Goal: Feedback & Contribution: Contribute content

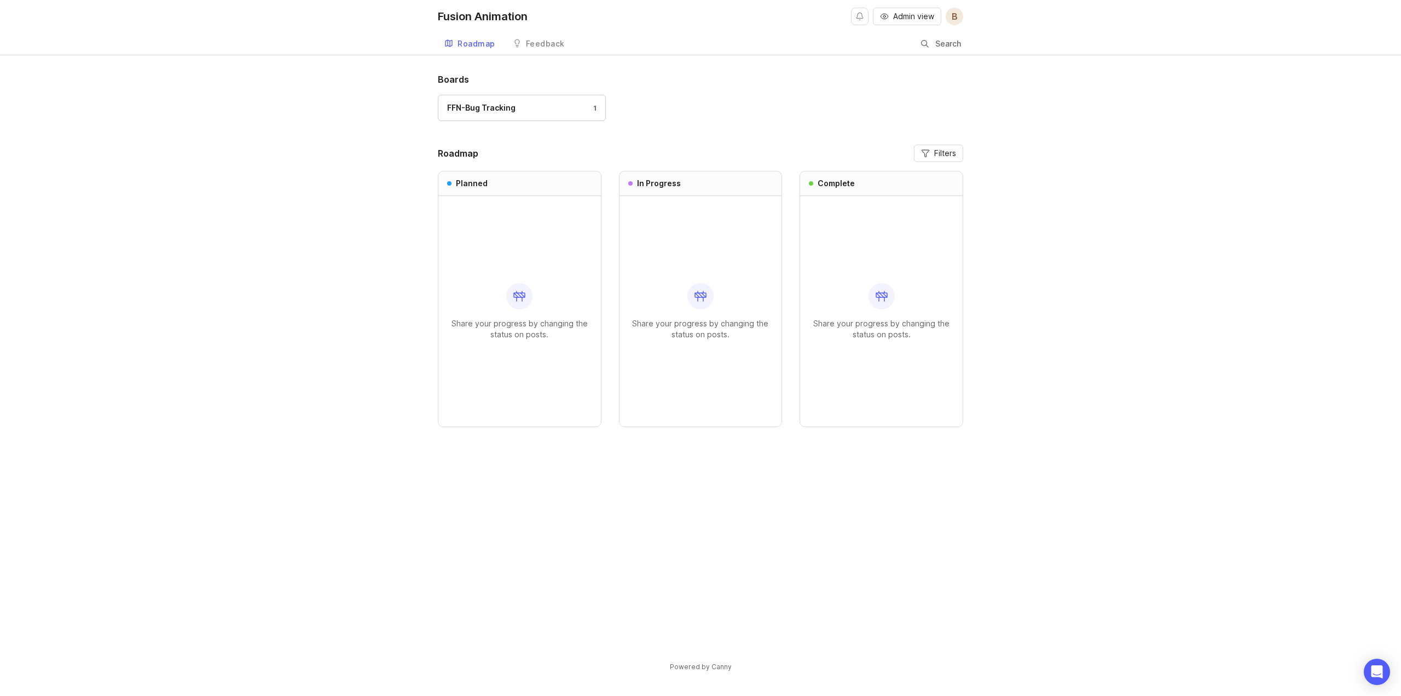
click at [581, 103] on div "FFN-Bug Tracking 1" at bounding box center [521, 108] width 149 height 12
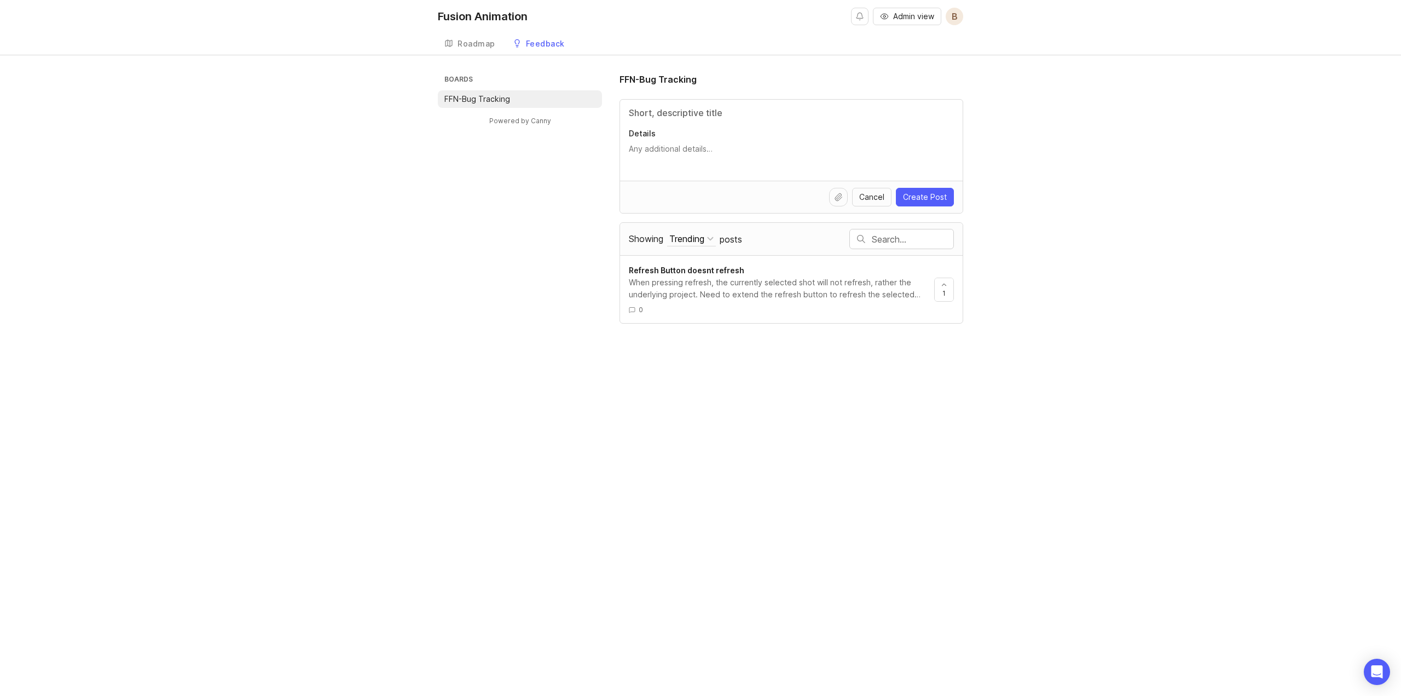
click at [488, 43] on div "Roadmap" at bounding box center [476, 44] width 38 height 8
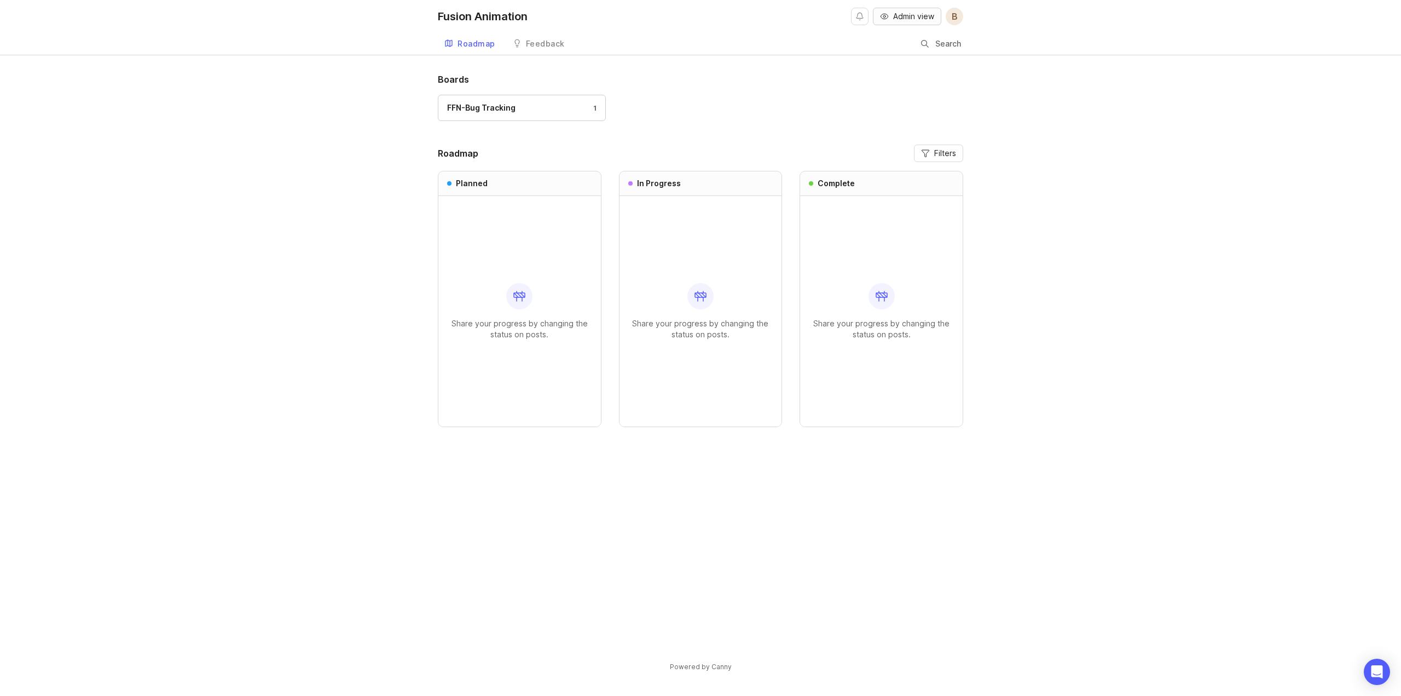
click at [913, 17] on span "Admin view" at bounding box center [913, 16] width 41 height 11
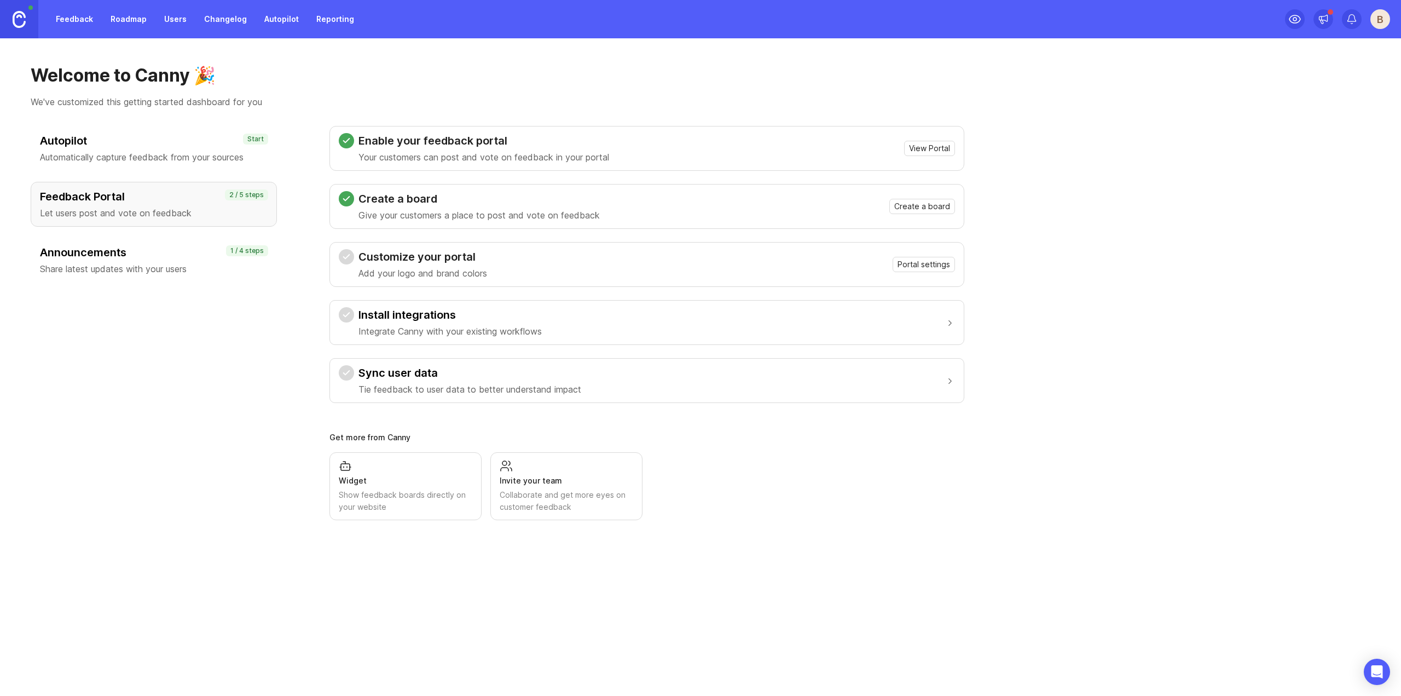
click at [120, 21] on link "Roadmap" at bounding box center [128, 19] width 49 height 20
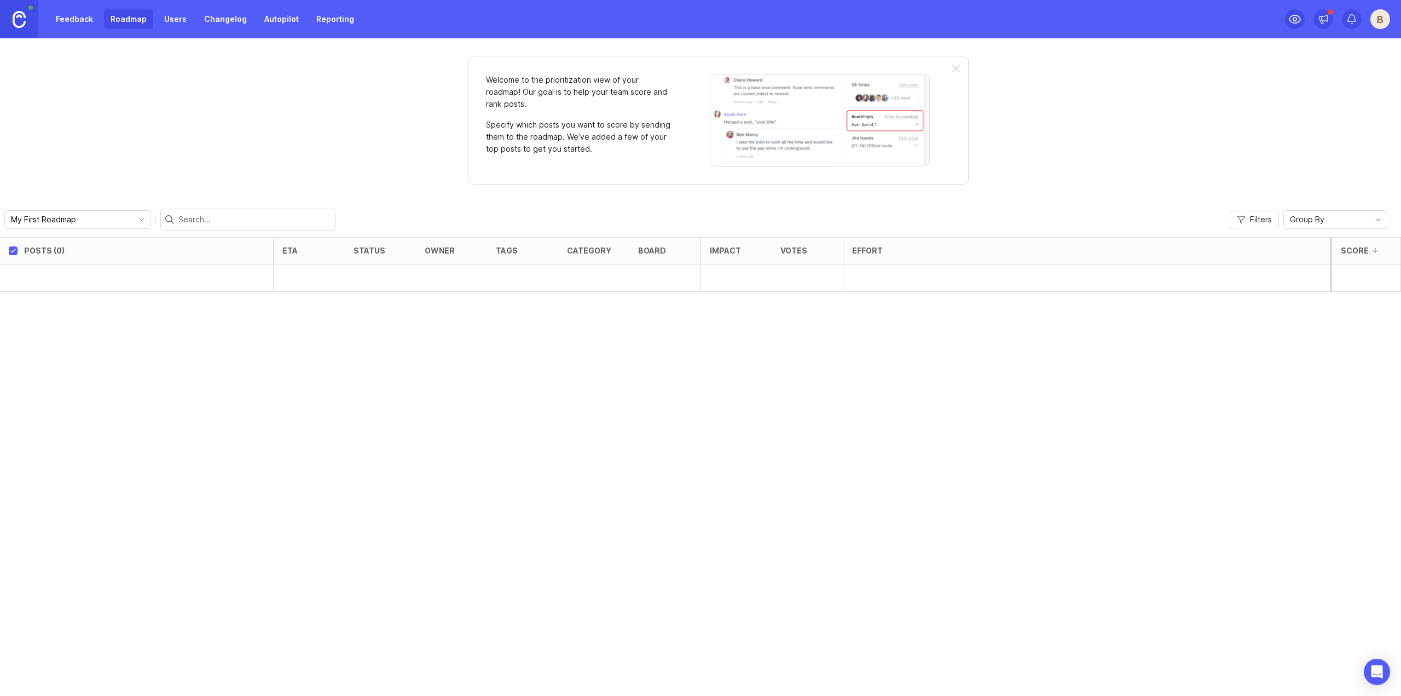
click at [172, 18] on link "Users" at bounding box center [176, 19] width 36 height 20
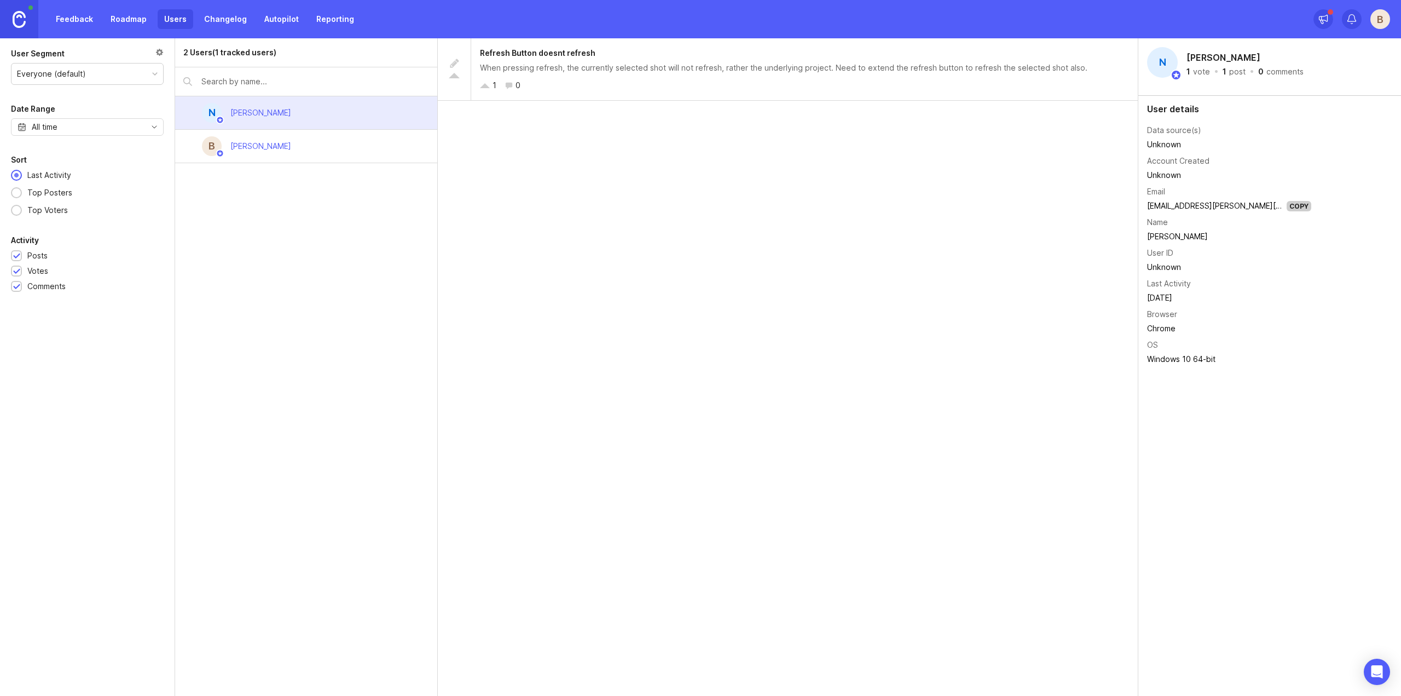
click at [220, 15] on link "Changelog" at bounding box center [226, 19] width 56 height 20
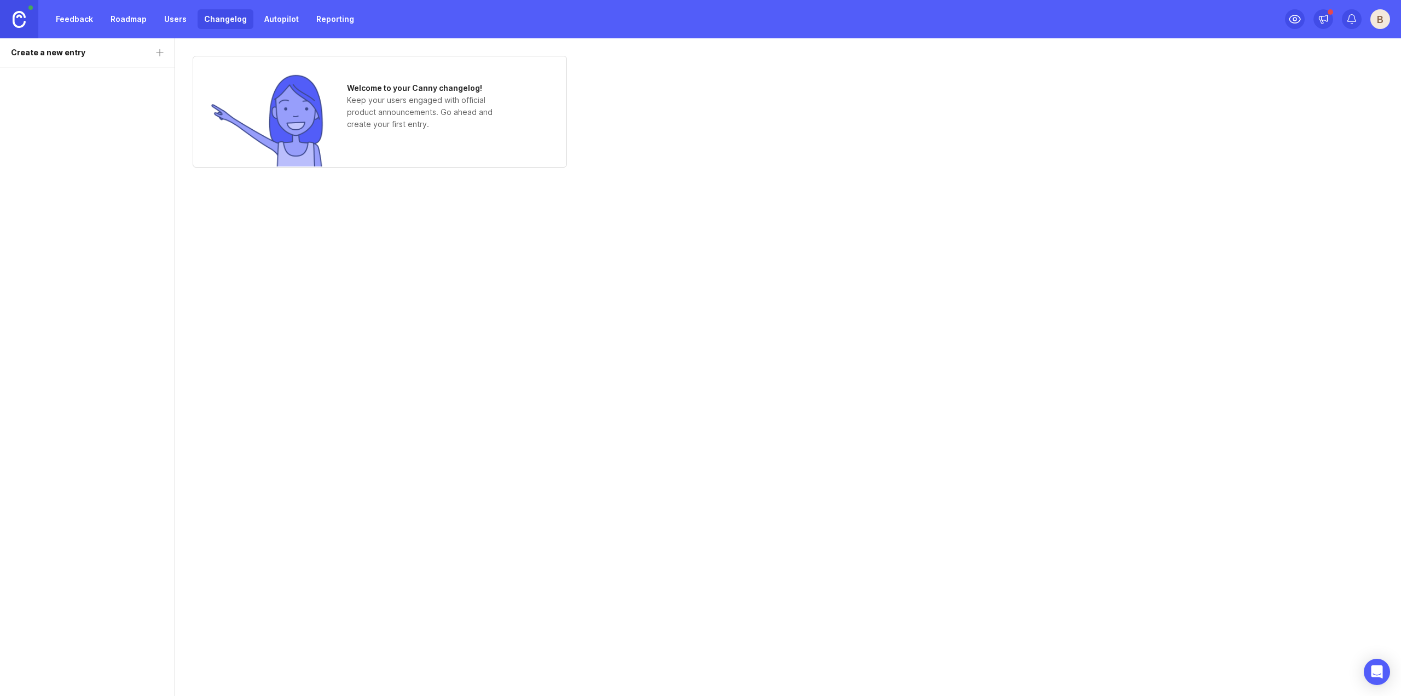
click at [269, 14] on link "Autopilot" at bounding box center [282, 19] width 48 height 20
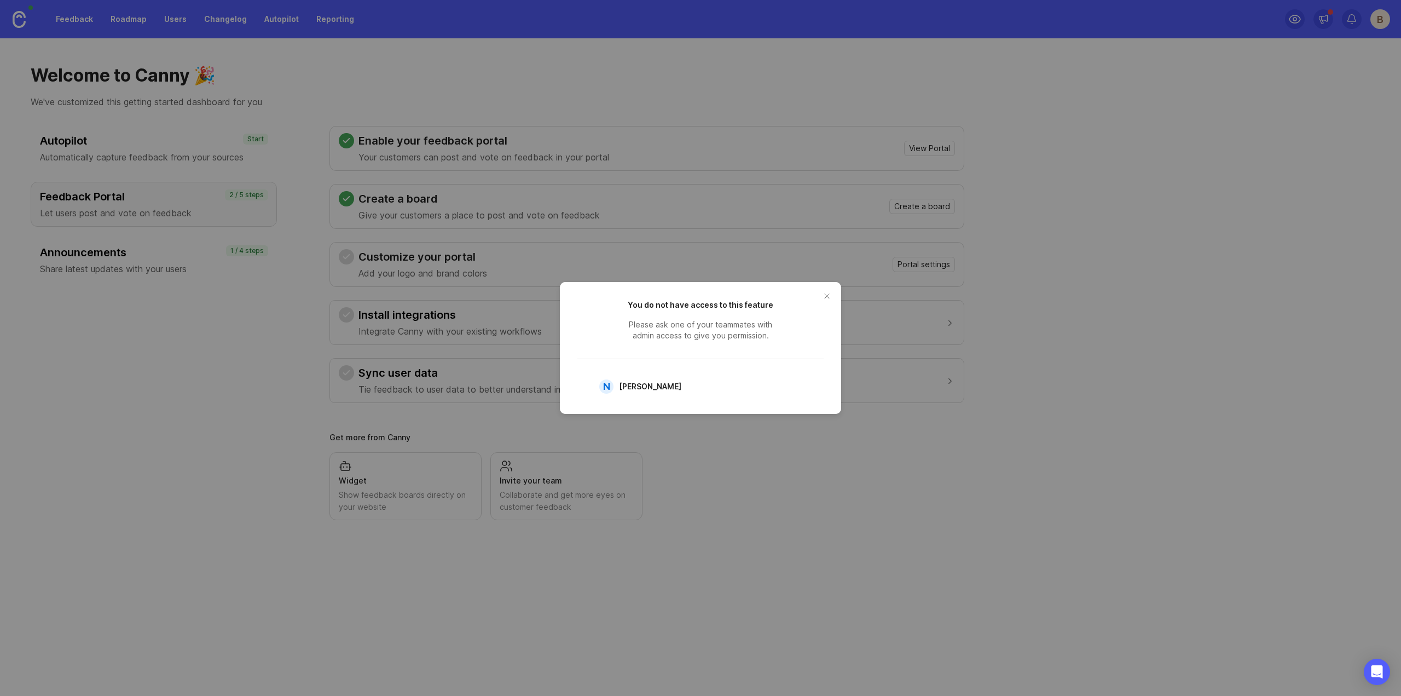
click at [831, 297] on button "close button" at bounding box center [827, 296] width 18 height 18
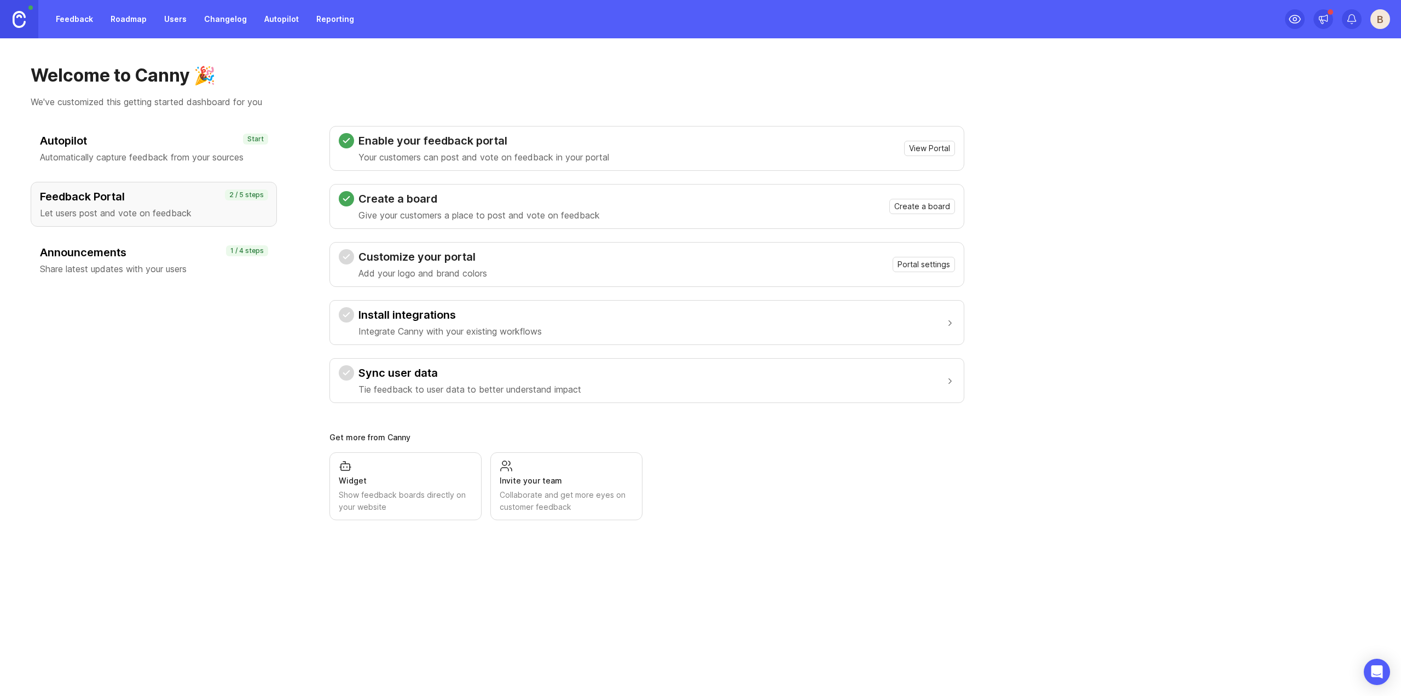
click at [57, 18] on link "Feedback" at bounding box center [74, 19] width 50 height 20
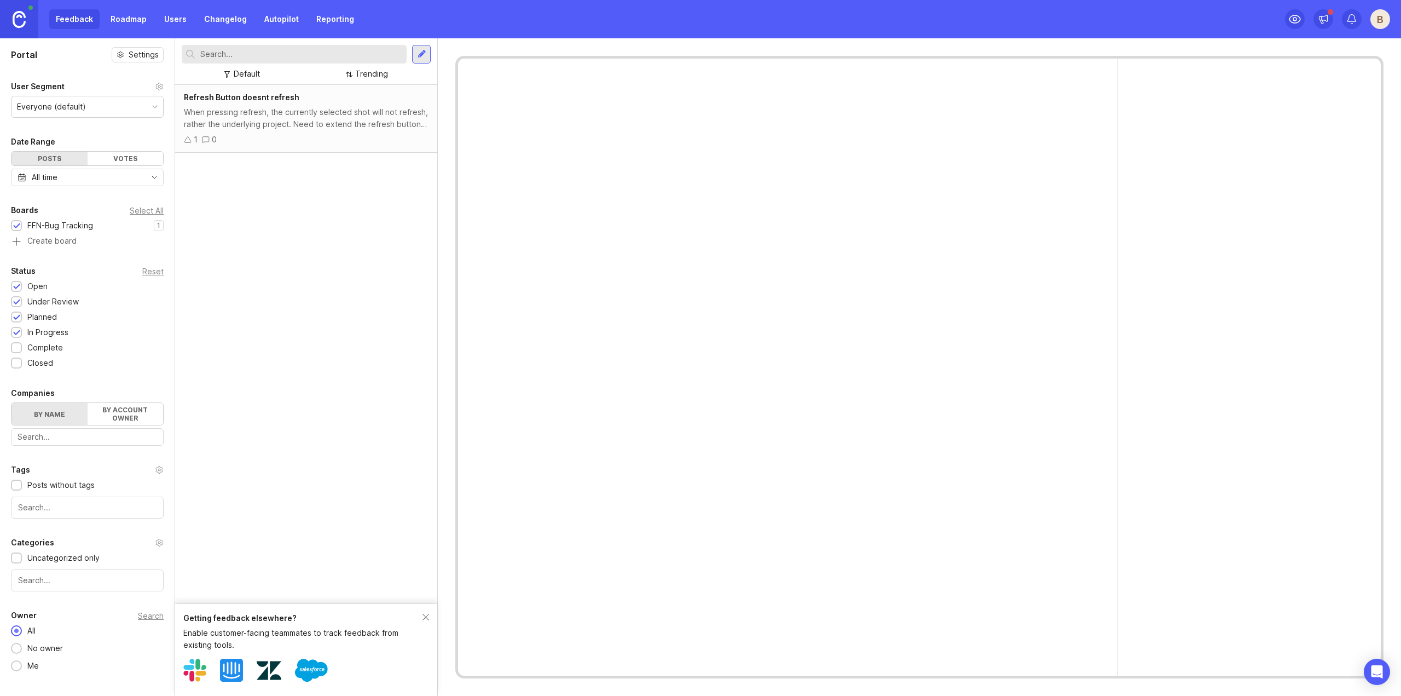
click at [123, 18] on link "Roadmap" at bounding box center [128, 19] width 49 height 20
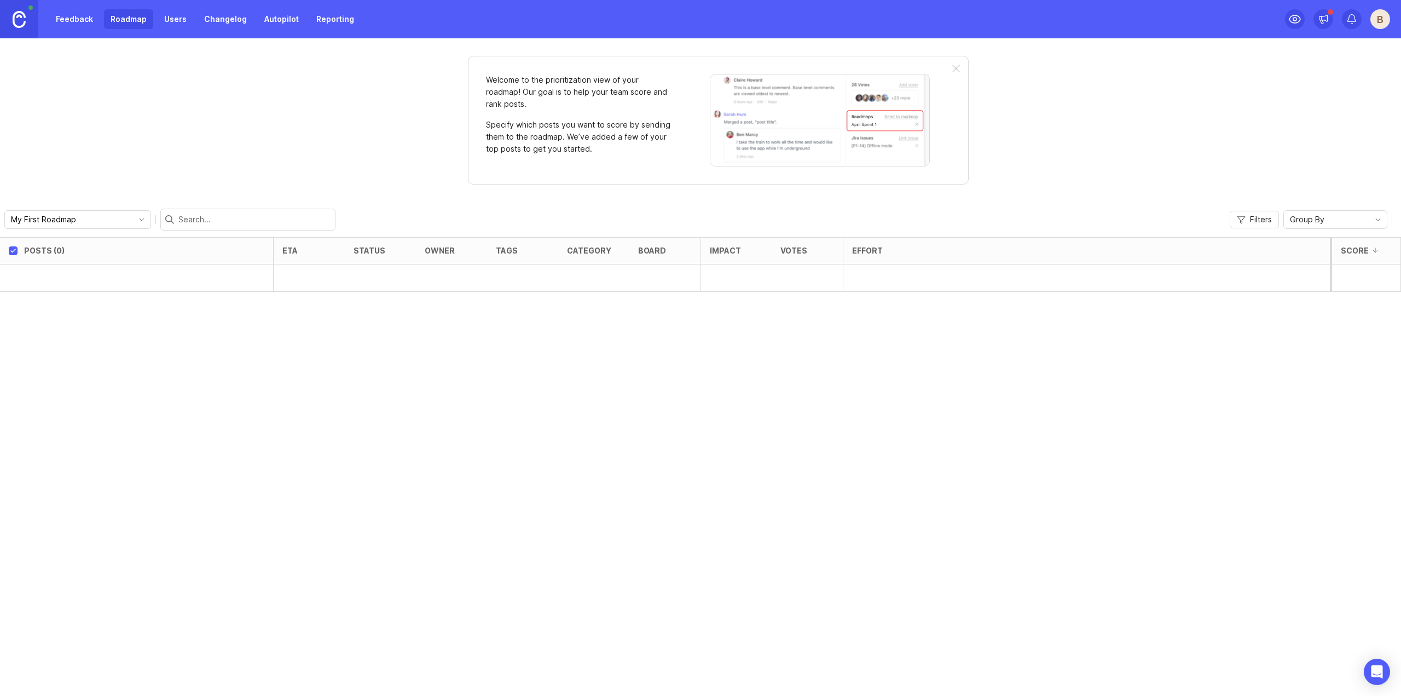
click at [34, 16] on link at bounding box center [19, 19] width 38 height 38
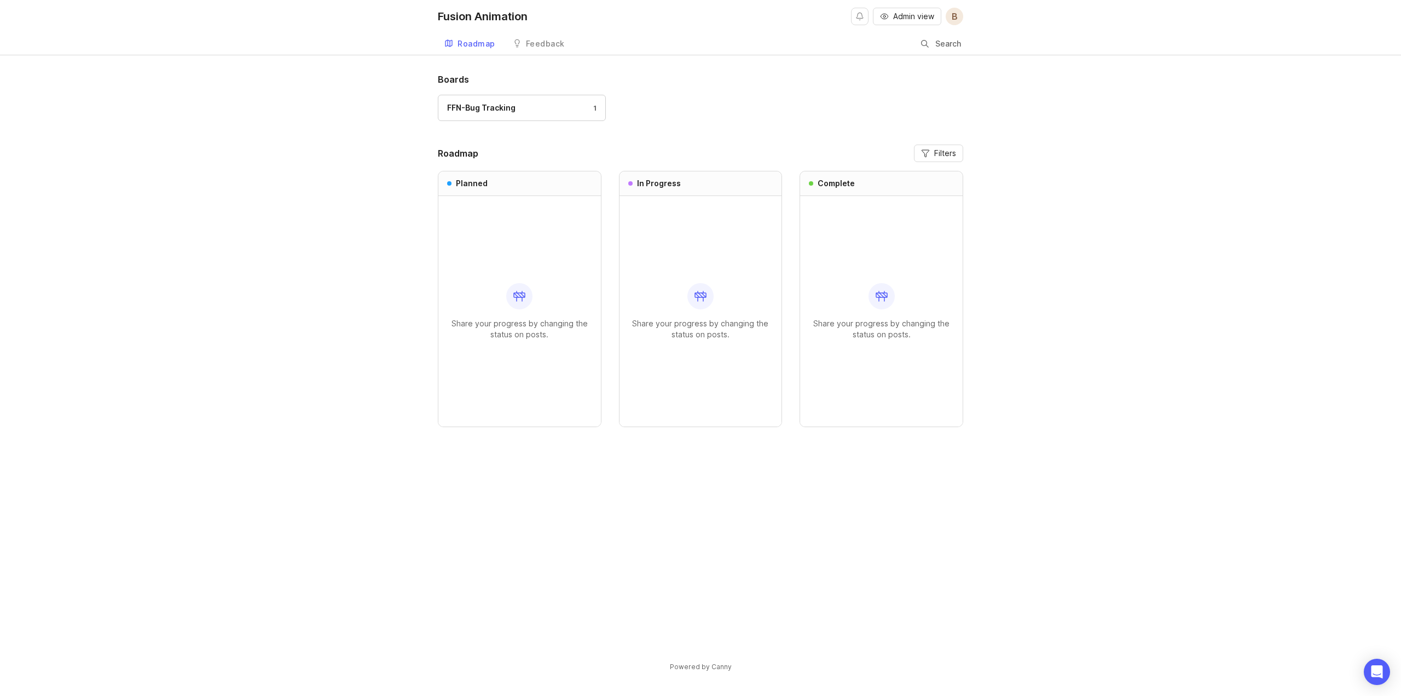
click at [499, 105] on div "FFN-Bug Tracking" at bounding box center [481, 108] width 68 height 12
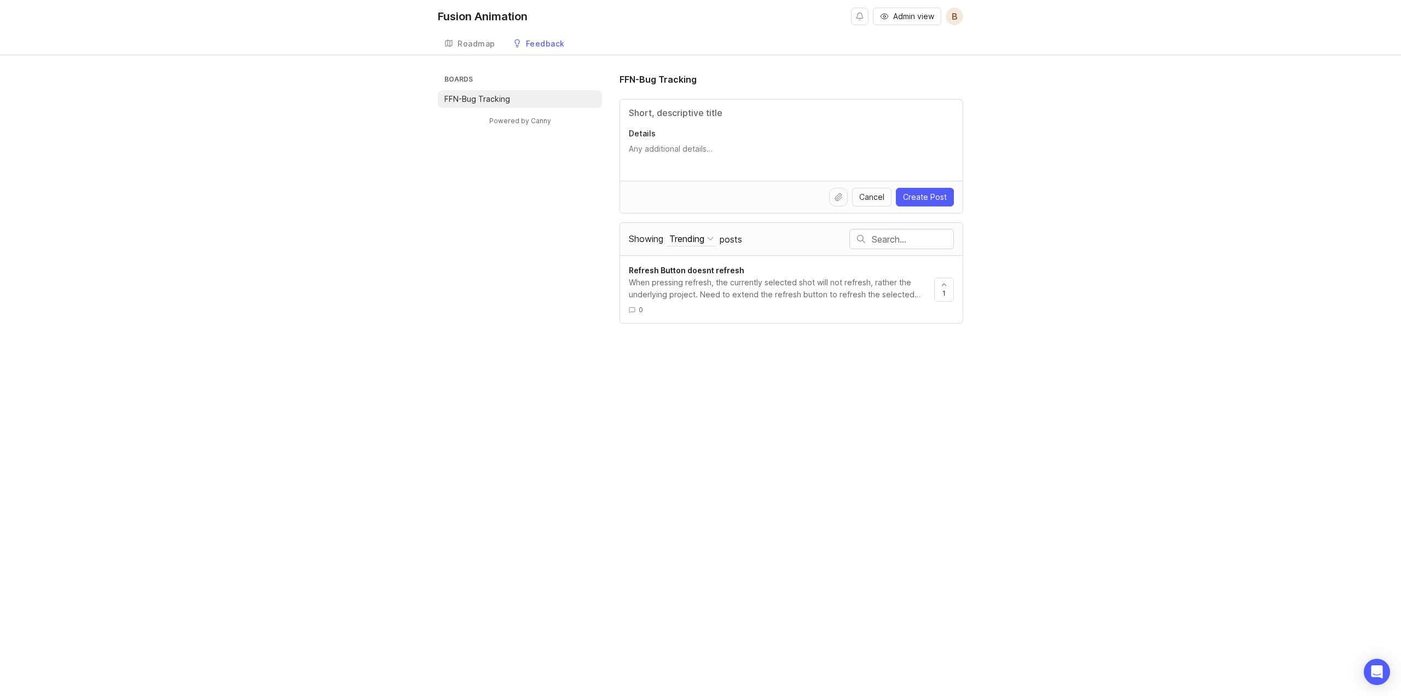
click at [473, 48] on div "Roadmap" at bounding box center [476, 44] width 38 height 8
click at [866, 199] on span "Cancel" at bounding box center [871, 197] width 25 height 11
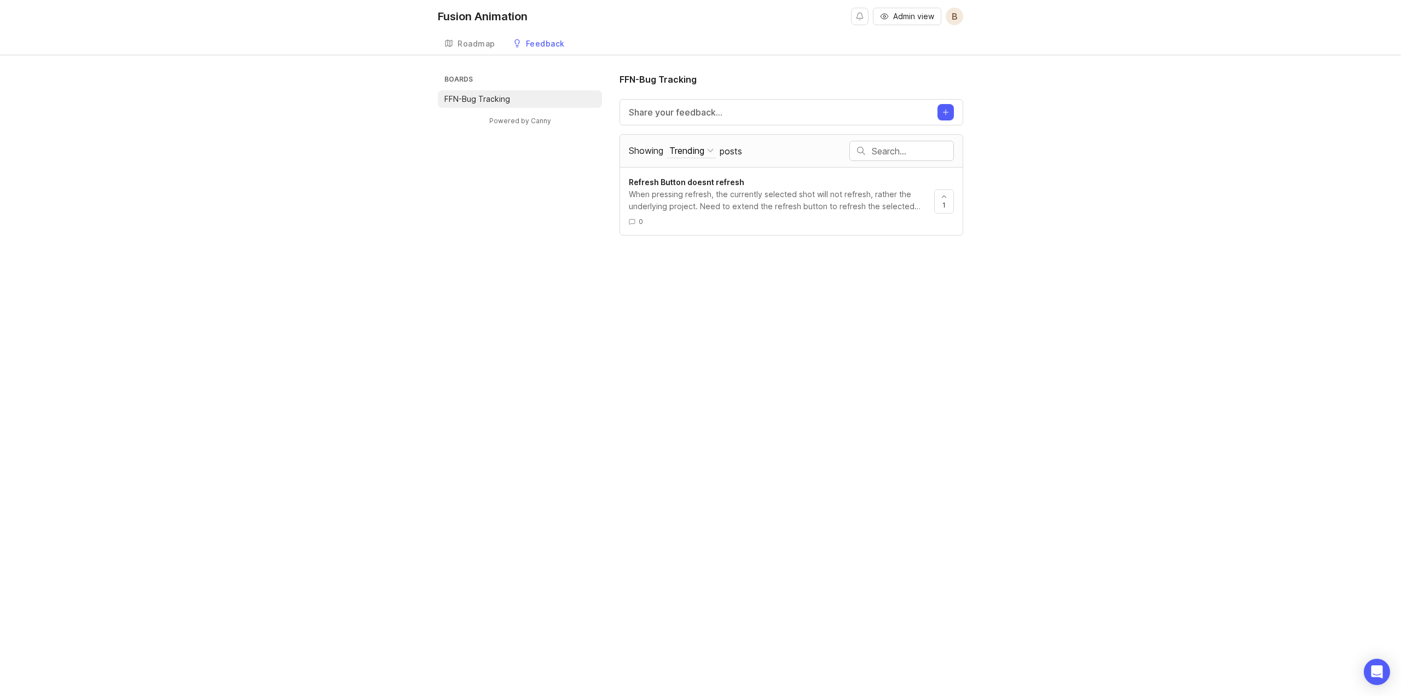
click at [542, 182] on div "Boards FFN-Bug Tracking Powered by Canny FFN-Bug Tracking Share your feedback..…" at bounding box center [700, 154] width 525 height 163
click at [470, 50] on link "Roadmap" at bounding box center [470, 44] width 64 height 22
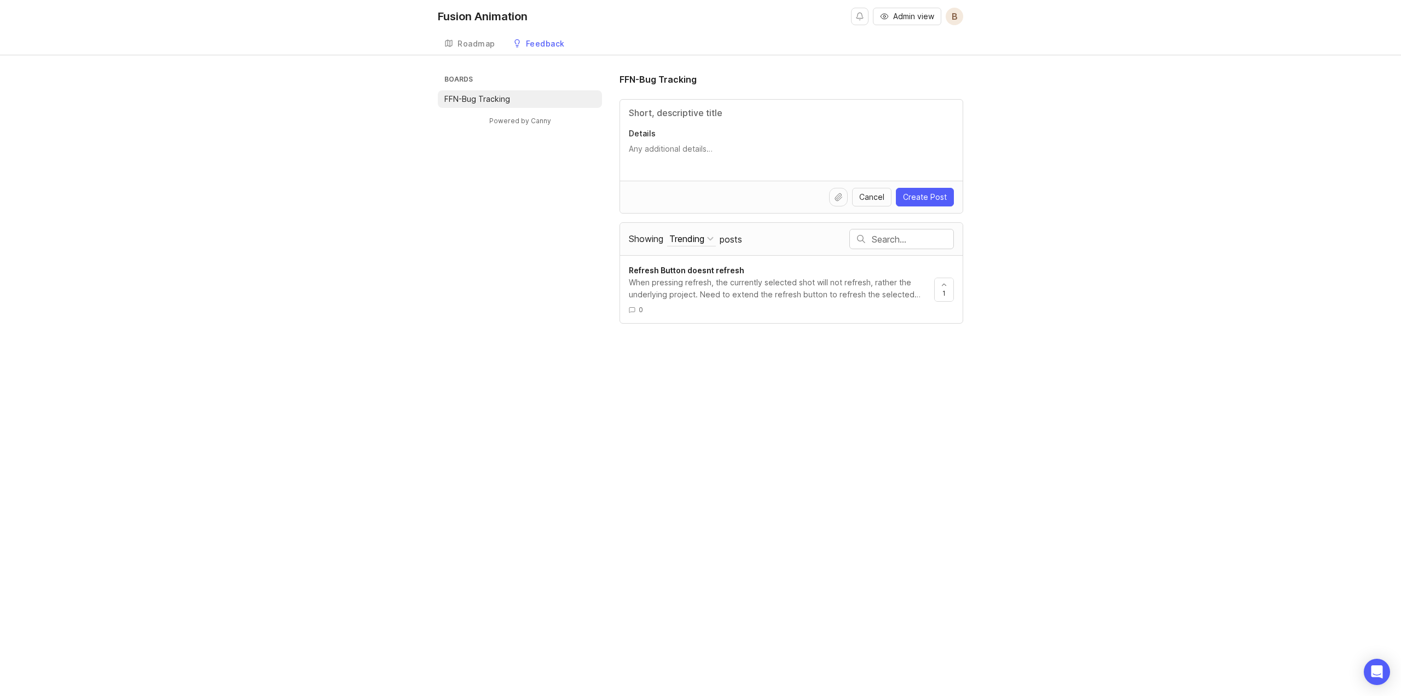
click at [727, 291] on div "When pressing refresh, the currently selected shot will not refresh, rather the…" at bounding box center [777, 288] width 297 height 24
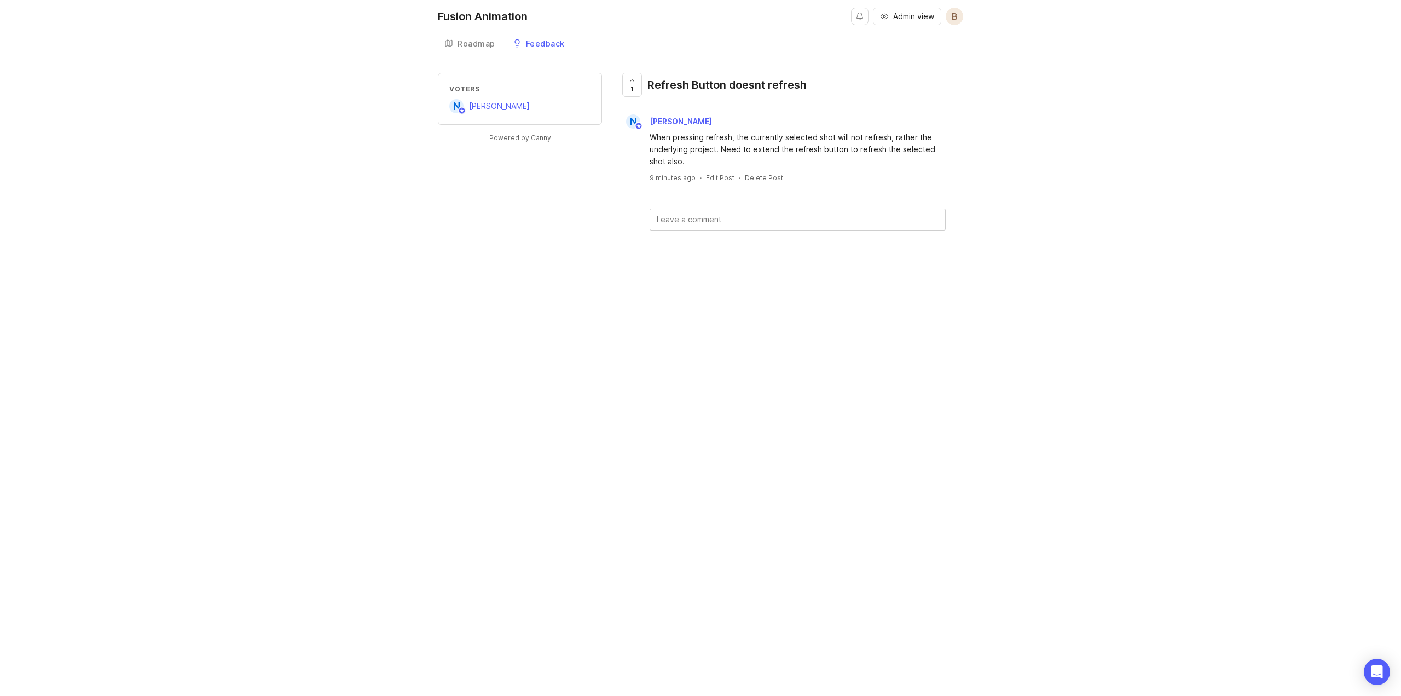
click at [470, 32] on link "Fusion Animation" at bounding box center [487, 16] width 98 height 33
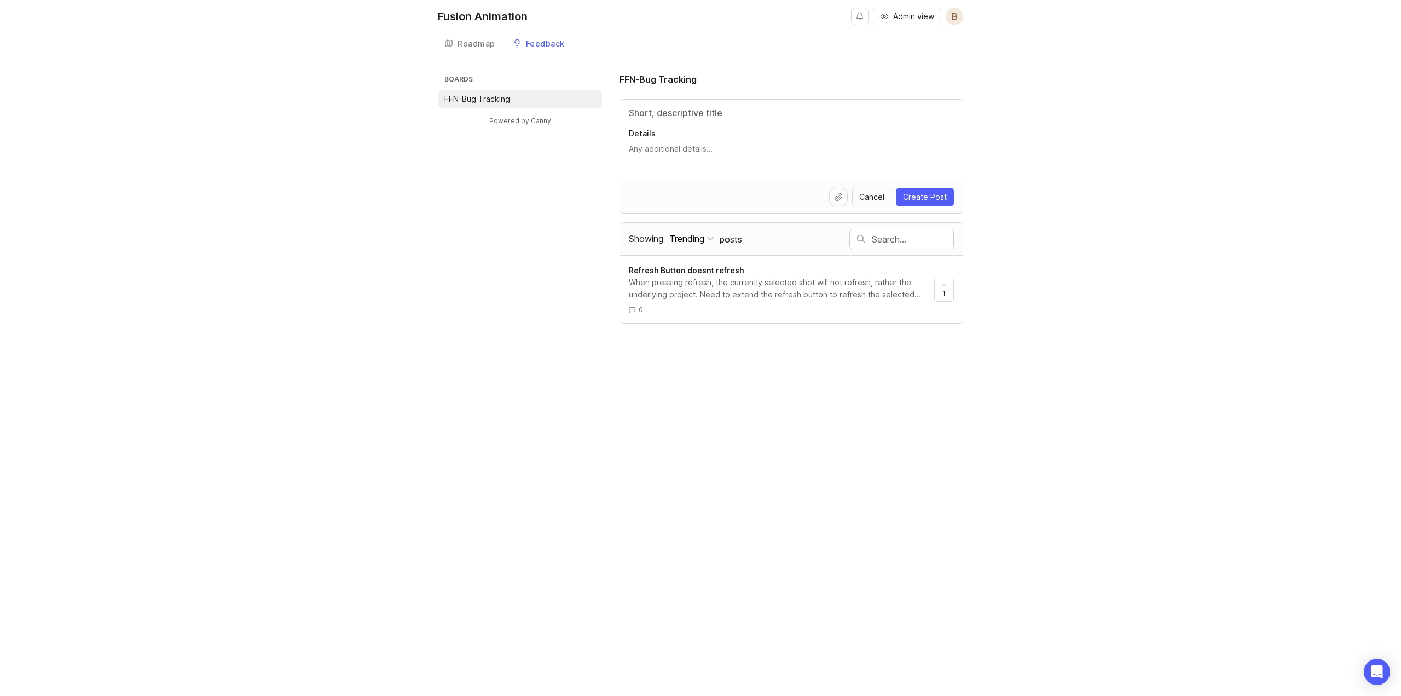
click at [698, 113] on input "Title" at bounding box center [791, 112] width 325 height 13
type input "The Lithuanians are running WILD"
click at [689, 146] on textarea "Details" at bounding box center [791, 154] width 325 height 22
type textarea "We need to stop them somehow"
click at [917, 194] on span "Create Post" at bounding box center [925, 197] width 44 height 11
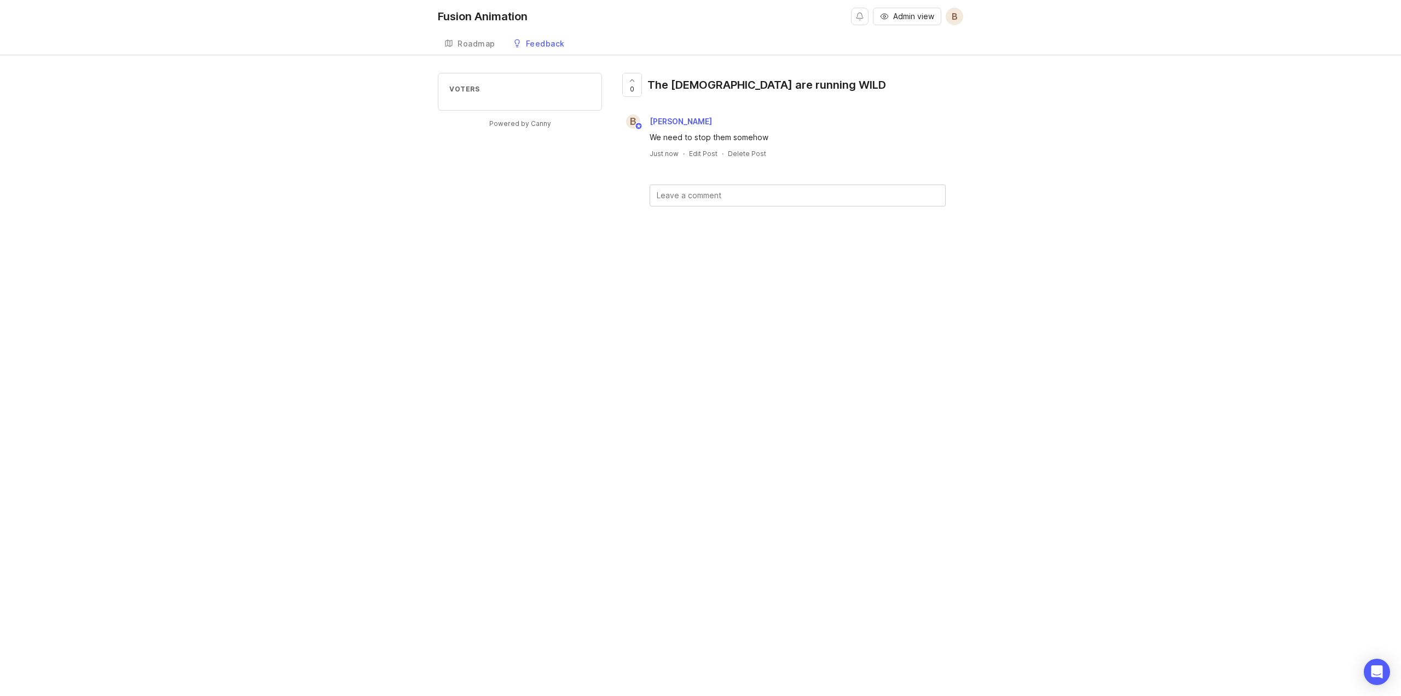
click at [472, 40] on div "Roadmap" at bounding box center [476, 44] width 38 height 8
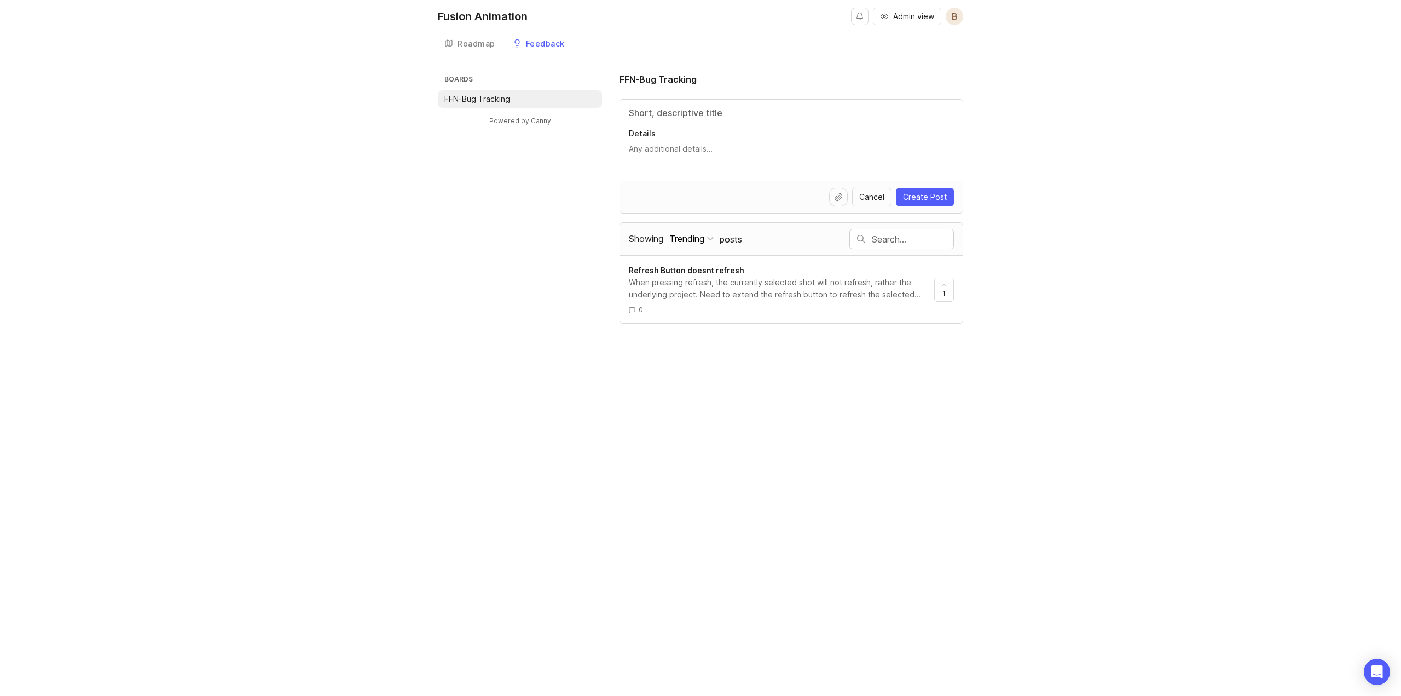
click at [702, 240] on div "Trending" at bounding box center [686, 239] width 35 height 12
click at [636, 239] on span "Showing" at bounding box center [646, 238] width 34 height 11
click at [667, 239] on button "Trending" at bounding box center [691, 238] width 49 height 15
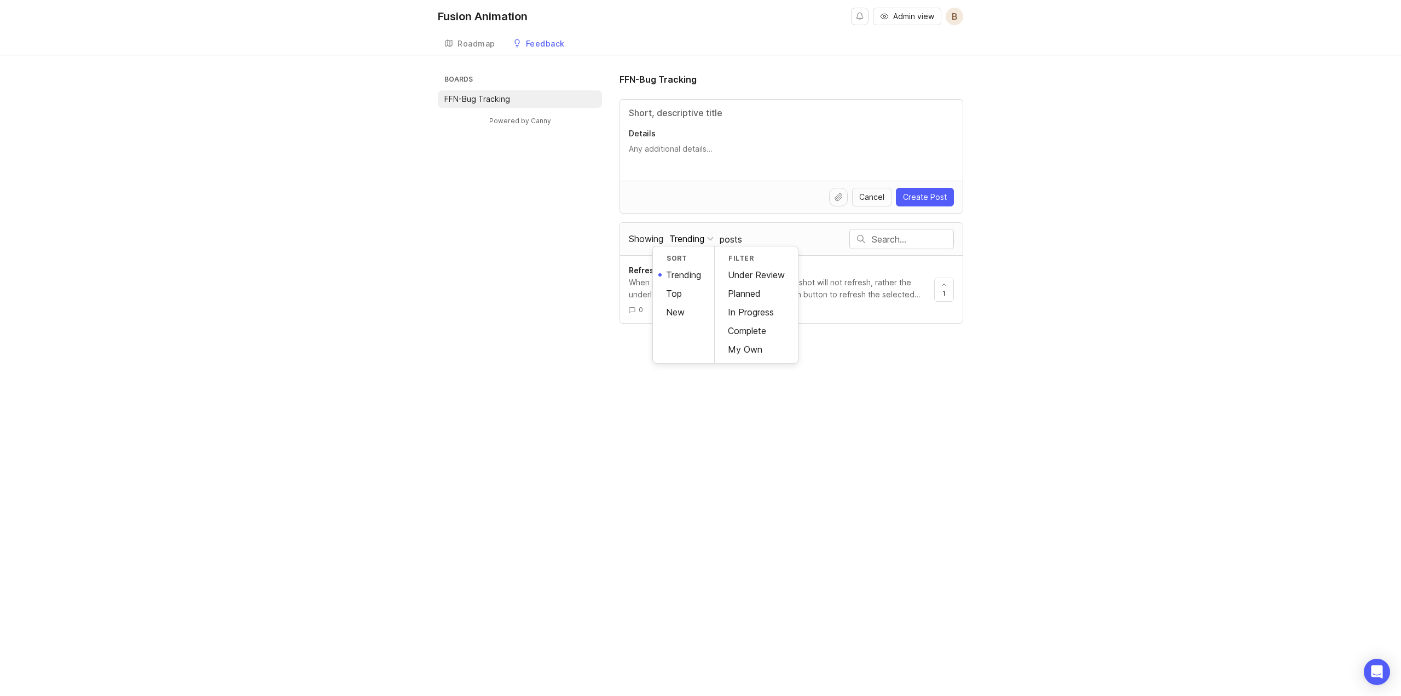
click at [458, 162] on div "Boards FFN-Bug Tracking Powered by Canny FFN-Bug Tracking Details Cancel Create…" at bounding box center [700, 198] width 525 height 251
click at [680, 240] on div "Trending" at bounding box center [686, 239] width 35 height 12
click at [694, 312] on div "New" at bounding box center [683, 312] width 61 height 19
click at [691, 241] on button "New" at bounding box center [683, 238] width 32 height 15
click at [683, 280] on div "Trending" at bounding box center [683, 274] width 61 height 19
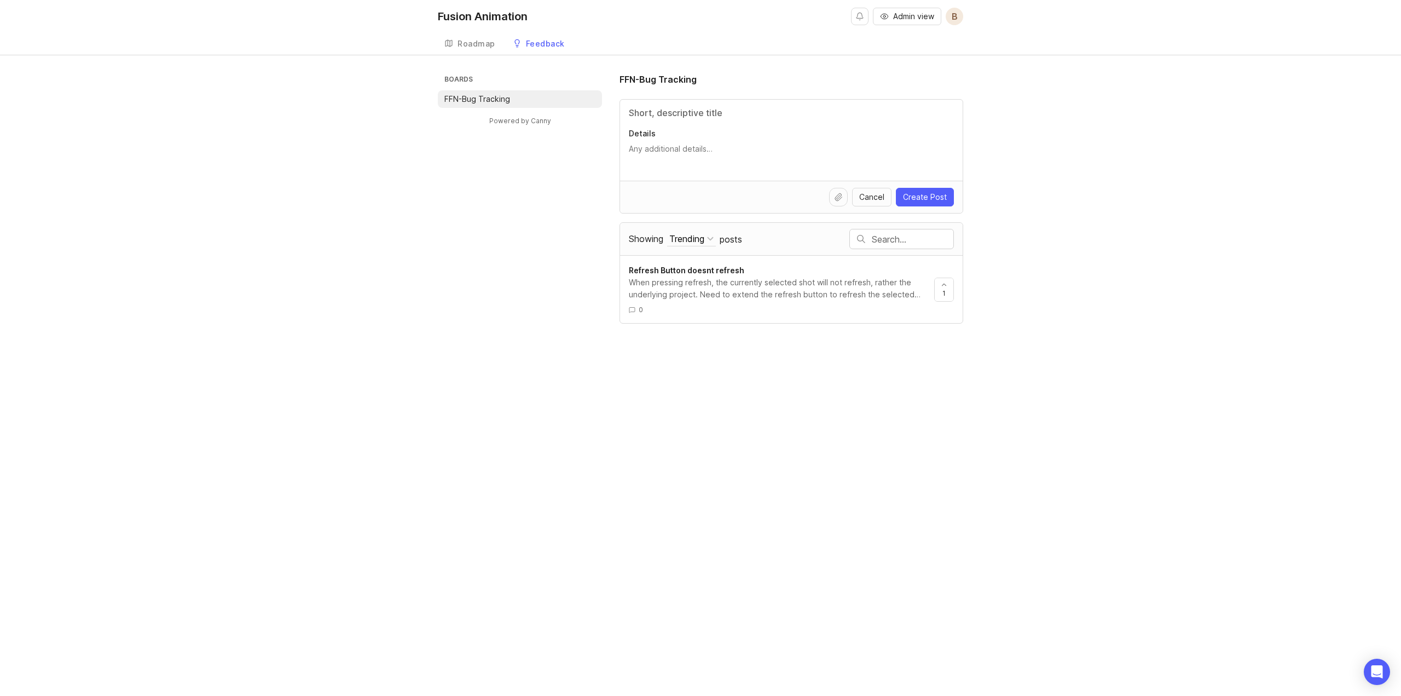
click at [691, 244] on div "Trending" at bounding box center [686, 239] width 35 height 12
click at [783, 279] on div "Under Review" at bounding box center [756, 274] width 83 height 19
click at [714, 244] on div "Under Review" at bounding box center [697, 239] width 57 height 12
click at [762, 298] on div "Planned" at bounding box center [756, 293] width 83 height 19
click at [688, 232] on button "Planned" at bounding box center [690, 238] width 47 height 15
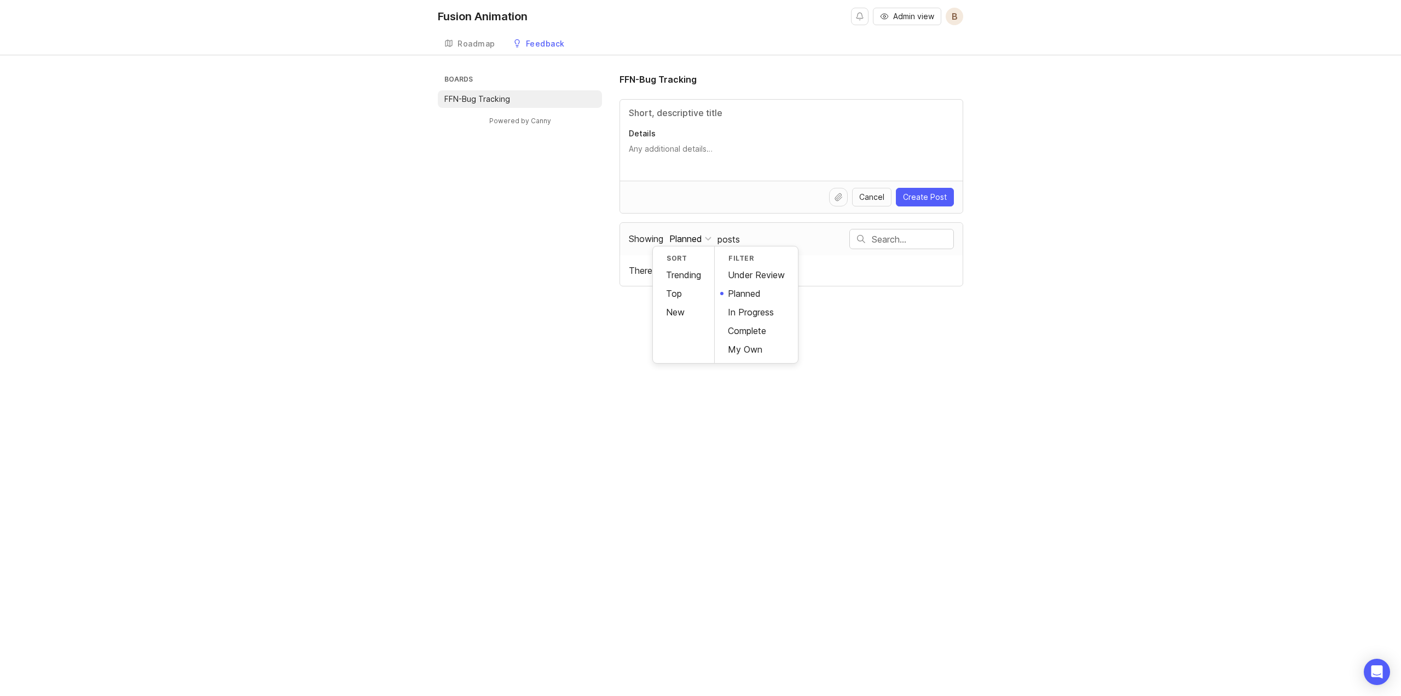
click at [753, 316] on div "In Progress" at bounding box center [756, 312] width 83 height 19
click at [705, 242] on div "In Progress" at bounding box center [692, 239] width 46 height 12
click at [742, 336] on div "Complete" at bounding box center [756, 330] width 83 height 19
click at [693, 236] on div "Complete" at bounding box center [688, 239] width 38 height 12
click at [748, 351] on div "My Own" at bounding box center [756, 349] width 83 height 19
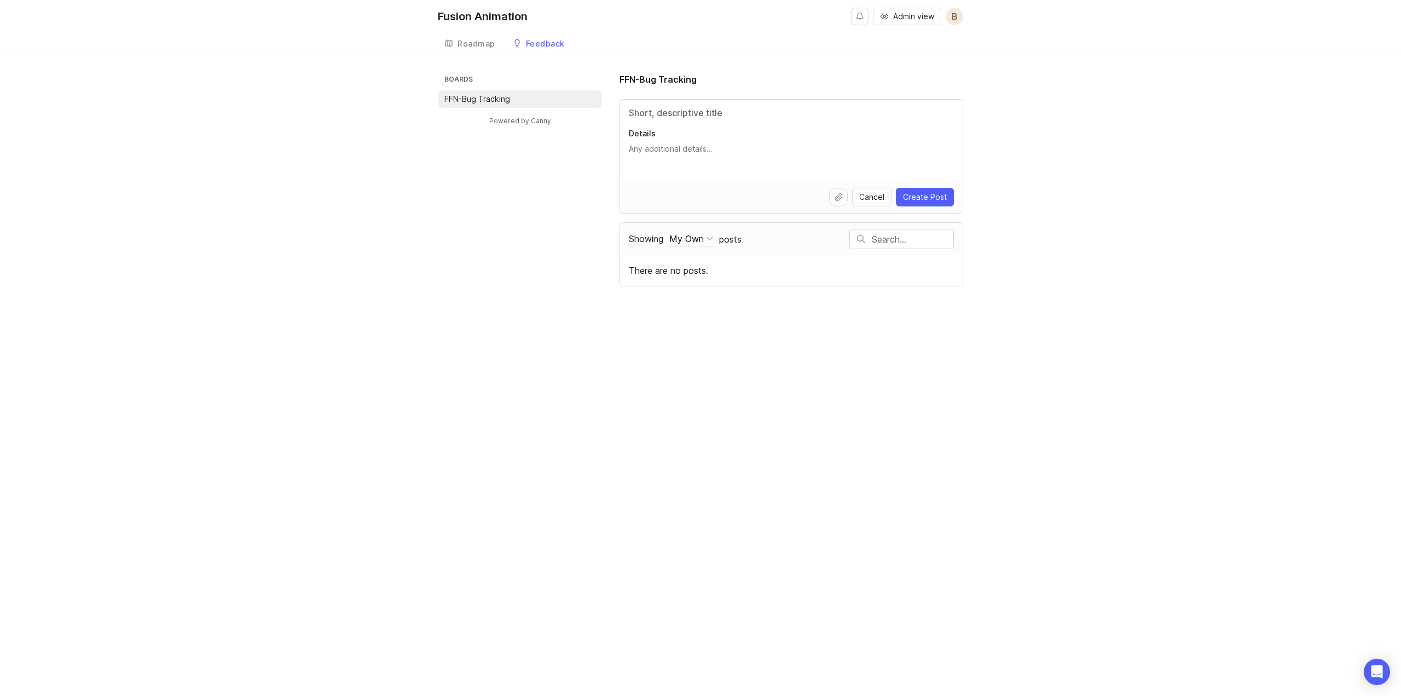
click at [708, 239] on div at bounding box center [709, 238] width 7 height 7
click at [686, 269] on div "Trending" at bounding box center [683, 274] width 61 height 19
click at [694, 111] on input "Title" at bounding box center [791, 112] width 325 height 13
click at [476, 40] on div "Roadmap" at bounding box center [476, 44] width 38 height 8
click at [678, 107] on input "Title" at bounding box center [791, 112] width 325 height 13
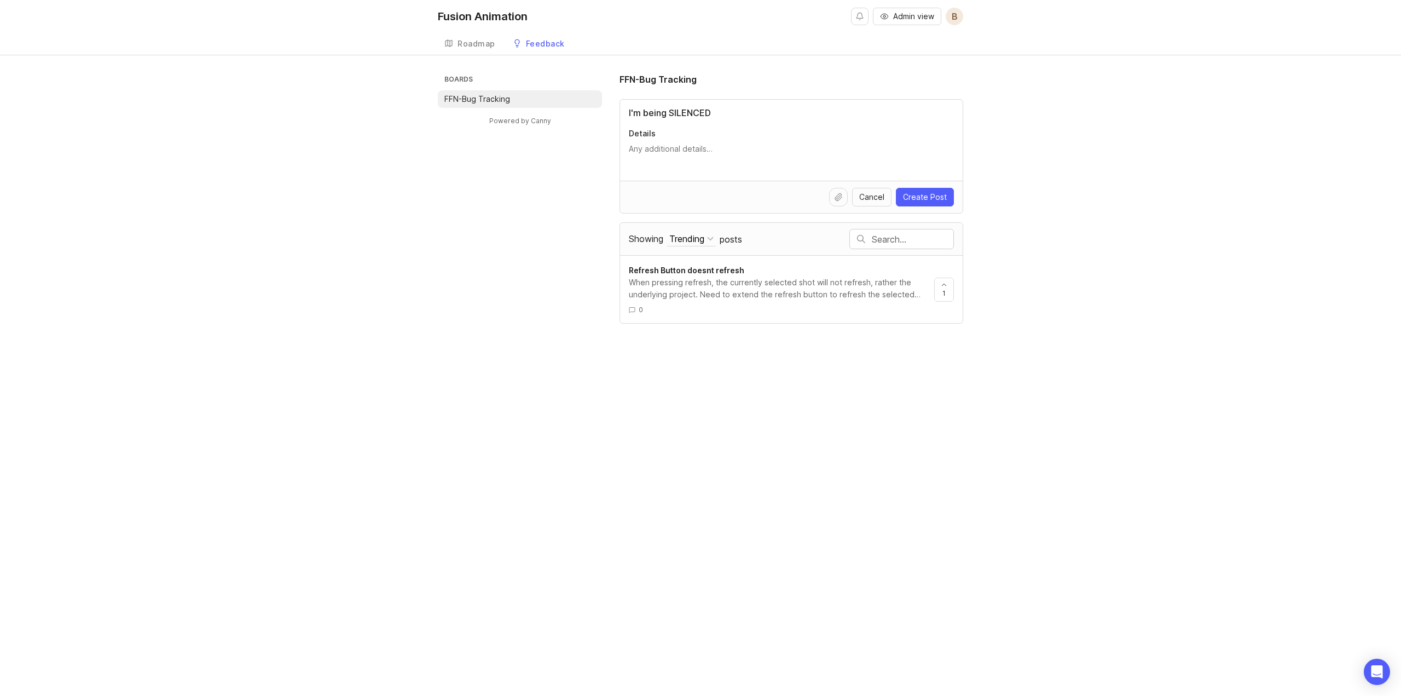
type input "I'm being SILENCED"
click at [674, 163] on textarea "Details" at bounding box center [791, 154] width 325 height 22
type textarea "What does Lithuania have to hide?!"
click at [915, 195] on span "Create Post" at bounding box center [925, 197] width 44 height 11
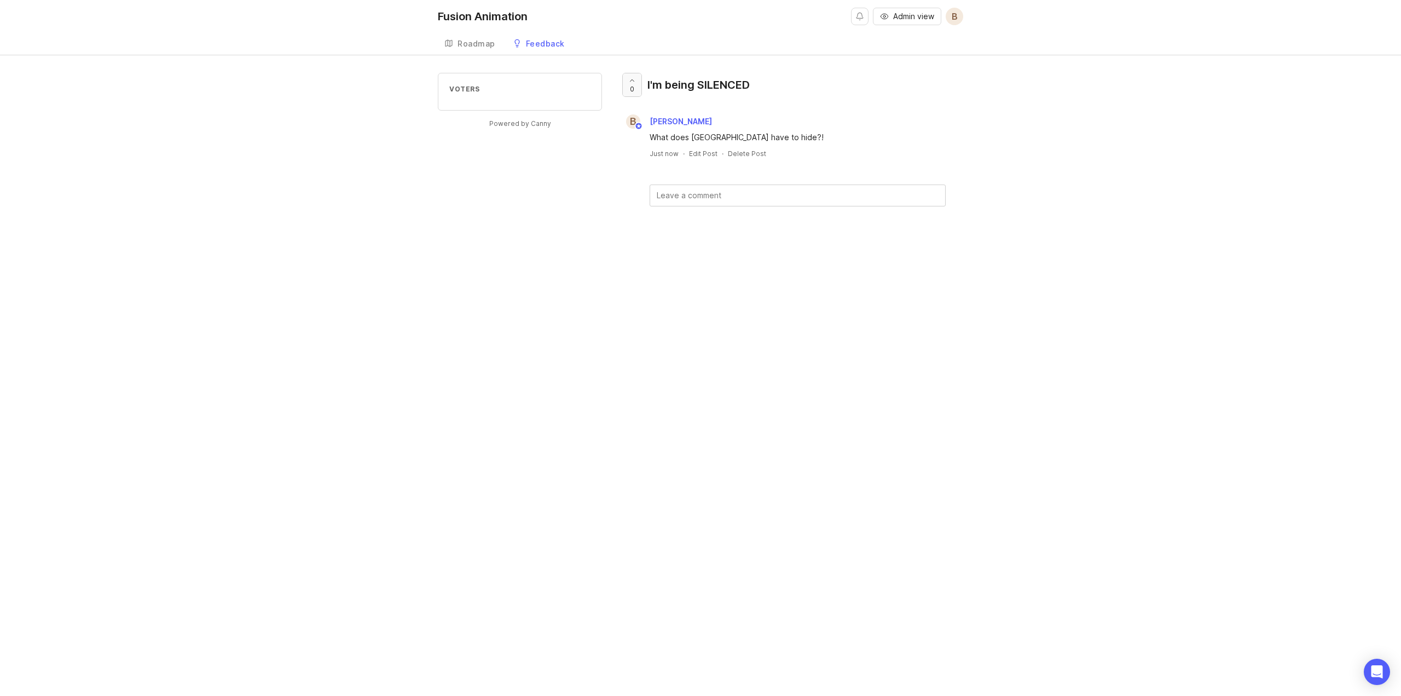
click at [634, 80] on icon at bounding box center [632, 80] width 4 height 2
click at [544, 44] on div "Feedback" at bounding box center [545, 44] width 39 height 8
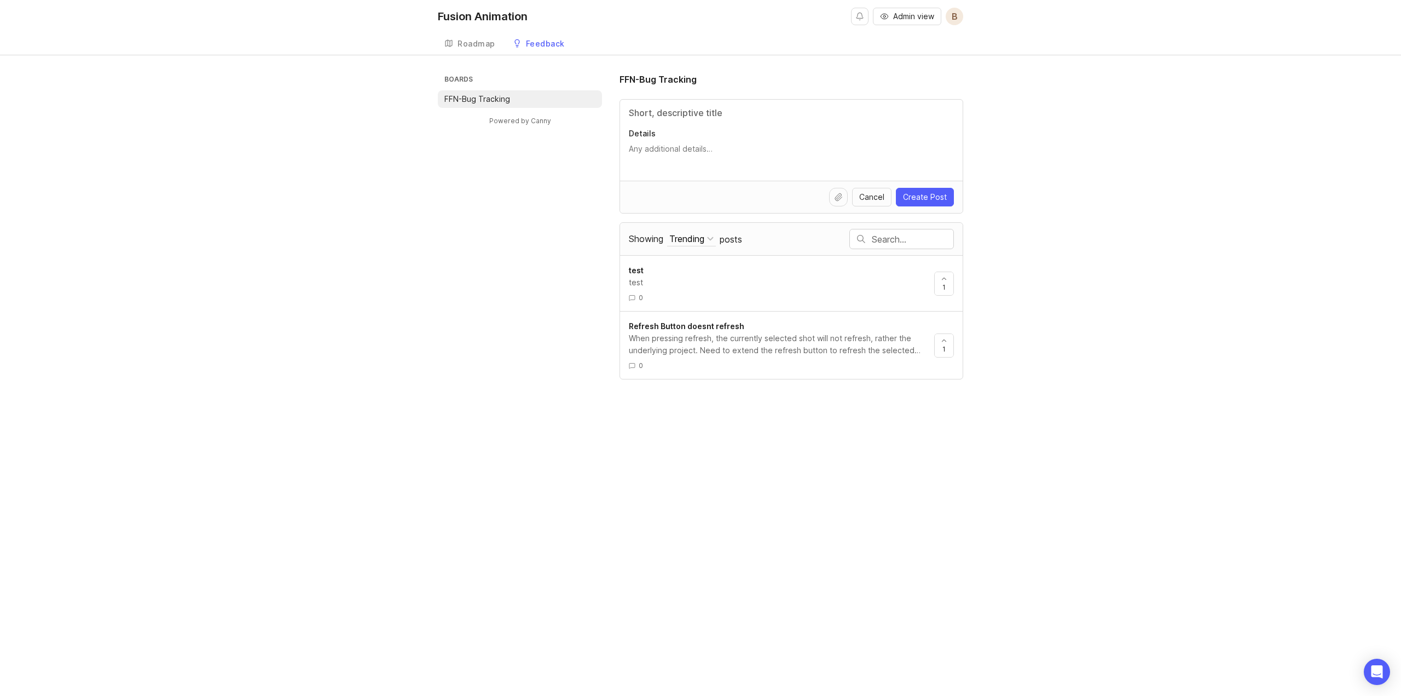
click at [478, 45] on div "Roadmap" at bounding box center [476, 44] width 38 height 8
click at [460, 34] on link "Roadmap" at bounding box center [470, 44] width 64 height 22
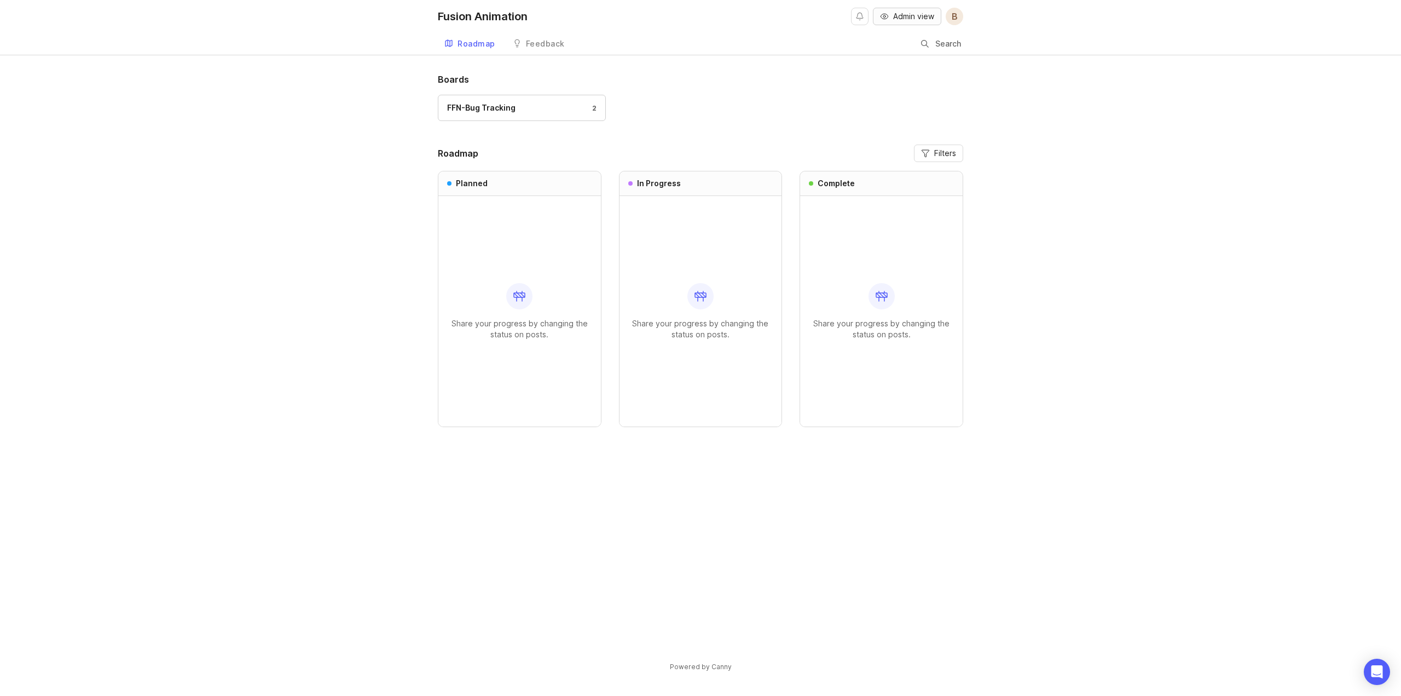
click at [883, 16] on circle "button" at bounding box center [884, 16] width 2 height 2
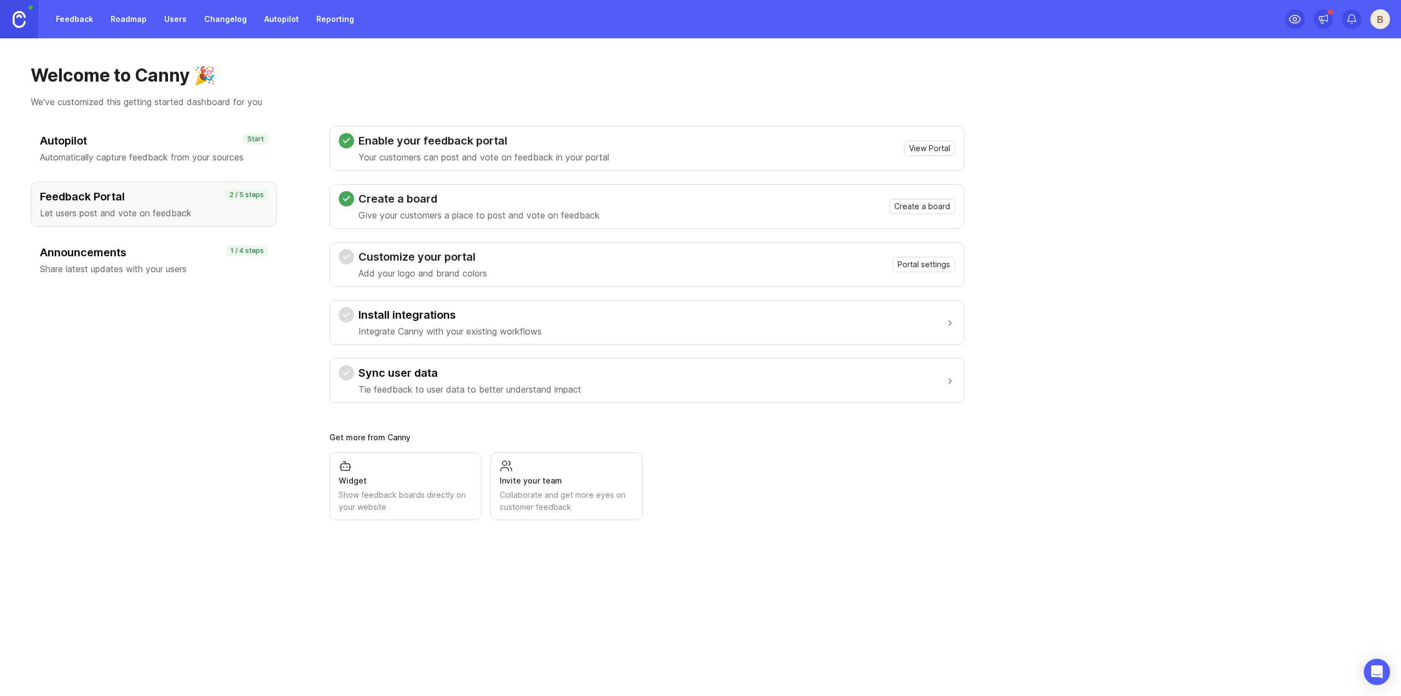
click at [146, 267] on p "Share latest updates with your users" at bounding box center [154, 268] width 228 height 13
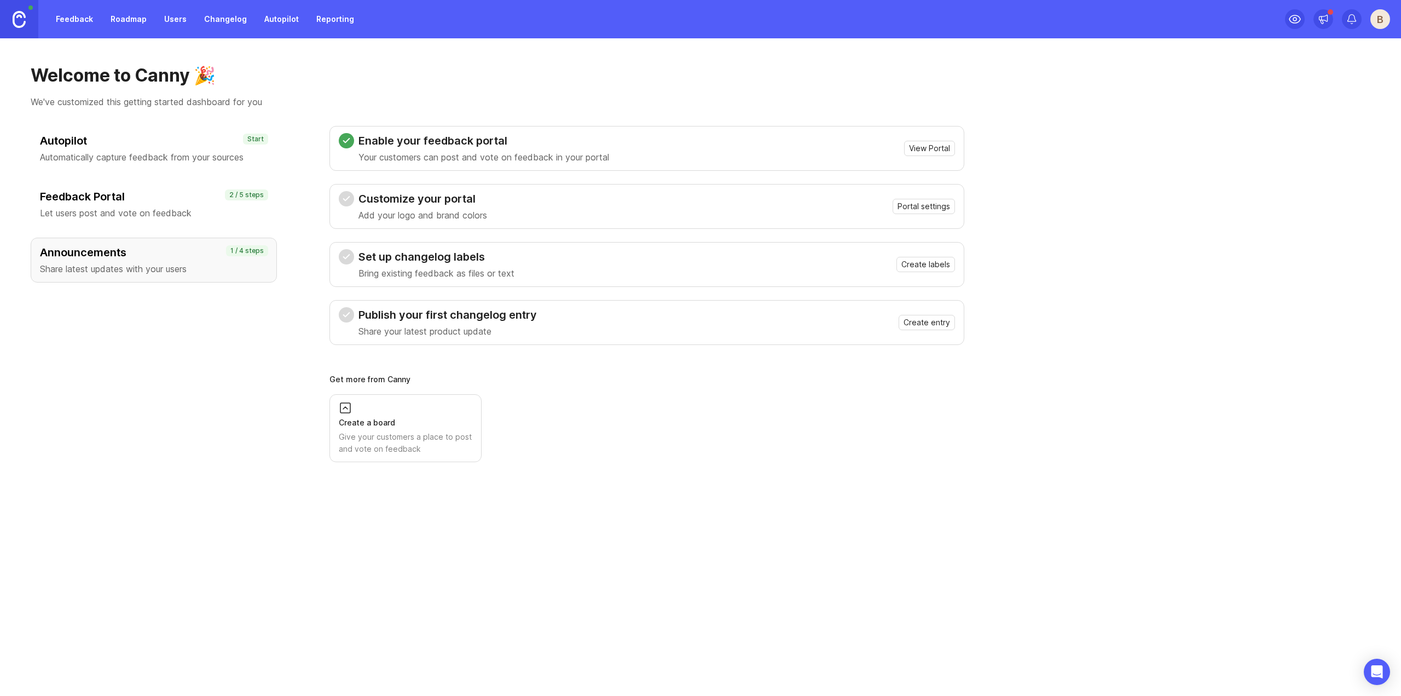
click at [155, 146] on h3 "Autopilot" at bounding box center [154, 140] width 228 height 15
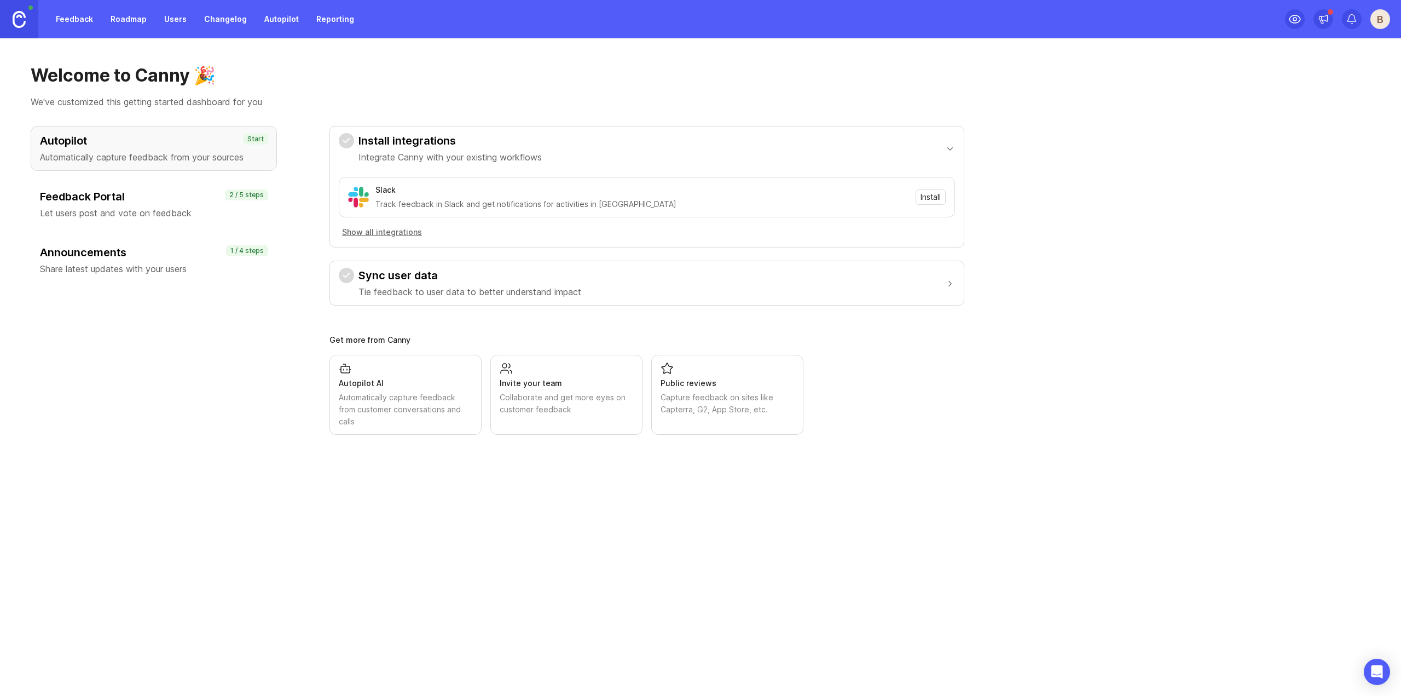
click at [28, 16] on link at bounding box center [19, 19] width 38 height 38
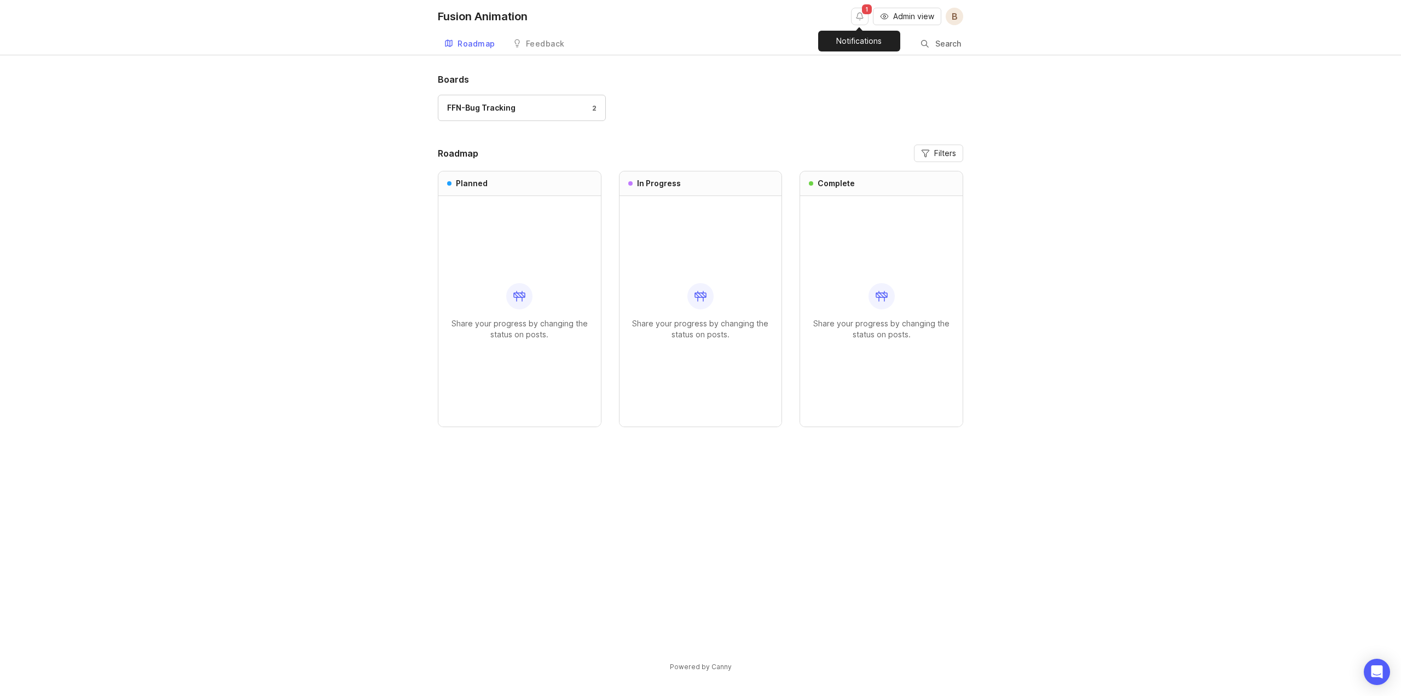
click at [864, 18] on button "Notifications" at bounding box center [860, 17] width 18 height 18
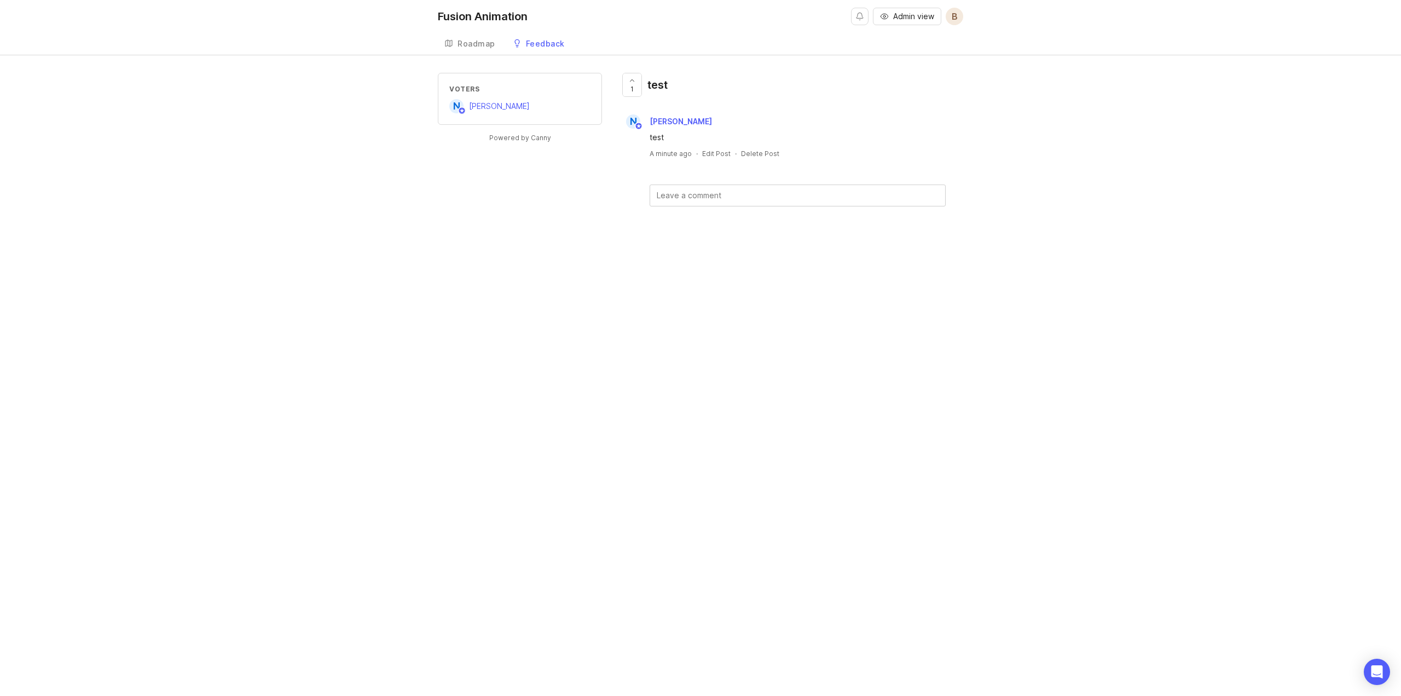
click at [949, 9] on span "B" at bounding box center [955, 17] width 18 height 18
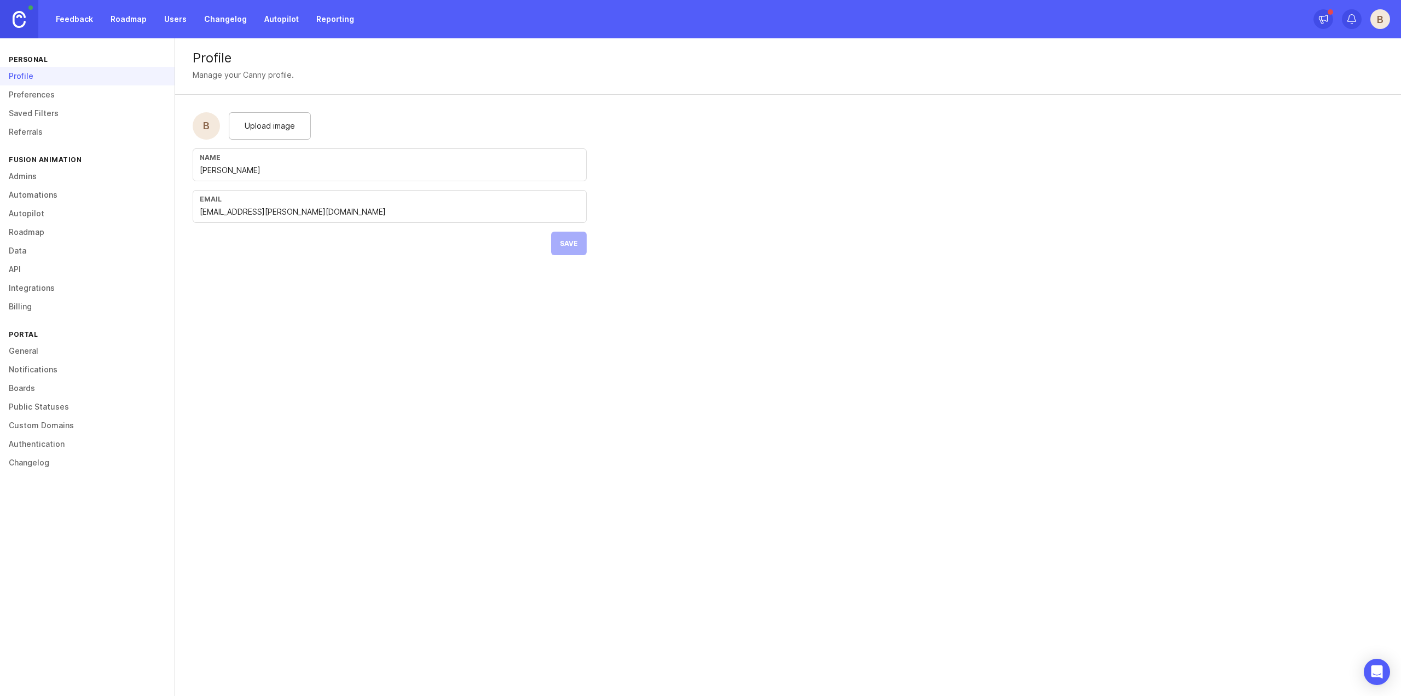
click at [49, 89] on link "Preferences" at bounding box center [87, 94] width 175 height 19
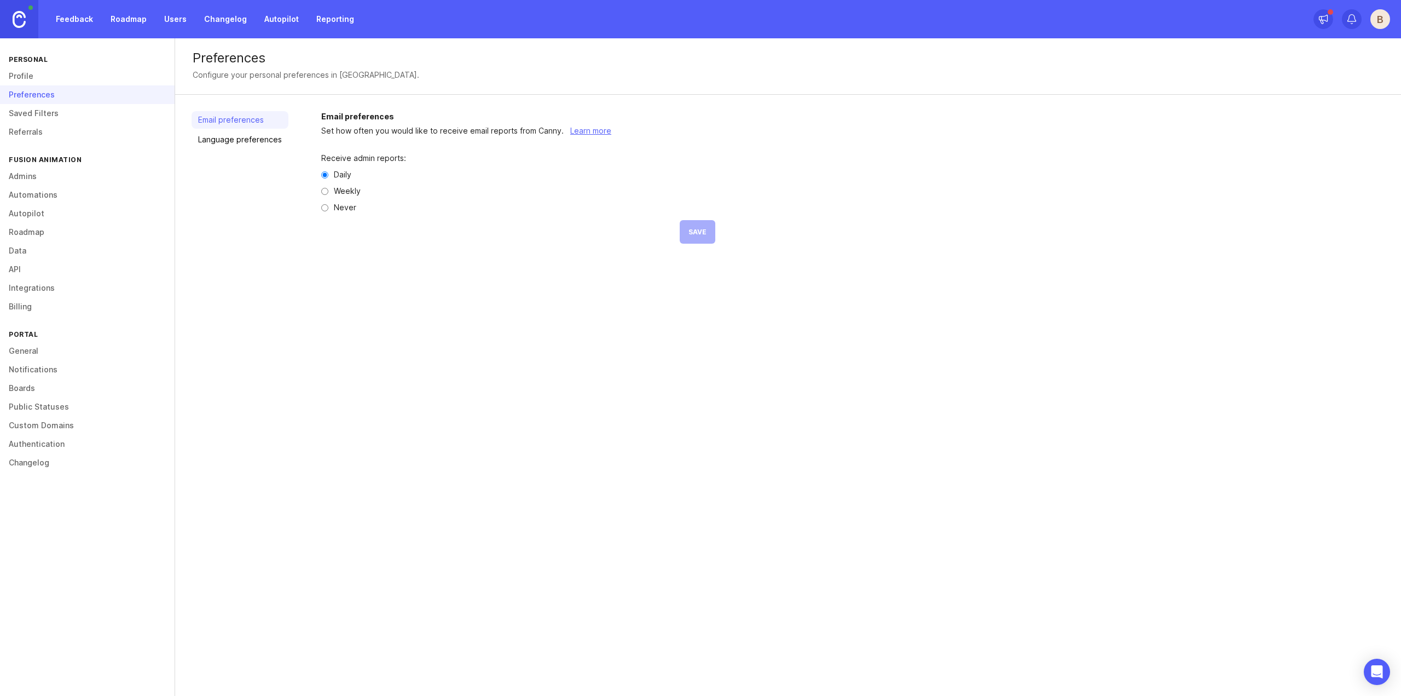
click at [334, 207] on label "Never" at bounding box center [345, 208] width 22 height 8
click at [328, 207] on input "Never" at bounding box center [324, 207] width 7 height 7
radio input "true"
click at [65, 117] on link "Saved Filters" at bounding box center [87, 113] width 175 height 19
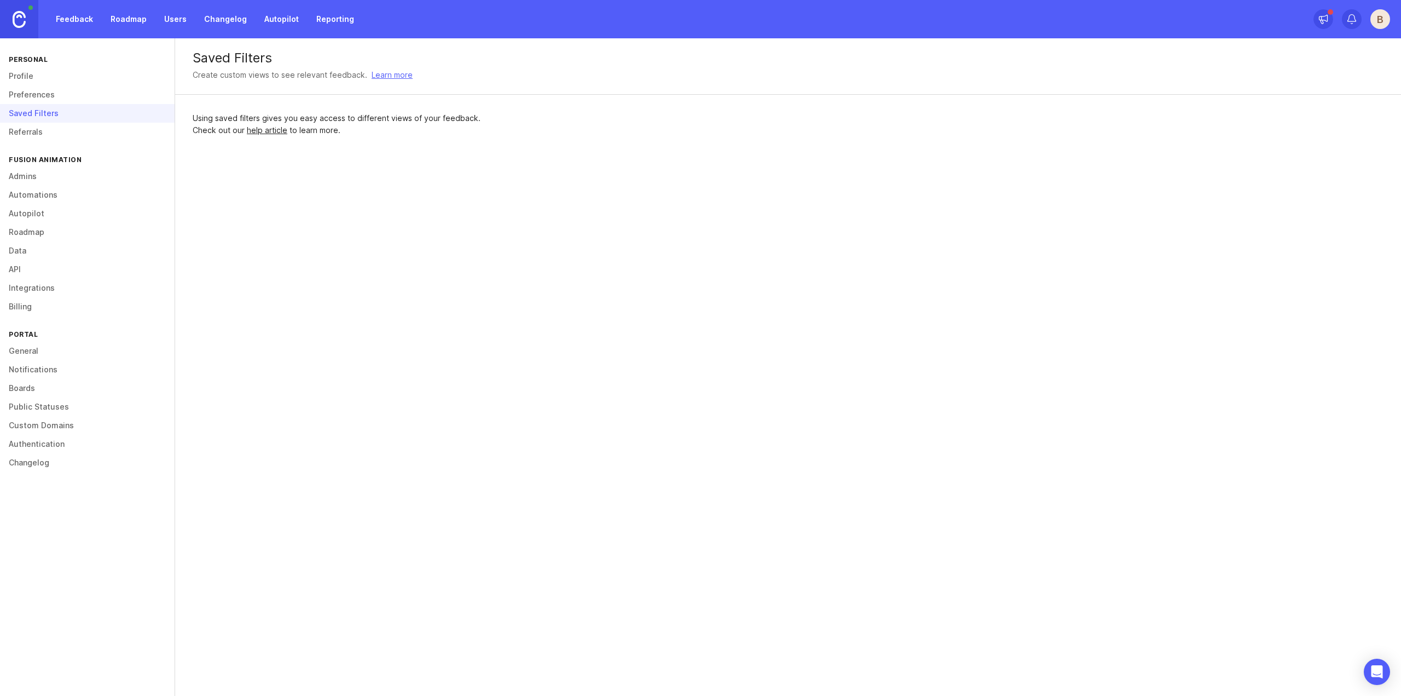
click at [60, 126] on link "Referrals" at bounding box center [87, 132] width 175 height 19
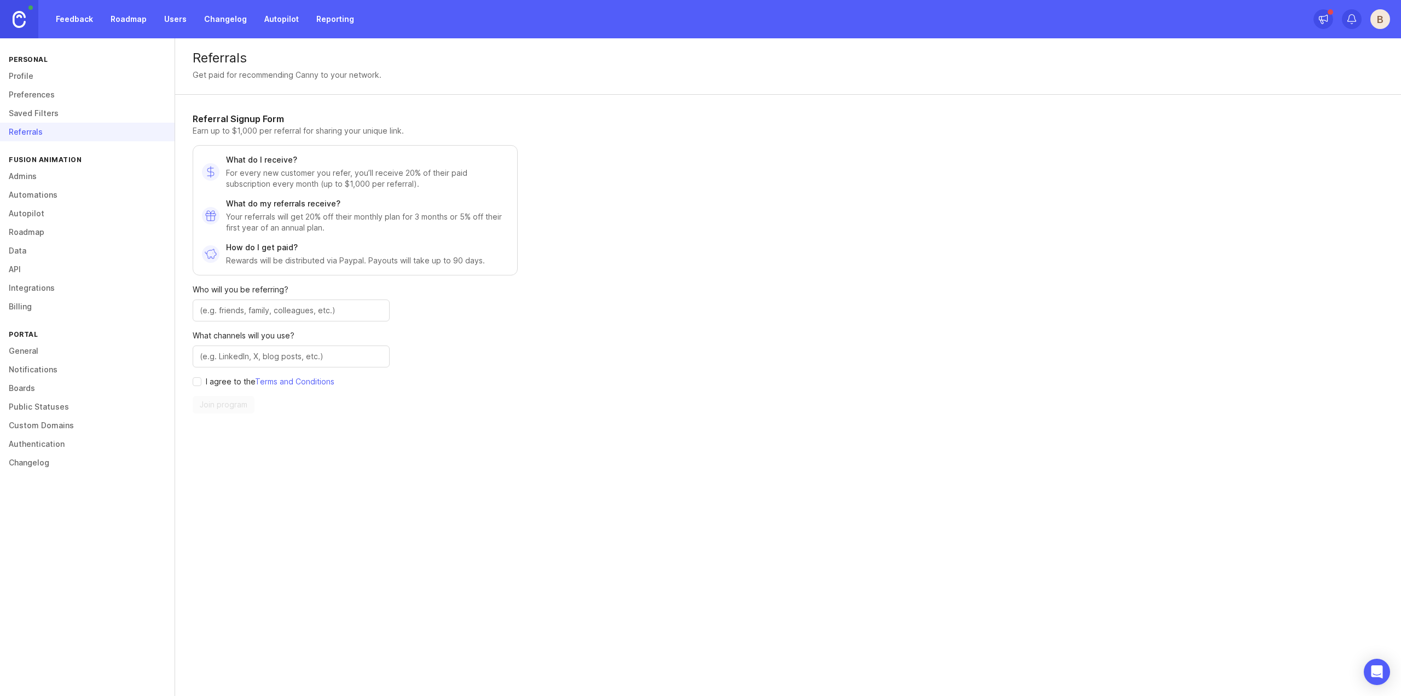
click at [198, 382] on input "agree to terms" at bounding box center [197, 381] width 9 height 9
checkbox input "true"
click at [260, 310] on input "text" at bounding box center [291, 310] width 183 height 12
type input "friends"
type input "colleagues"
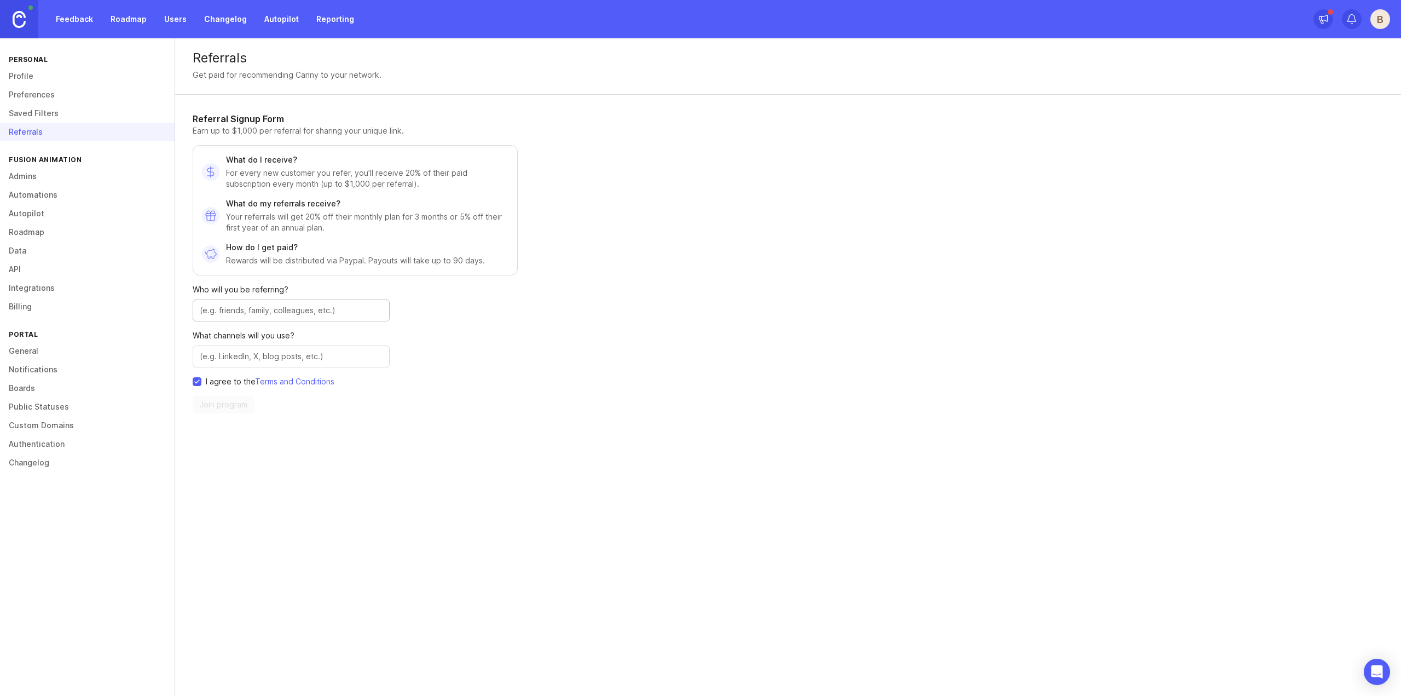
type input "f"
type input "colleagues, friends and family - basically anyone"
click at [329, 356] on input "text" at bounding box center [291, 356] width 183 height 12
type input "Email, texts, socials - pretty much anywhere"
click at [224, 411] on button "Join program" at bounding box center [224, 405] width 62 height 18
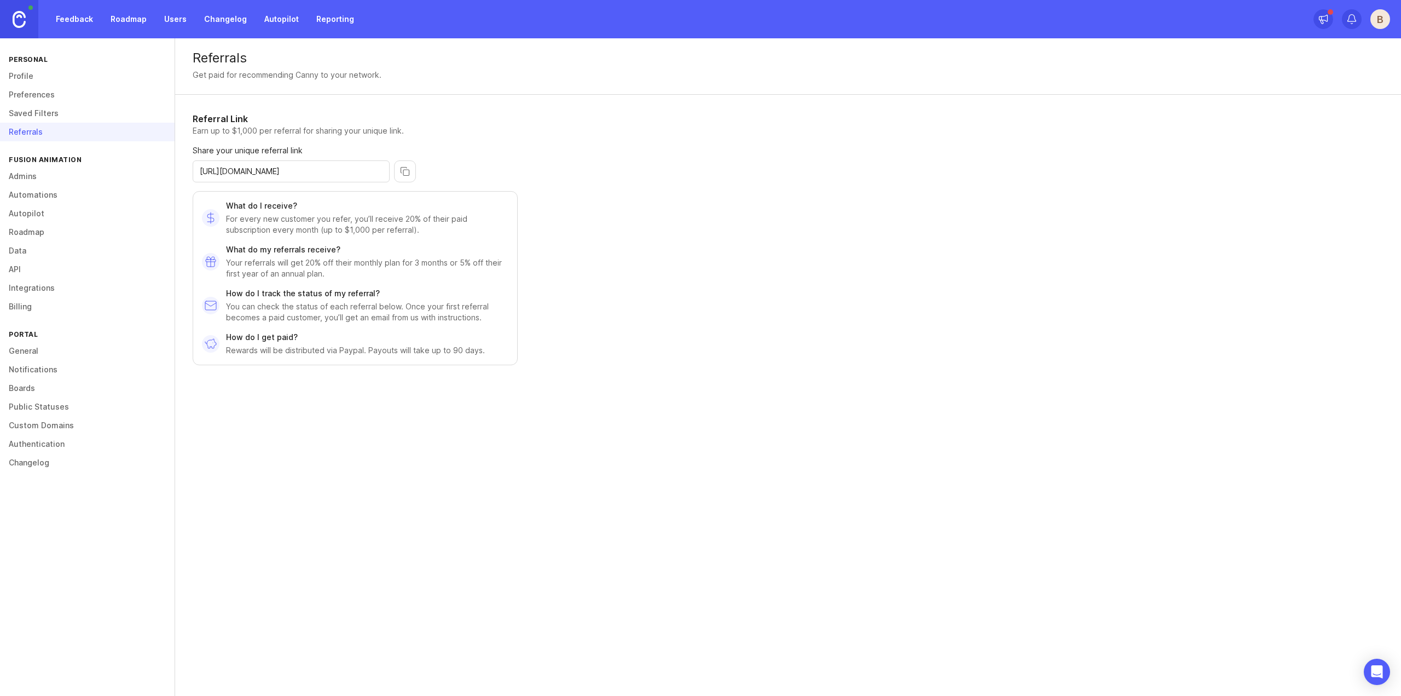
click at [368, 173] on input "[URL][DOMAIN_NAME]" at bounding box center [291, 171] width 183 height 12
click at [363, 166] on input "[URL][DOMAIN_NAME]" at bounding box center [291, 171] width 183 height 12
drag, startPoint x: 359, startPoint y: 172, endPoint x: 182, endPoint y: 168, distance: 176.8
click at [182, 168] on div "Referral Link Earn up to $1,000 per referral for sharing your unique link. Shar…" at bounding box center [411, 247] width 473 height 305
click at [621, 189] on div "Referral Link Earn up to $1,000 per referral for sharing your unique link. Shar…" at bounding box center [411, 247] width 473 height 305
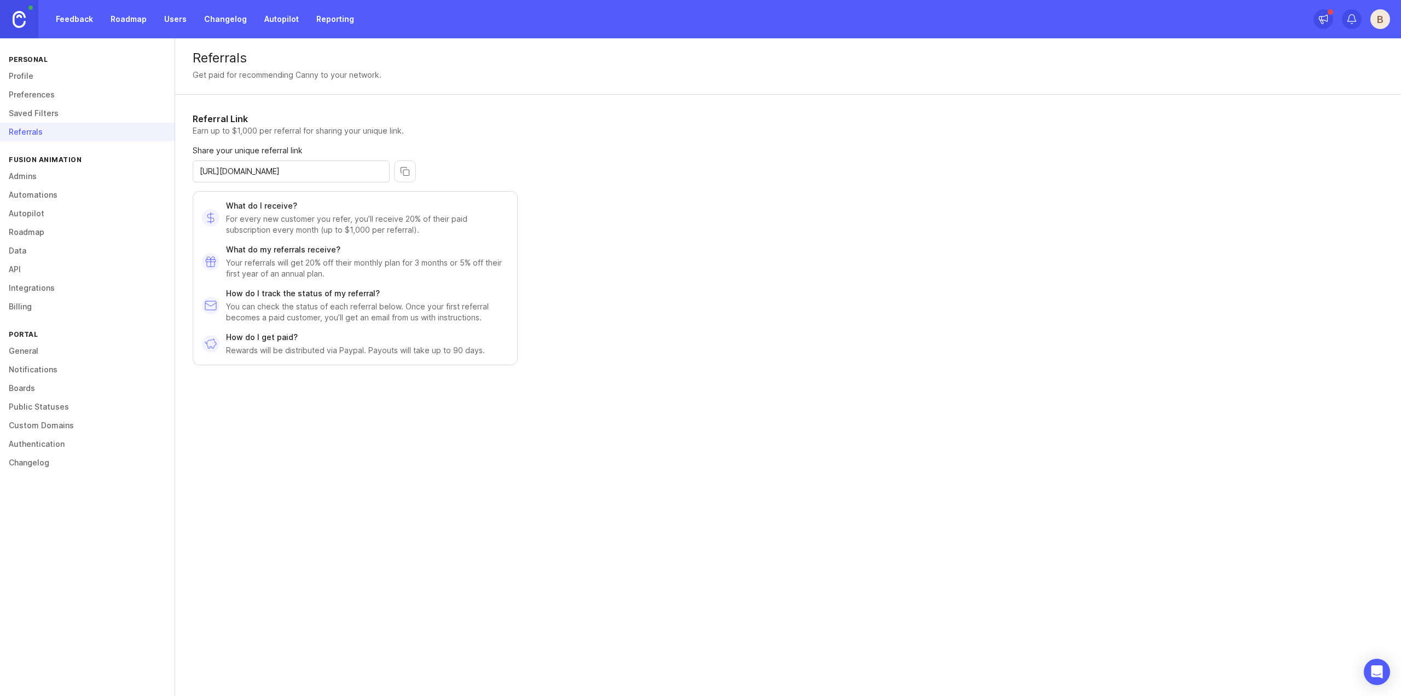
click at [34, 179] on link "Admins" at bounding box center [87, 176] width 175 height 19
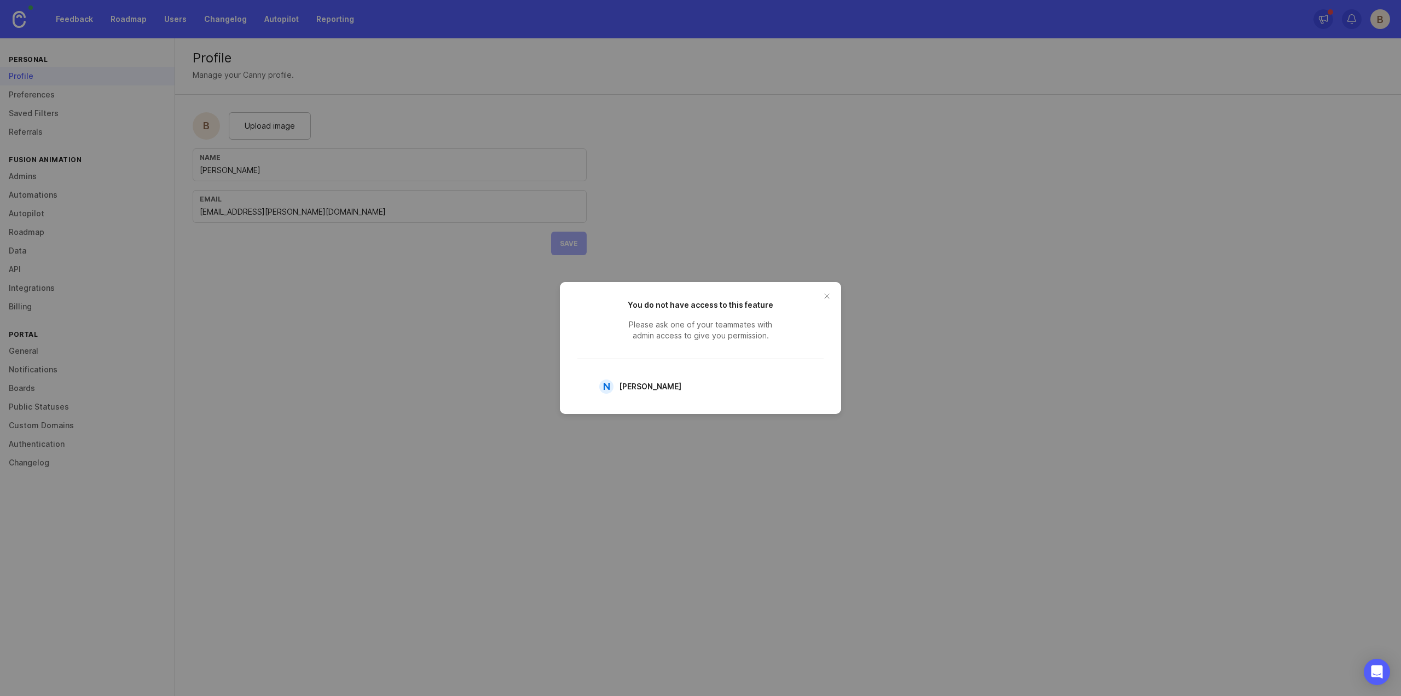
click at [827, 297] on button "close button" at bounding box center [827, 296] width 18 height 18
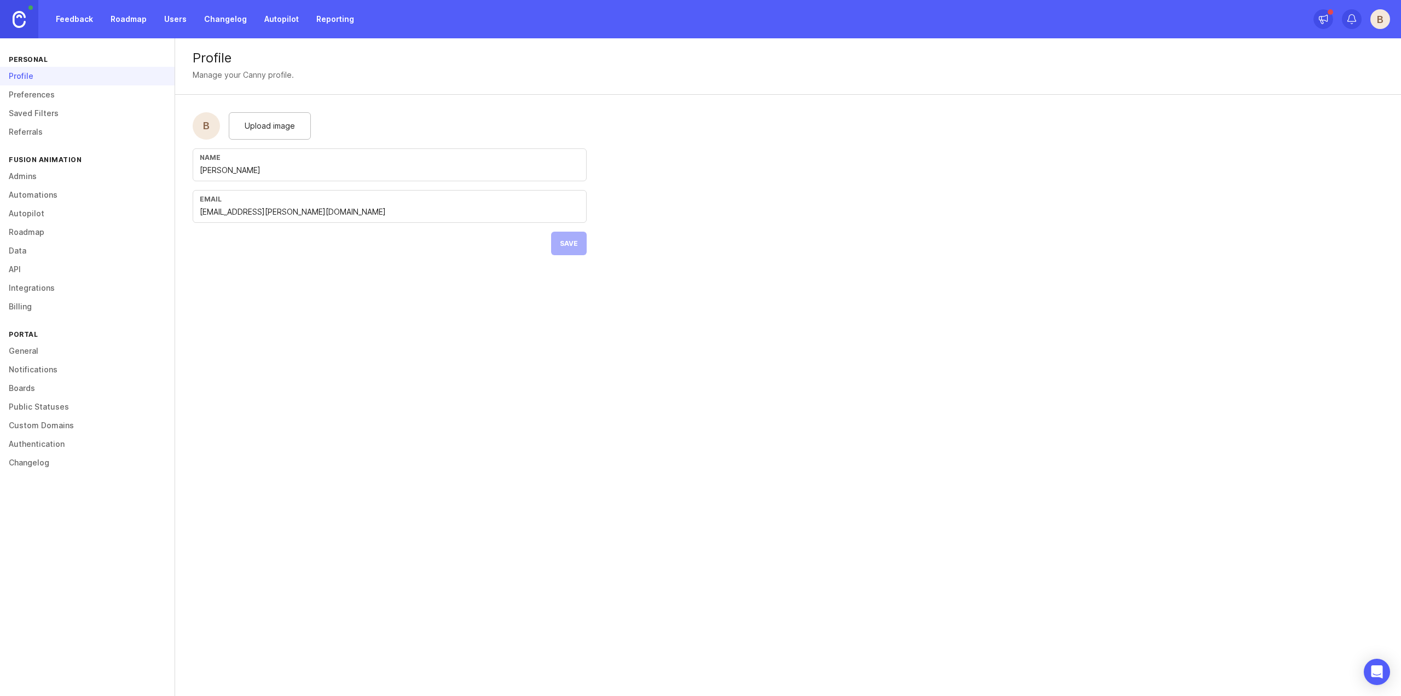
click at [49, 194] on link "Automations" at bounding box center [87, 195] width 175 height 19
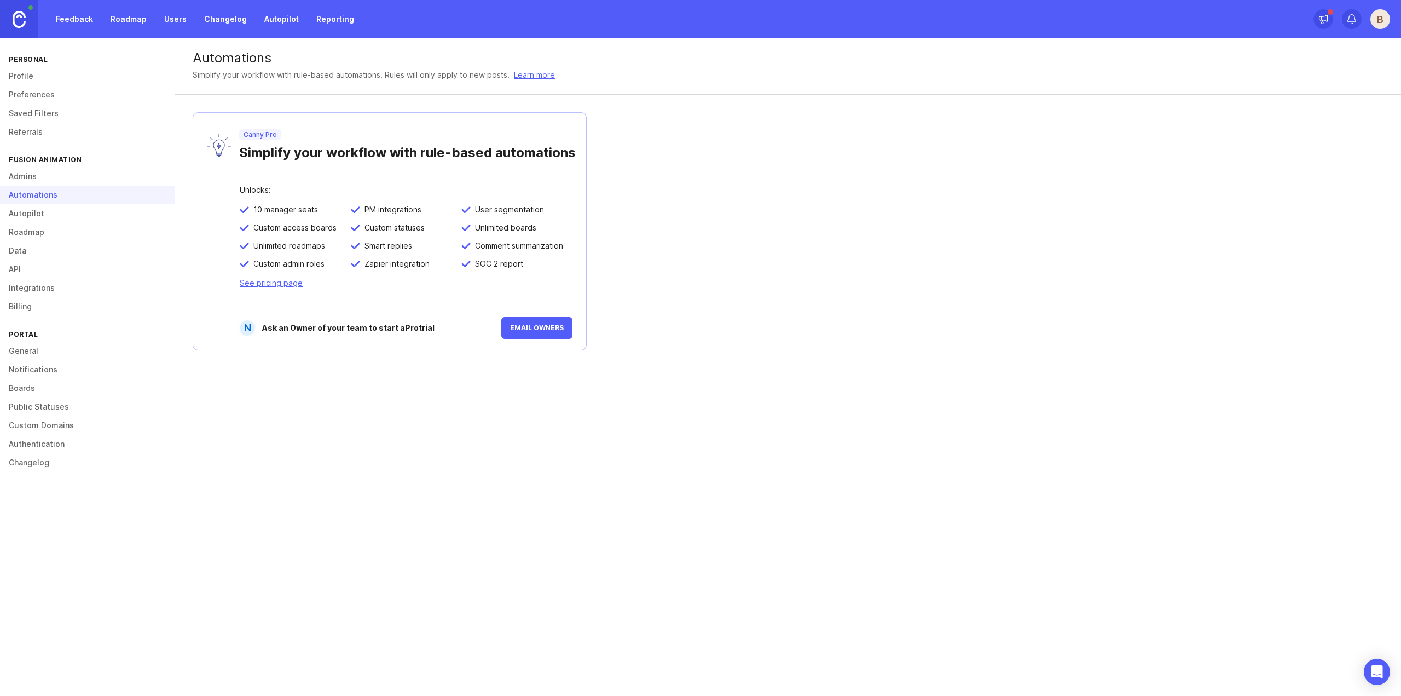
click at [28, 237] on link "Roadmap" at bounding box center [87, 232] width 175 height 19
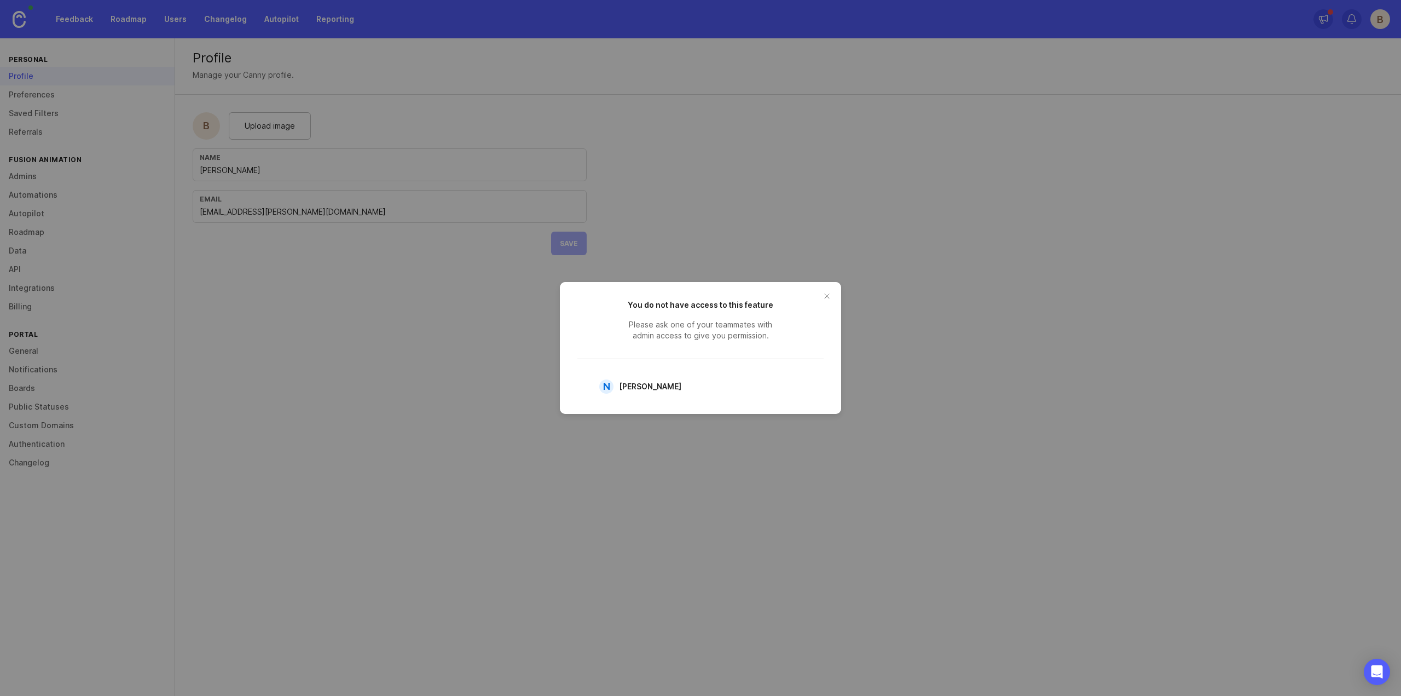
click at [830, 293] on button "close button" at bounding box center [827, 296] width 18 height 18
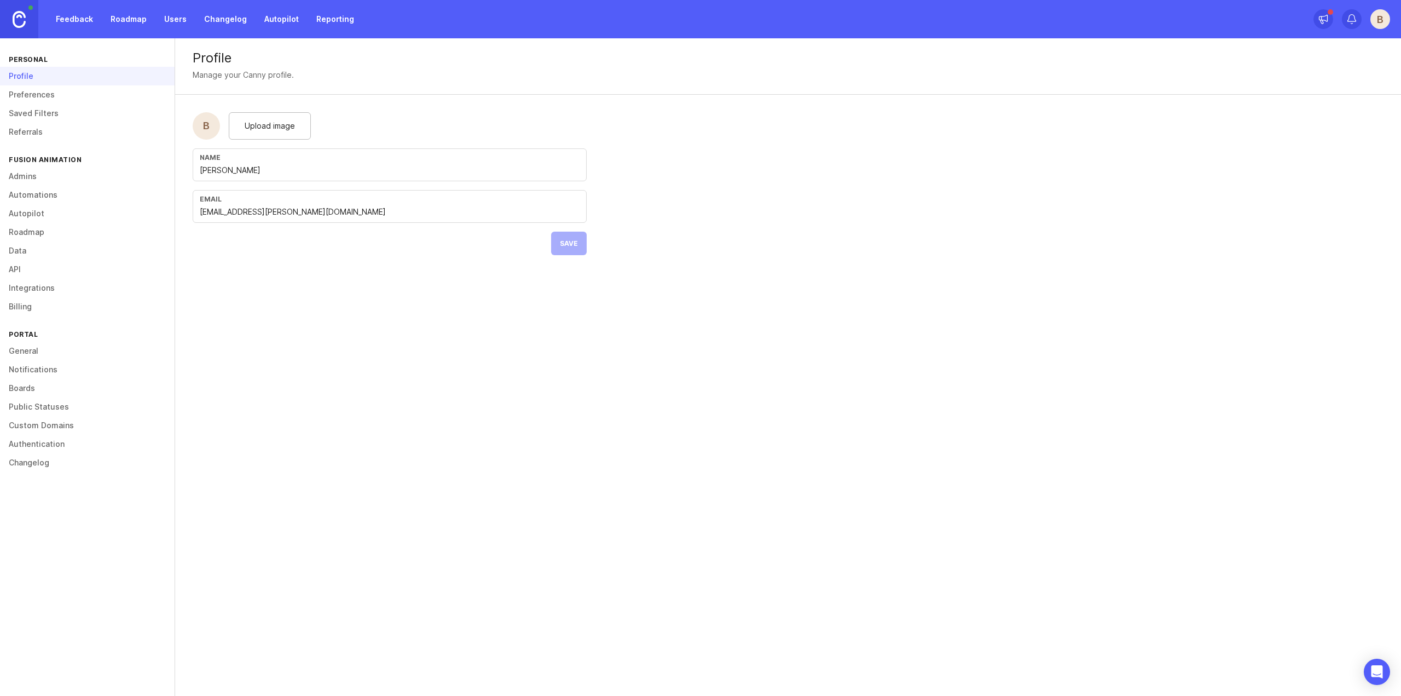
click at [44, 231] on link "Roadmap" at bounding box center [87, 232] width 175 height 19
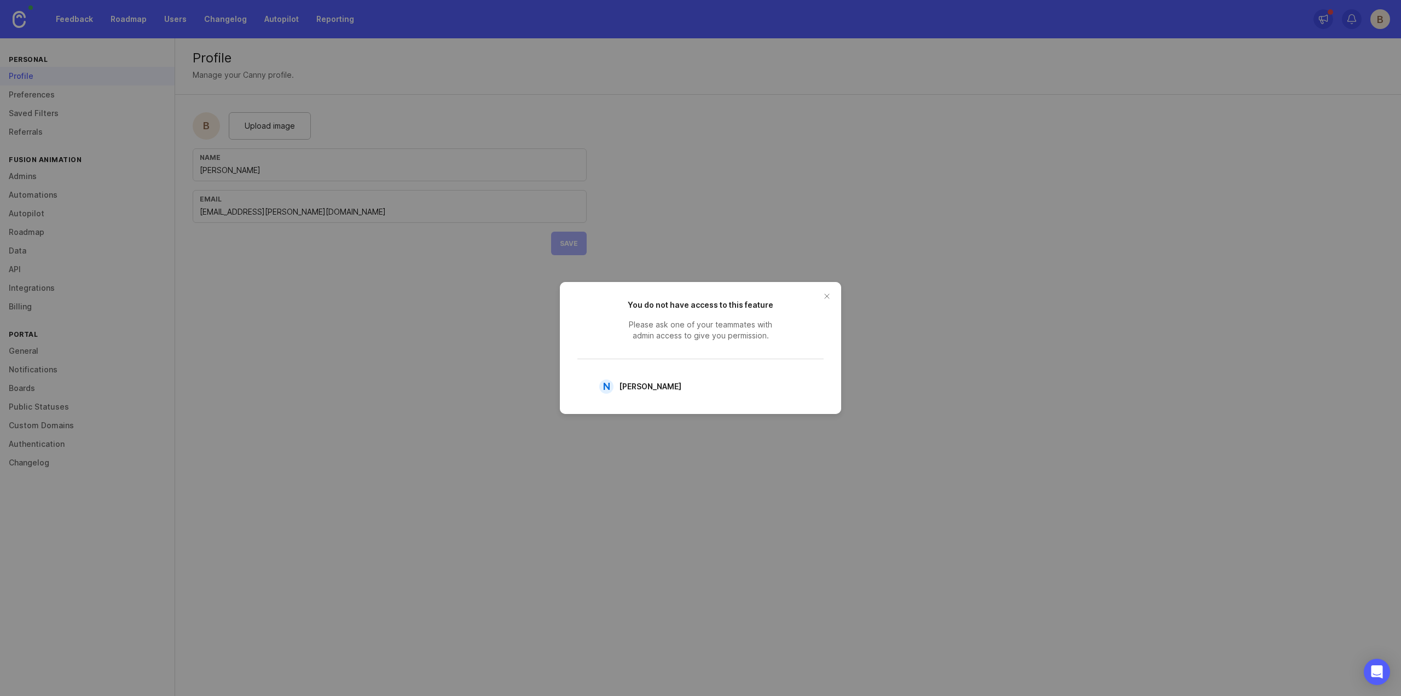
click at [823, 294] on button "close button" at bounding box center [827, 296] width 18 height 18
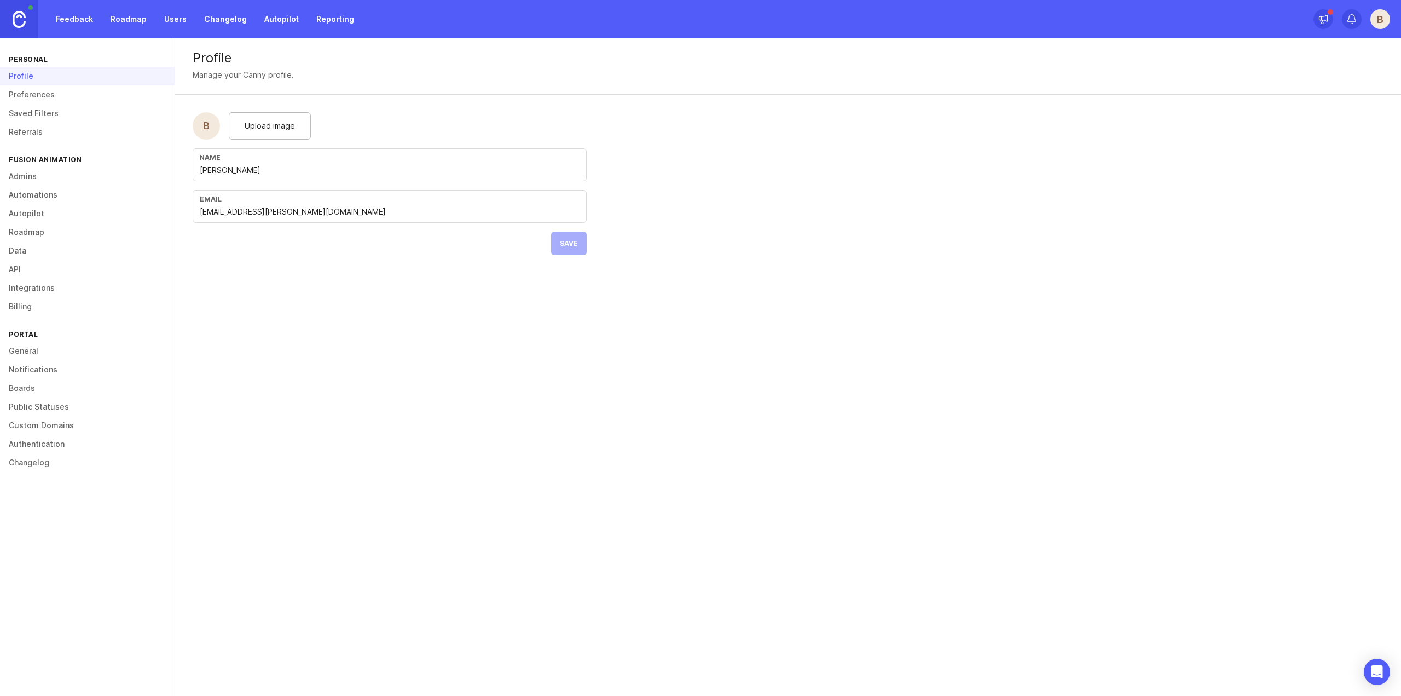
click at [26, 253] on link "Data" at bounding box center [87, 250] width 175 height 19
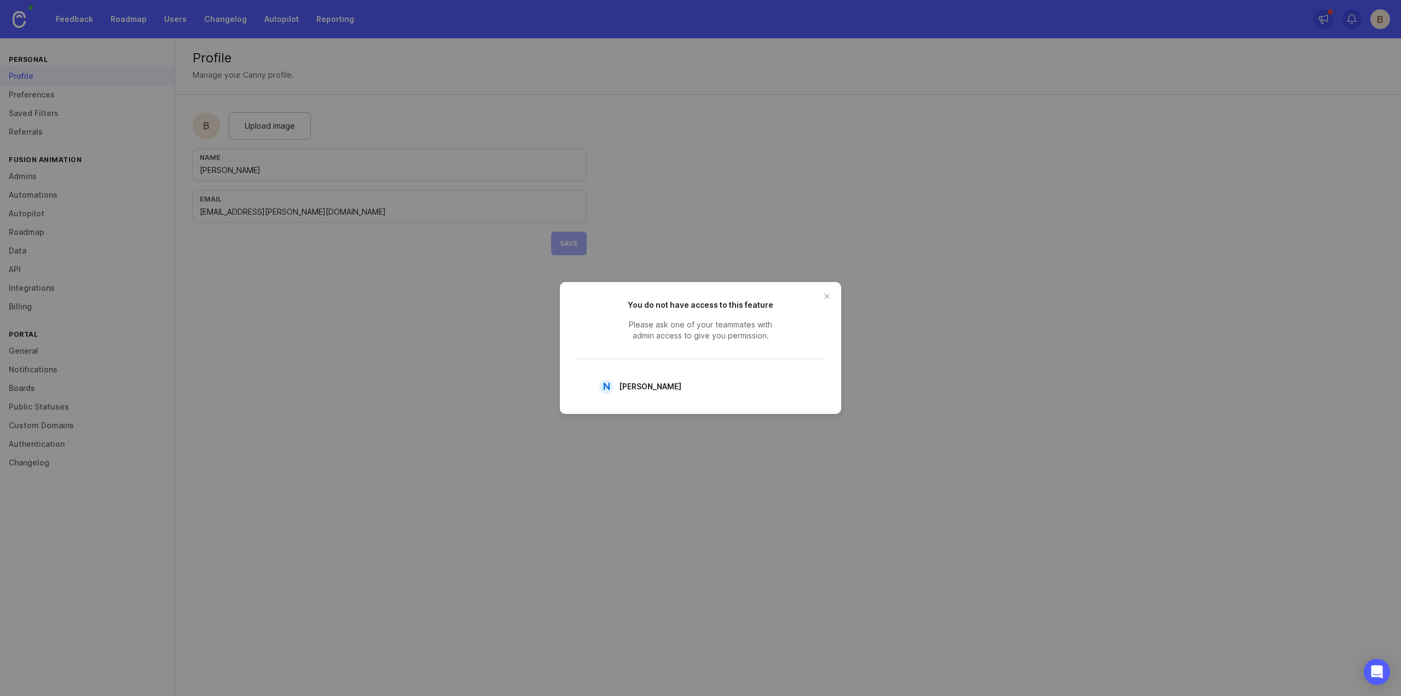
click at [825, 297] on button "close button" at bounding box center [827, 296] width 18 height 18
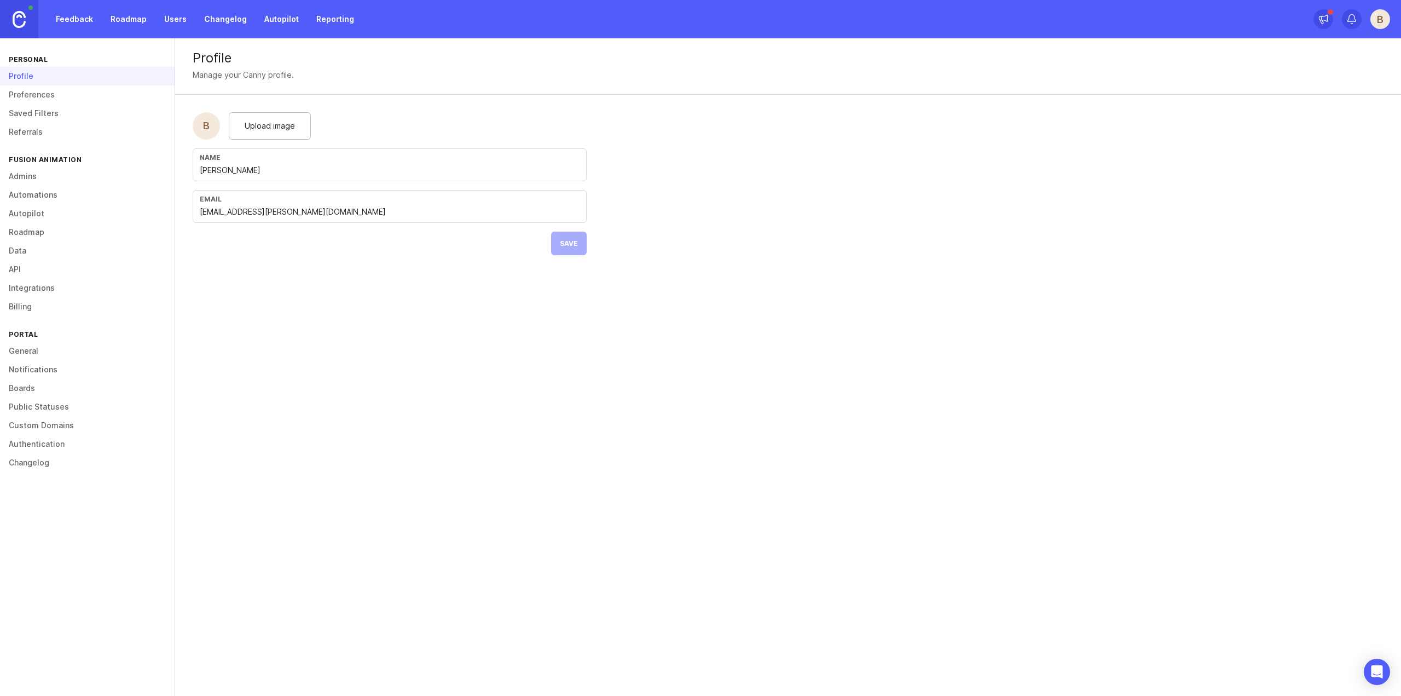
click at [30, 268] on link "API" at bounding box center [87, 269] width 175 height 19
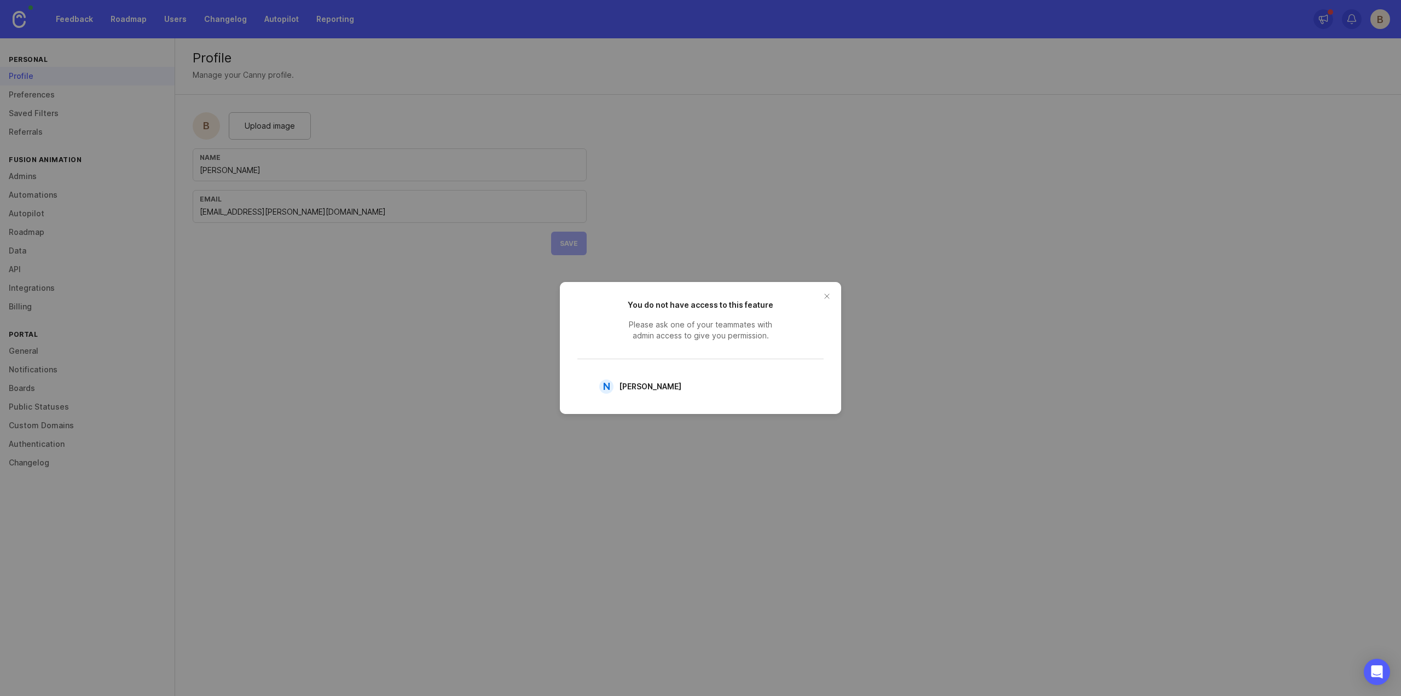
click at [830, 295] on button "close button" at bounding box center [827, 296] width 18 height 18
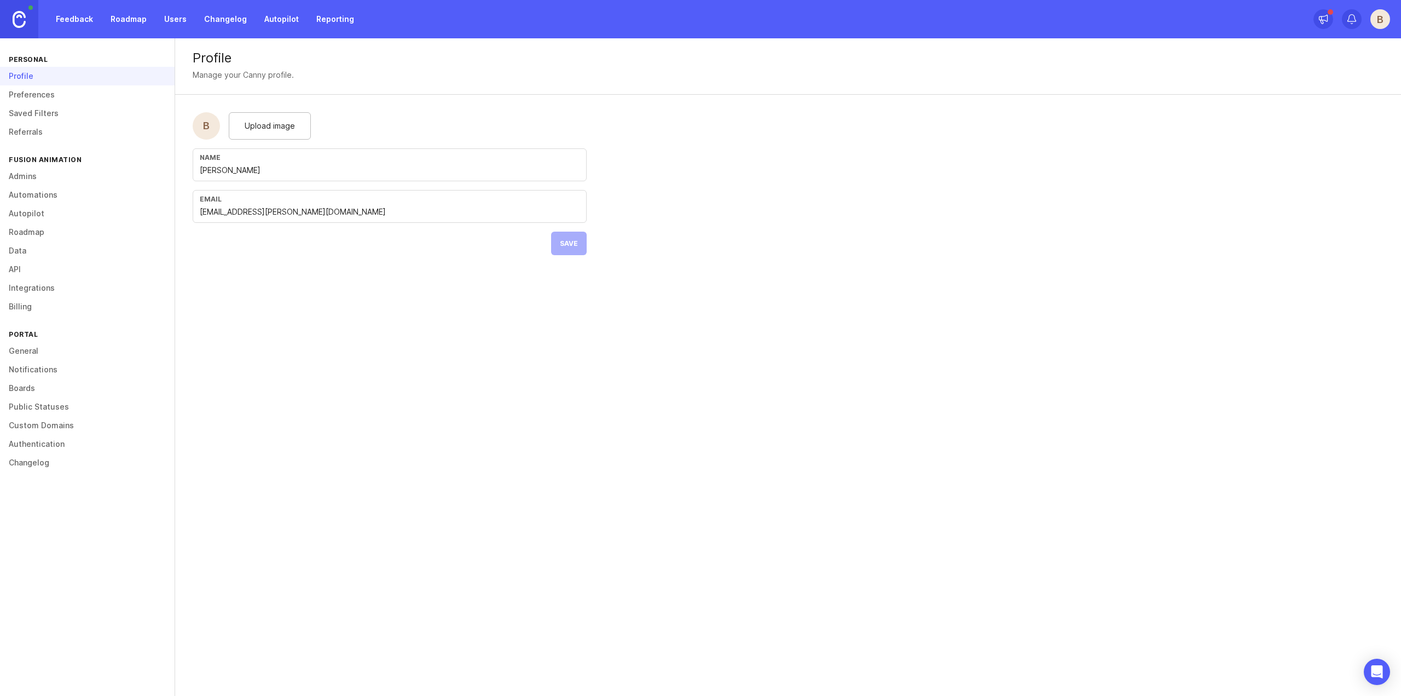
click at [40, 287] on link "Integrations" at bounding box center [87, 288] width 175 height 19
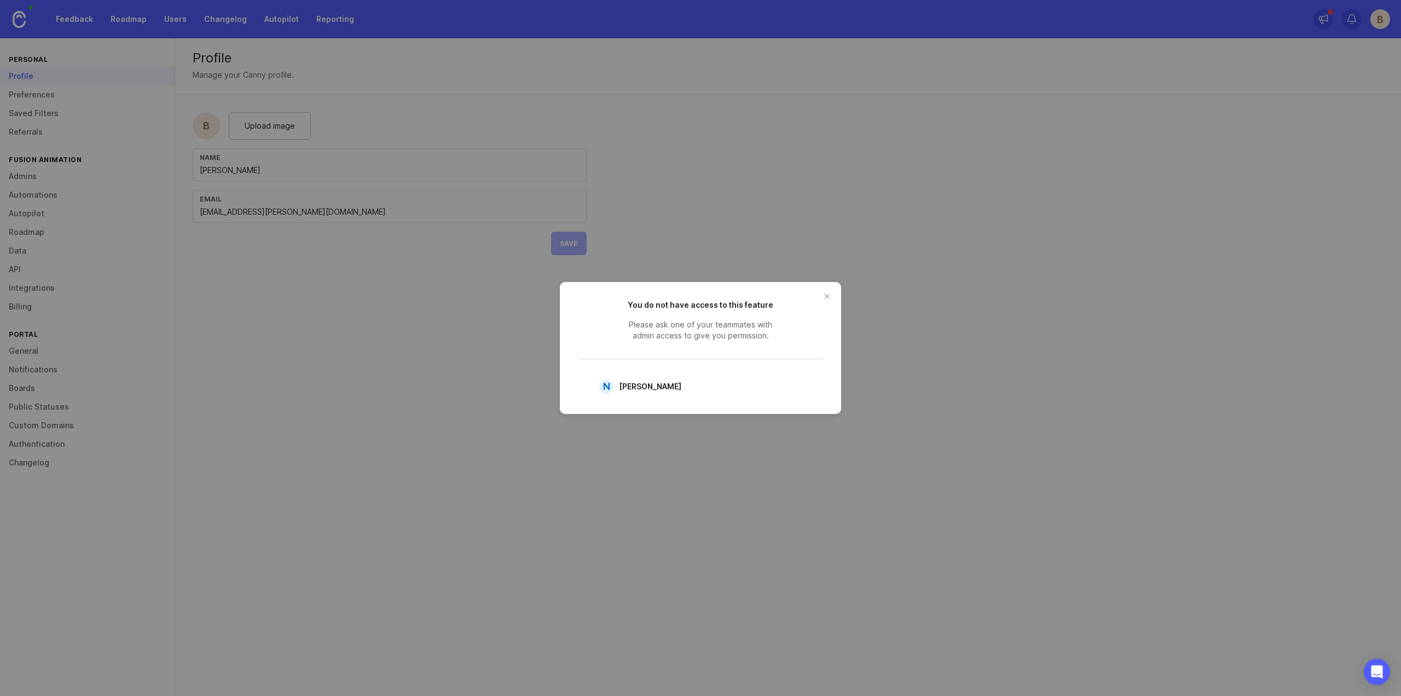
click at [831, 299] on button "close button" at bounding box center [827, 296] width 18 height 18
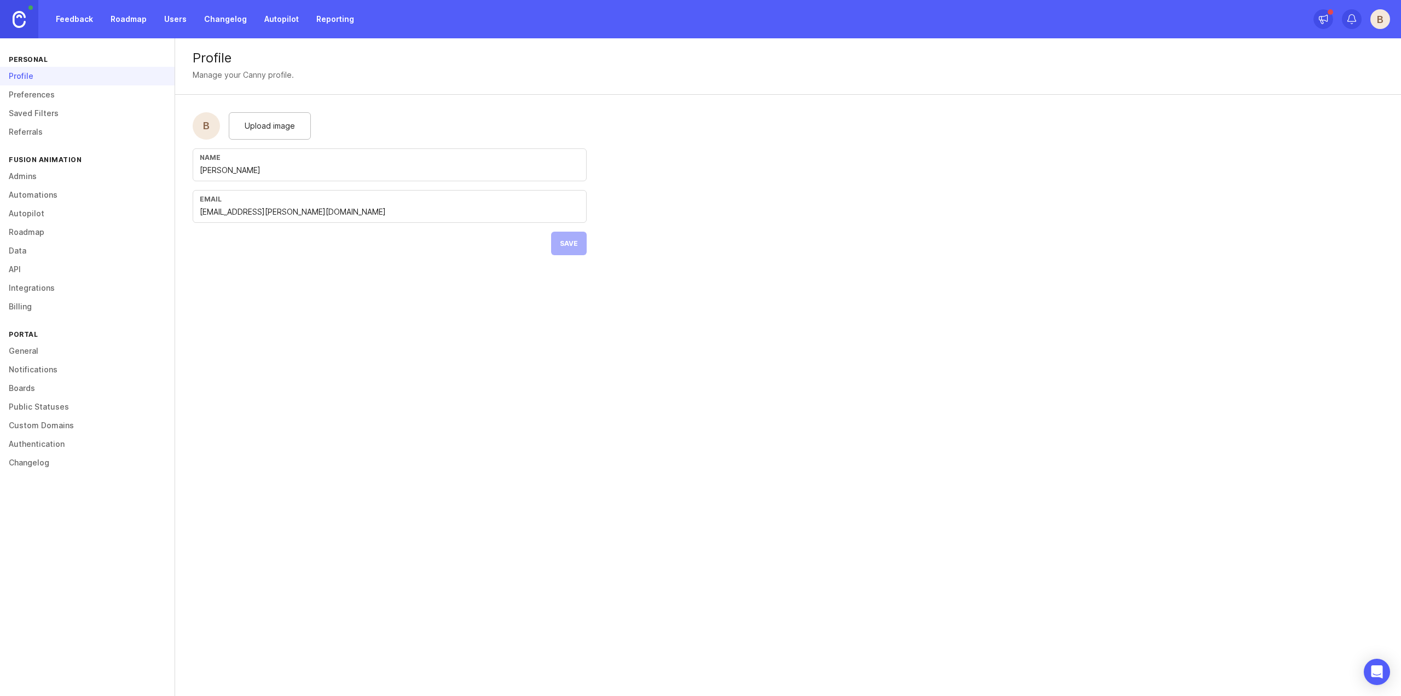
click at [65, 297] on link "Integrations" at bounding box center [87, 288] width 175 height 19
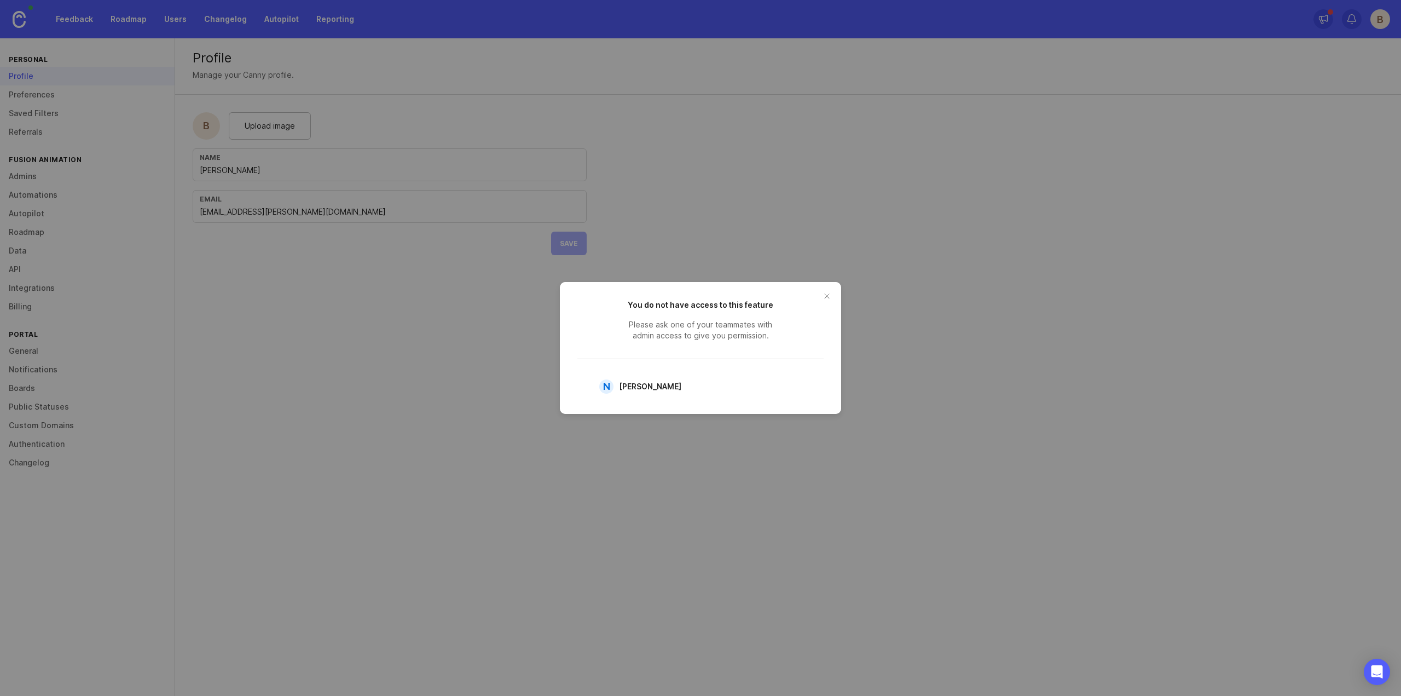
click at [830, 294] on button "close button" at bounding box center [827, 296] width 18 height 18
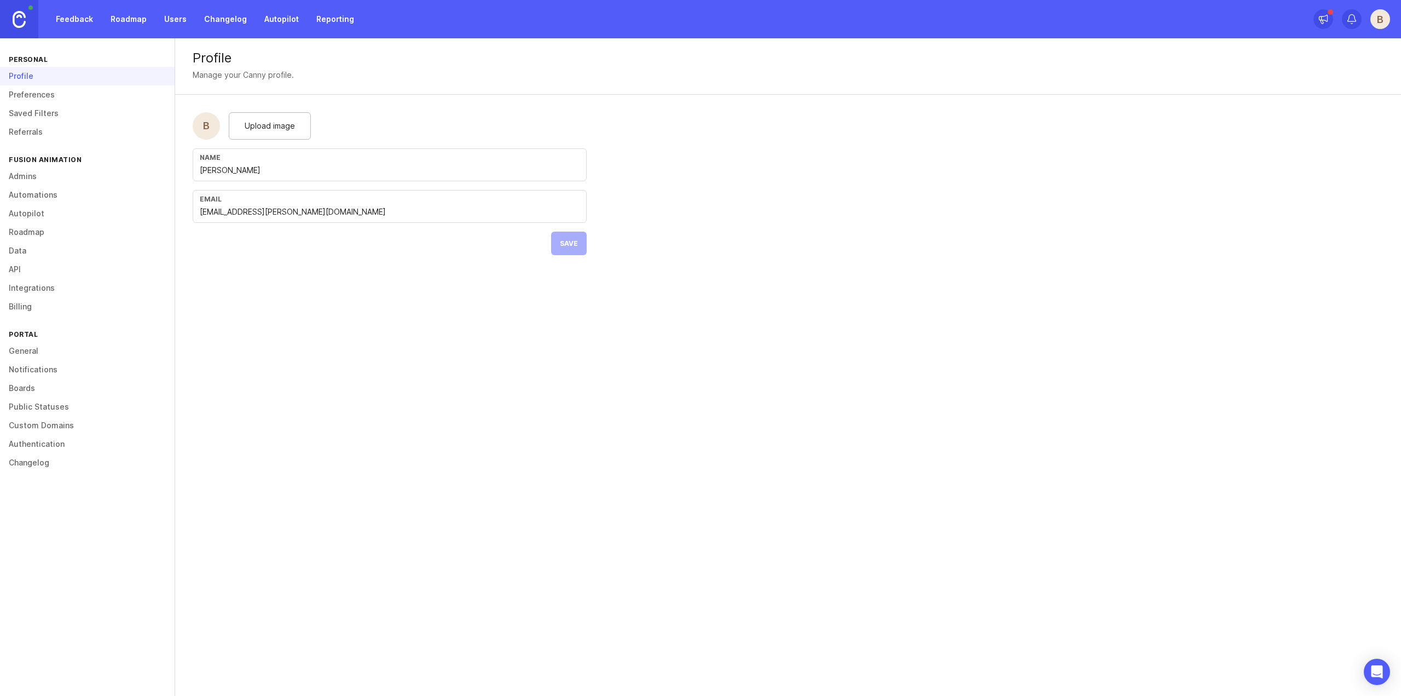
click at [49, 302] on link "Billing" at bounding box center [87, 306] width 175 height 19
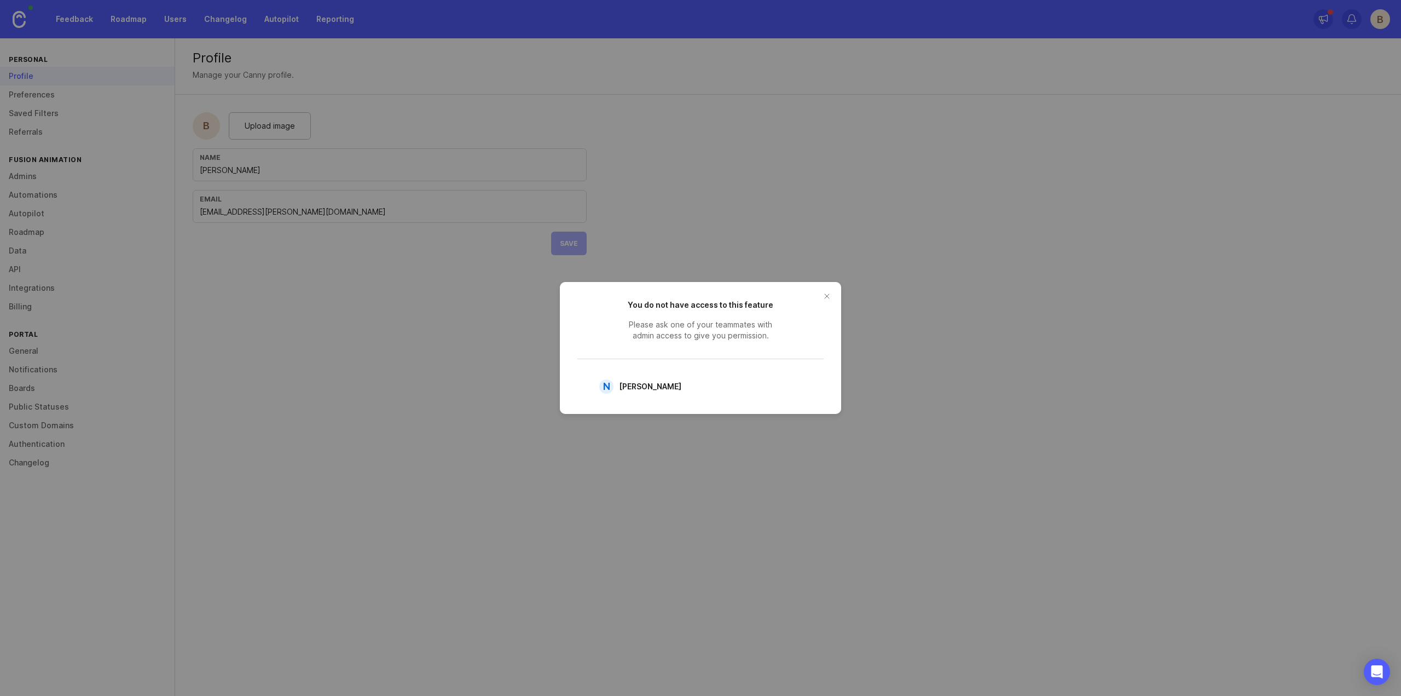
click at [830, 289] on button "close button" at bounding box center [827, 296] width 18 height 18
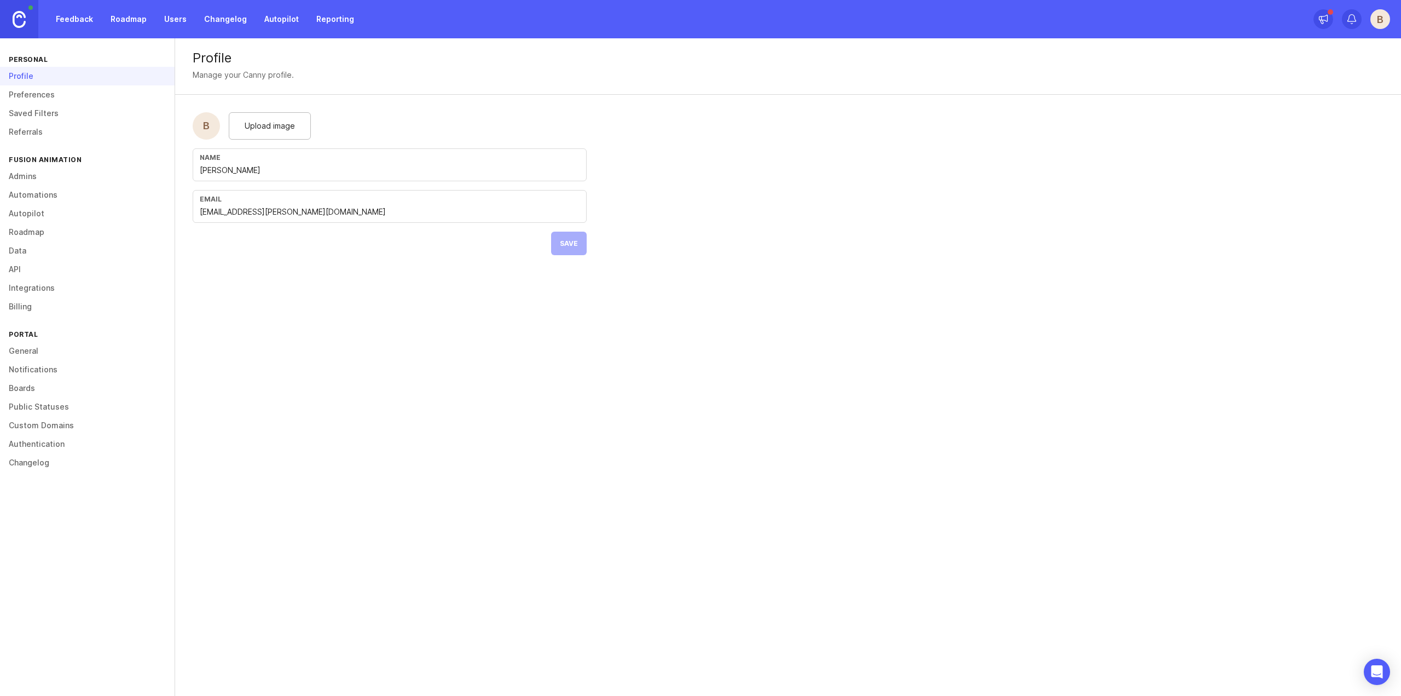
click at [27, 348] on link "General" at bounding box center [87, 350] width 175 height 19
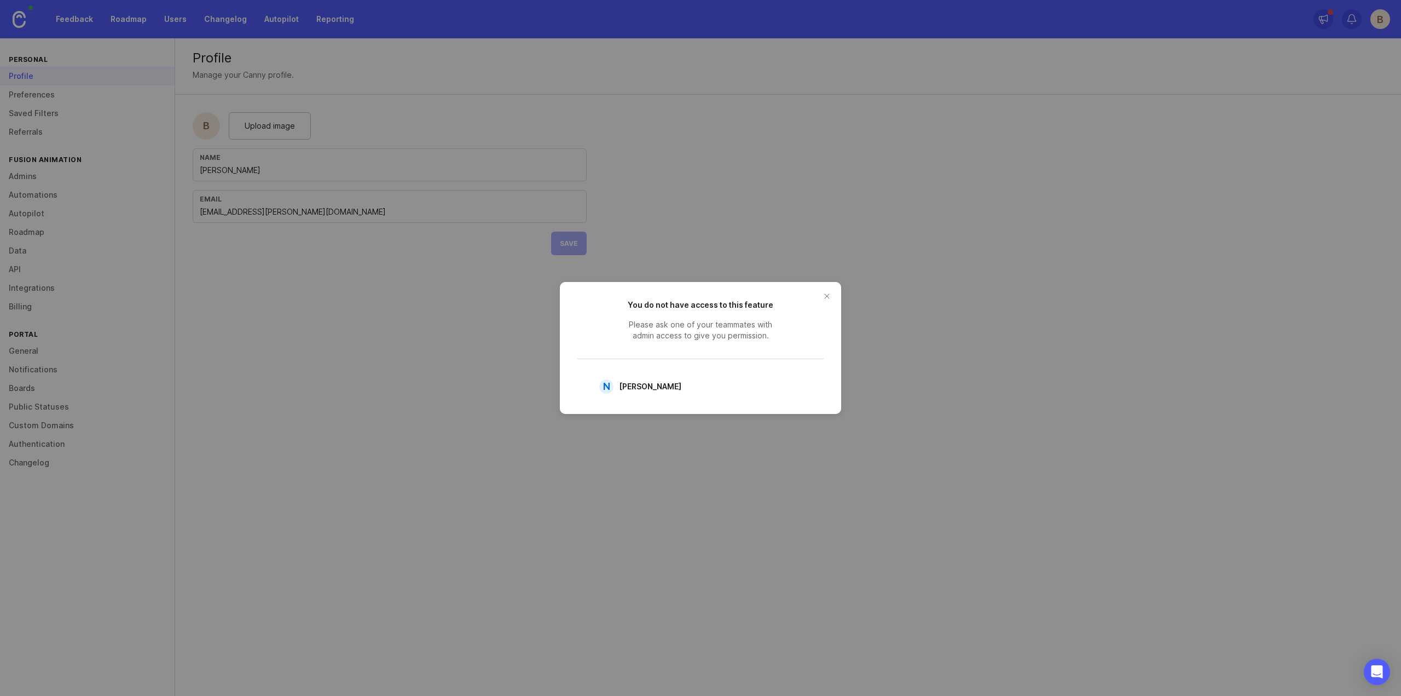
click at [832, 297] on button "close button" at bounding box center [827, 296] width 18 height 18
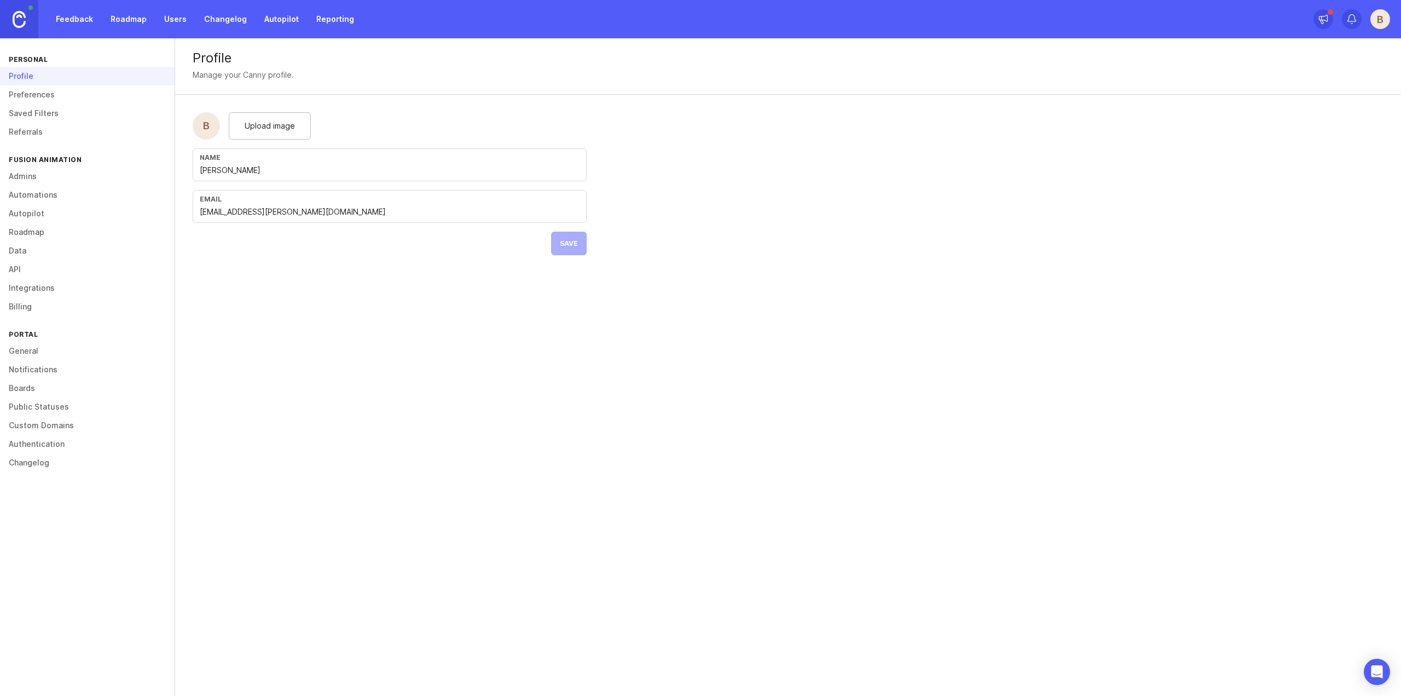
click at [48, 80] on div "Profile" at bounding box center [87, 76] width 175 height 19
click at [21, 73] on div "Profile" at bounding box center [87, 76] width 175 height 19
click at [931, 102] on div "Profile Manage your Canny profile. B Upload image Name Ben Delahunt Email ben.d…" at bounding box center [788, 155] width 1226 height 234
click at [20, 77] on div "Profile" at bounding box center [87, 76] width 175 height 19
click at [21, 19] on img at bounding box center [19, 19] width 13 height 17
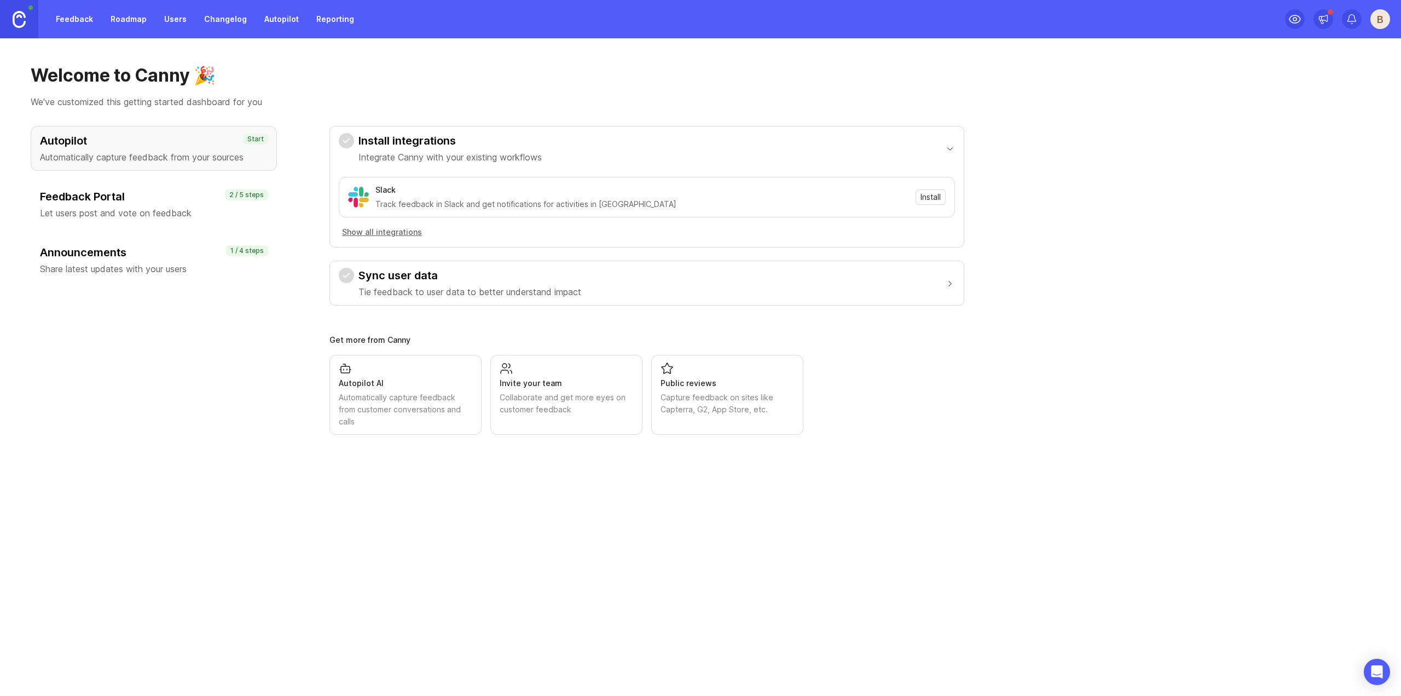
click at [11, 8] on link at bounding box center [19, 19] width 38 height 38
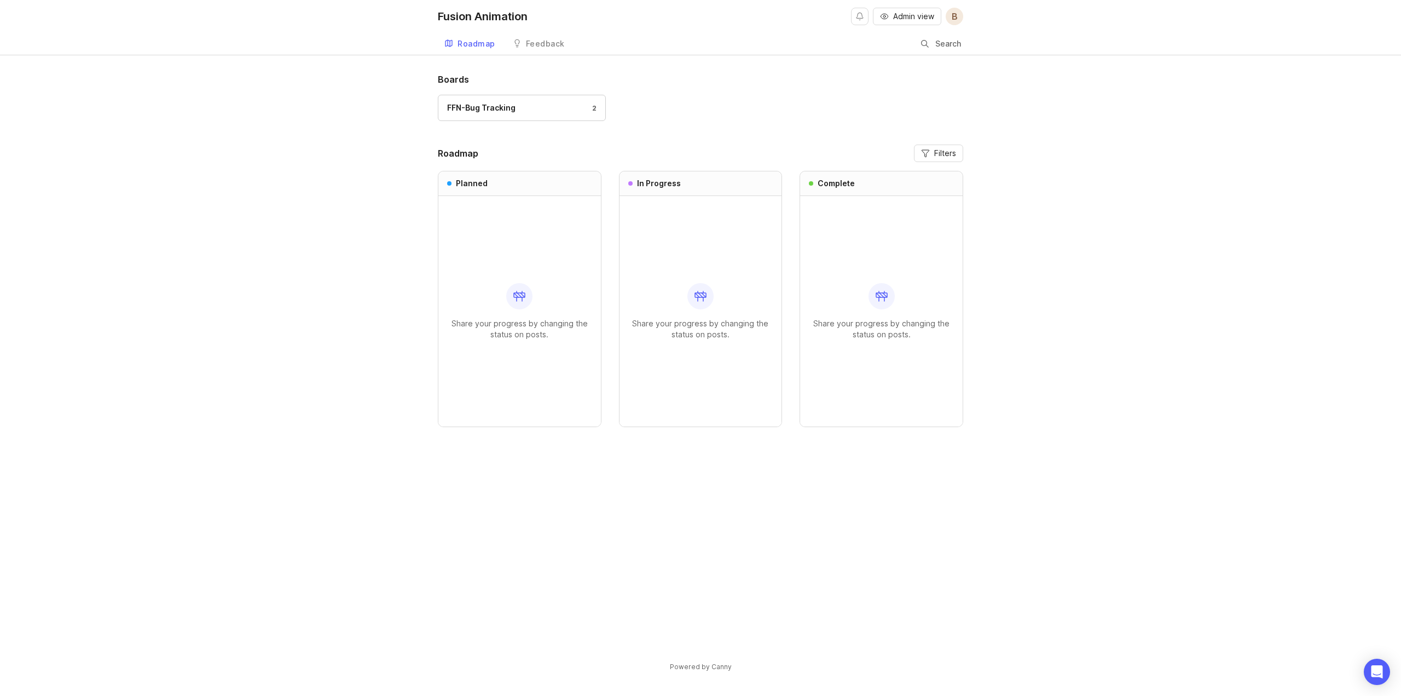
click at [514, 103] on div "FFN-Bug Tracking 2" at bounding box center [521, 108] width 149 height 12
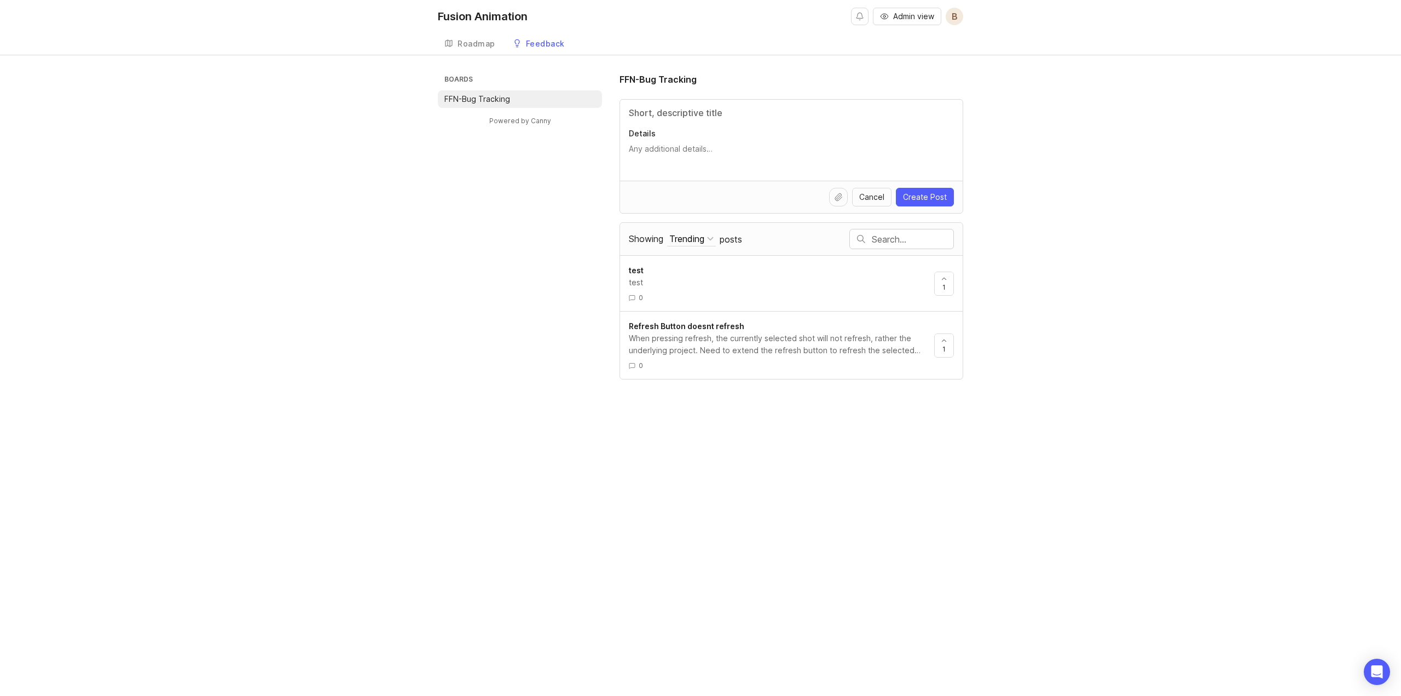
click at [687, 113] on input "Title" at bounding box center [791, 112] width 325 height 13
type input "issue with webhooks"
click at [680, 143] on div "issue with webhooks Details" at bounding box center [791, 140] width 343 height 81
click at [680, 153] on textarea "Details" at bounding box center [791, 154] width 325 height 22
type textarea "d"
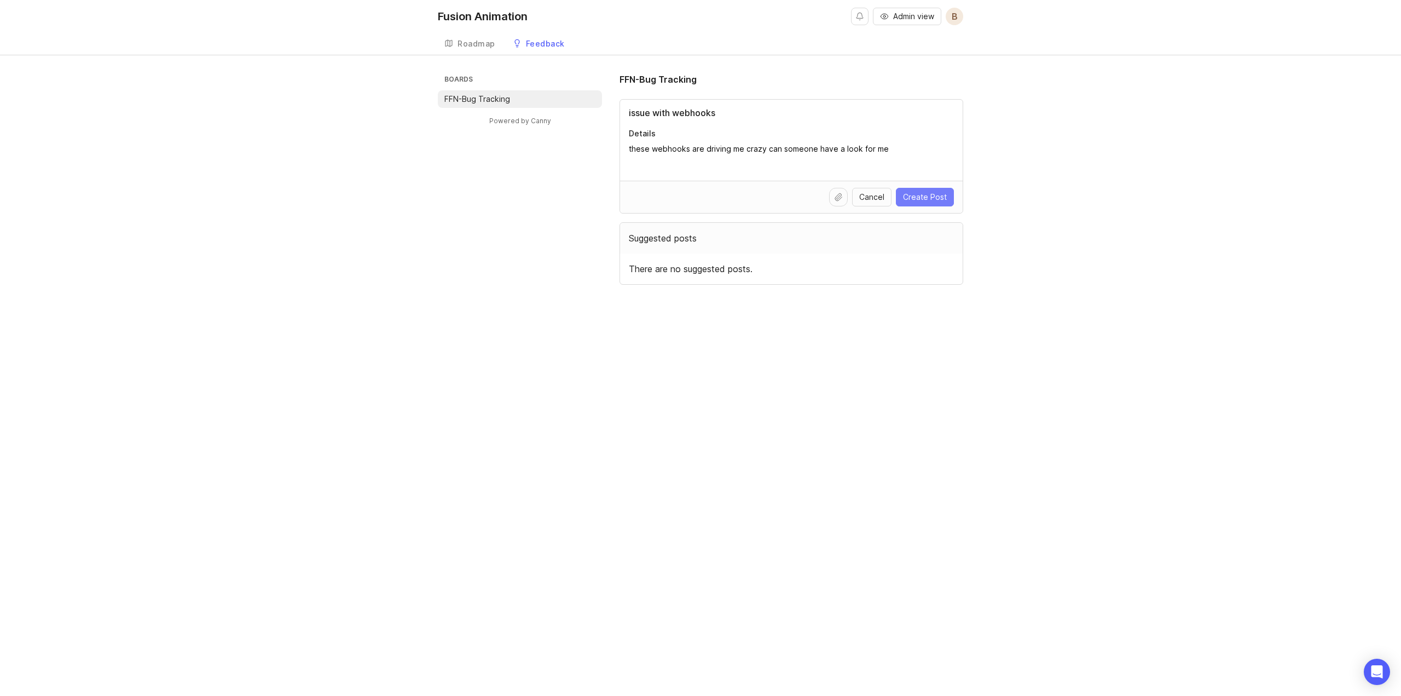
type textarea "these webhooks are driving me crazy can someone have a look for me"
click at [918, 197] on span "Create Post" at bounding box center [925, 197] width 44 height 11
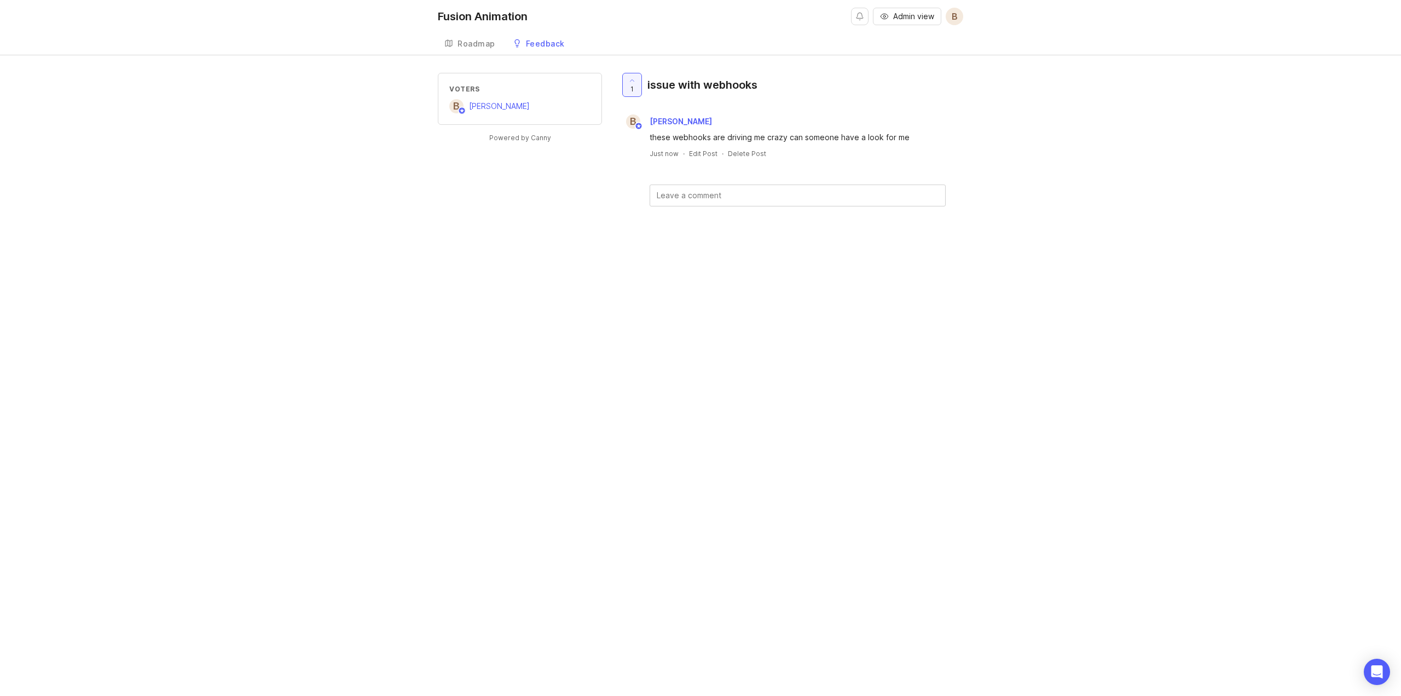
click at [473, 45] on div "Roadmap" at bounding box center [476, 44] width 38 height 8
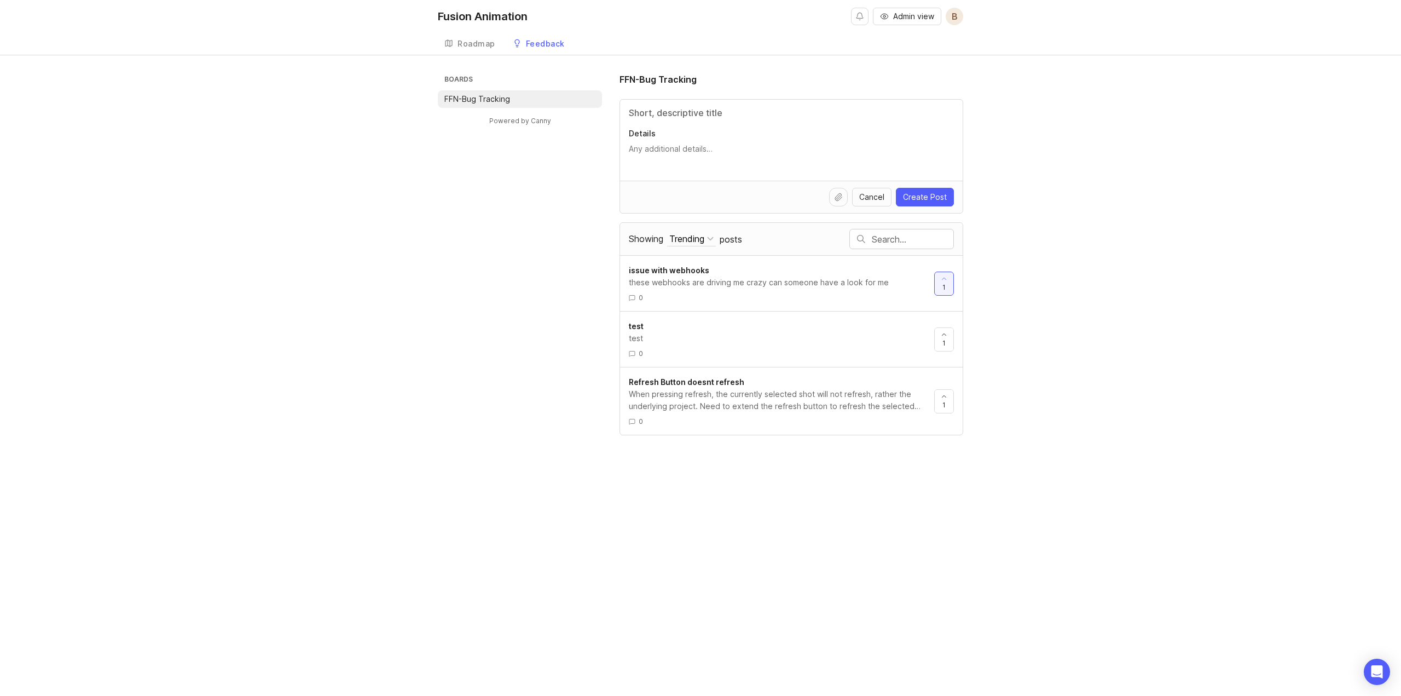
click at [901, 112] on input "Title" at bounding box center [791, 112] width 325 height 13
click at [711, 107] on input "Title" at bounding box center [791, 112] width 325 height 13
click at [462, 44] on div "Roadmap" at bounding box center [476, 44] width 38 height 8
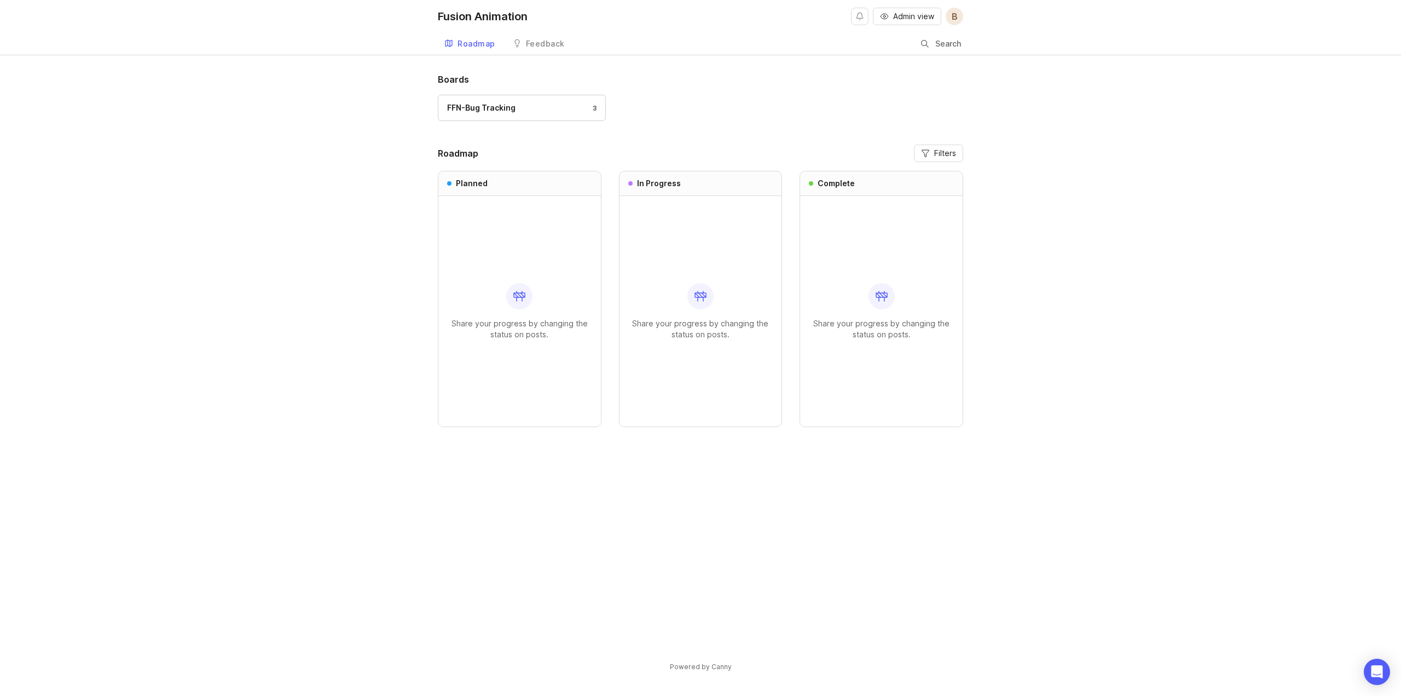
click at [470, 18] on div "Fusion Animation" at bounding box center [483, 16] width 90 height 11
click at [970, 15] on div "Fusion Animation Admin view B Roadmap Feedback FFN-Bug Tracking Search" at bounding box center [700, 27] width 1401 height 55
click at [956, 13] on span "B" at bounding box center [955, 16] width 6 height 13
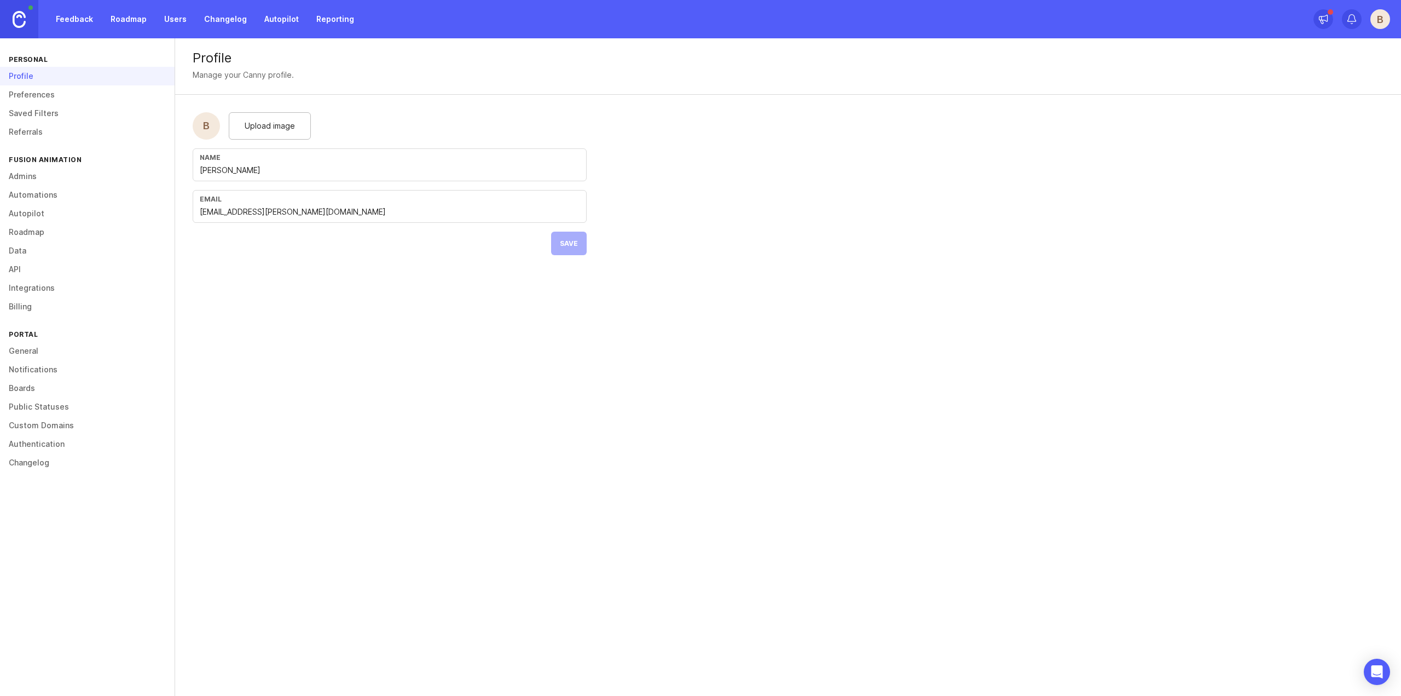
click at [65, 102] on link "Preferences" at bounding box center [87, 94] width 175 height 19
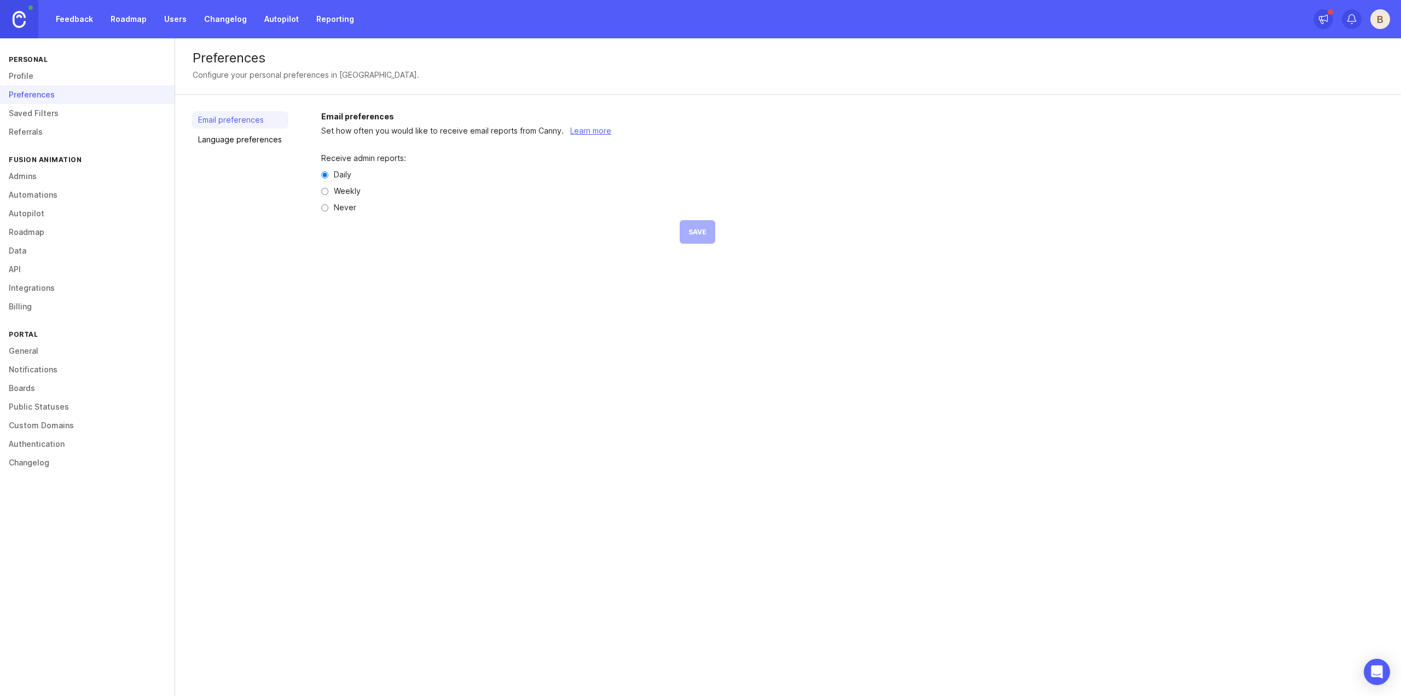
click at [62, 109] on link "Saved Filters" at bounding box center [87, 113] width 175 height 19
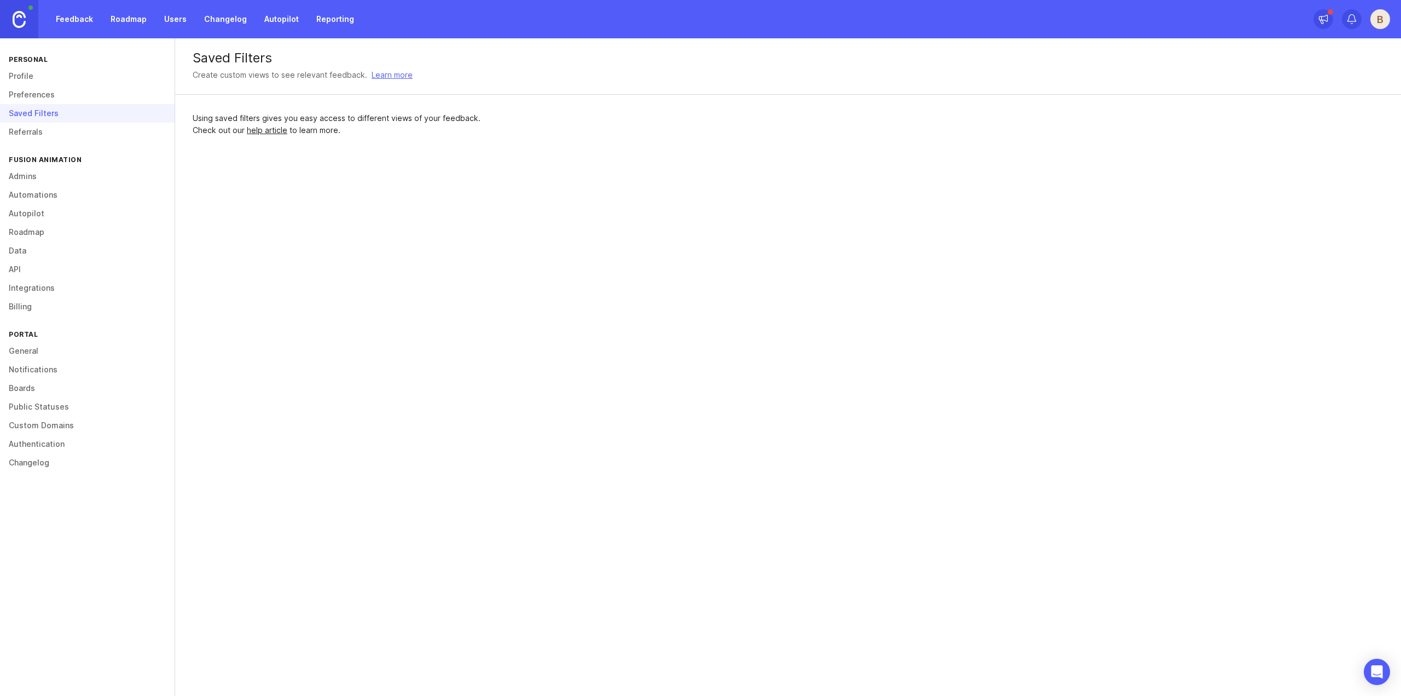
click at [52, 126] on link "Referrals" at bounding box center [87, 132] width 175 height 19
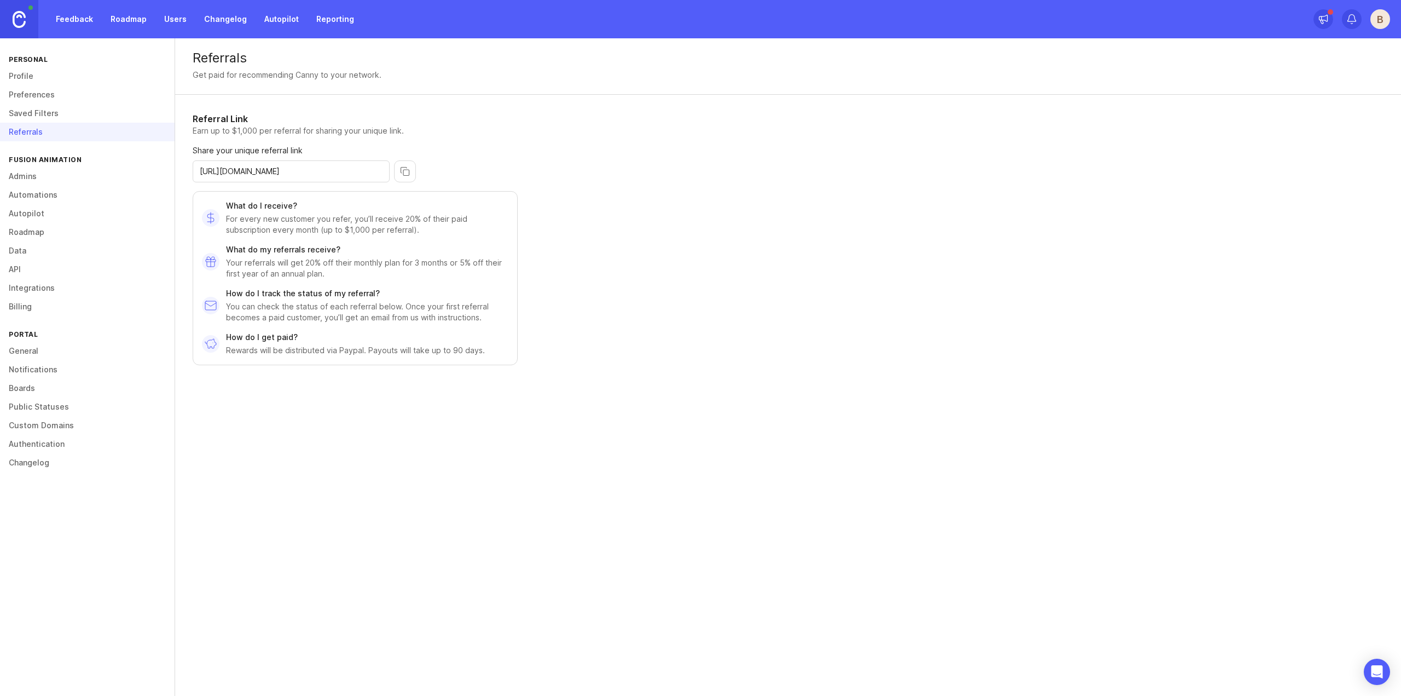
click at [66, 166] on div "Fusion Animation" at bounding box center [87, 159] width 175 height 15
click at [63, 175] on link "Admins" at bounding box center [87, 176] width 175 height 19
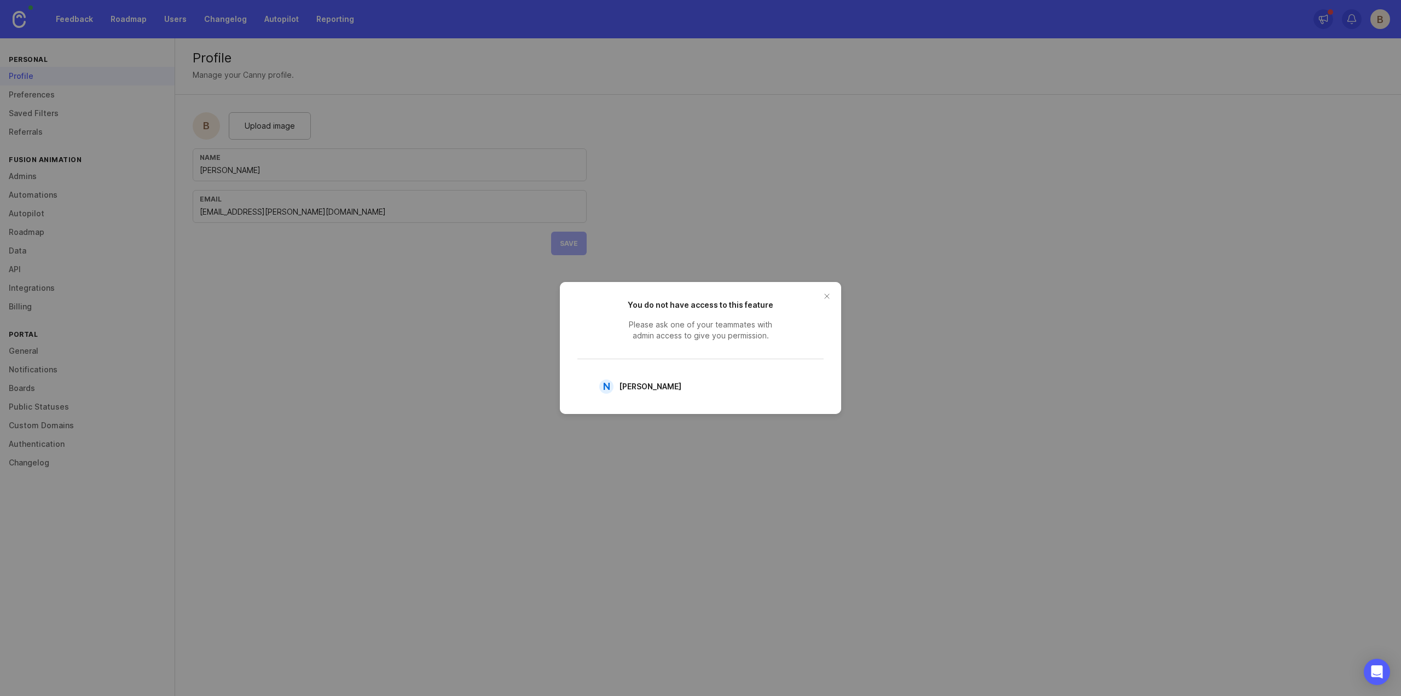
click at [833, 297] on button "close button" at bounding box center [827, 296] width 18 height 18
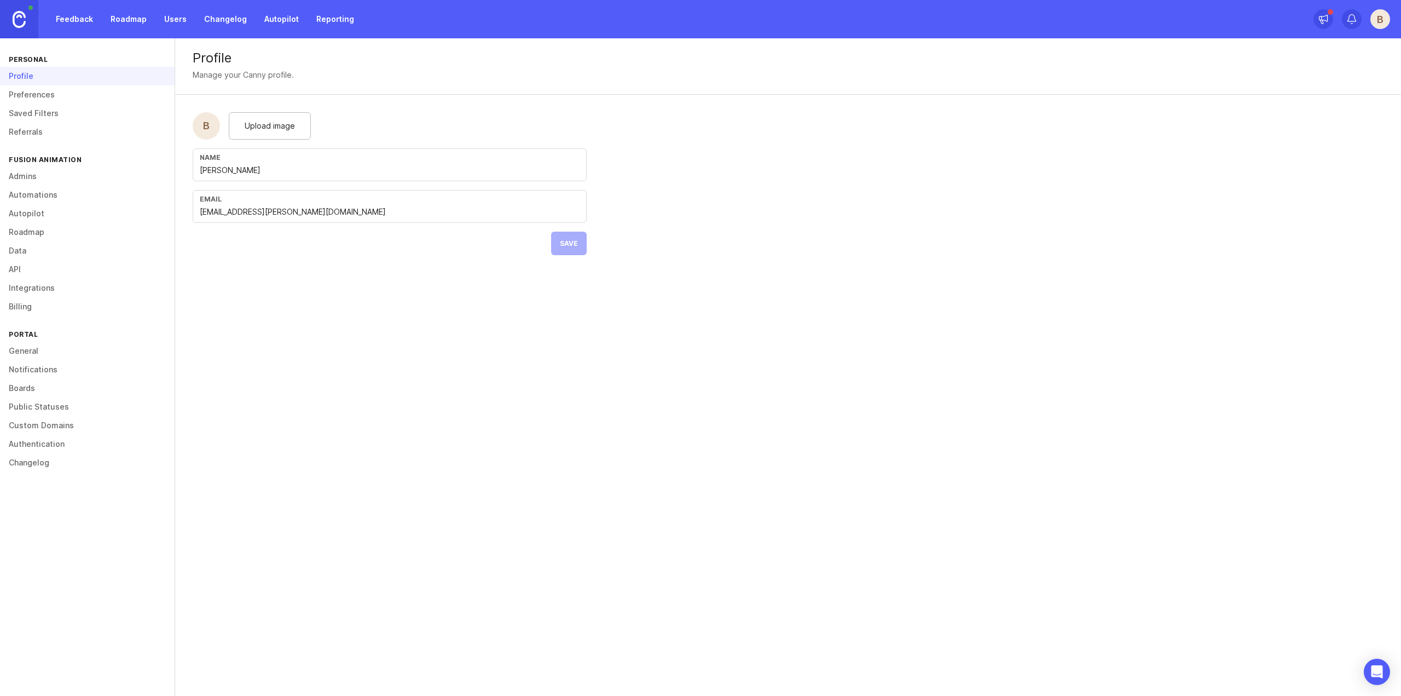
click at [73, 20] on link "Feedback" at bounding box center [74, 19] width 50 height 20
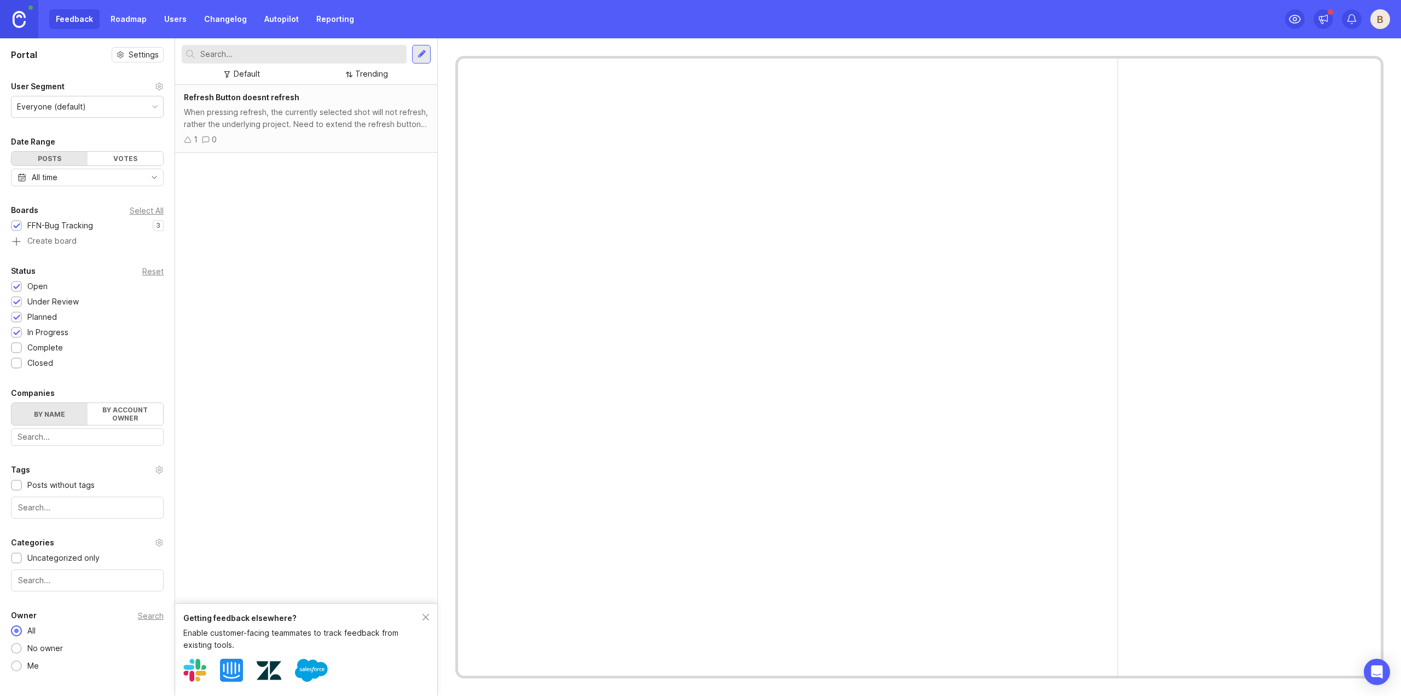
click at [125, 19] on link "Roadmap" at bounding box center [128, 19] width 49 height 20
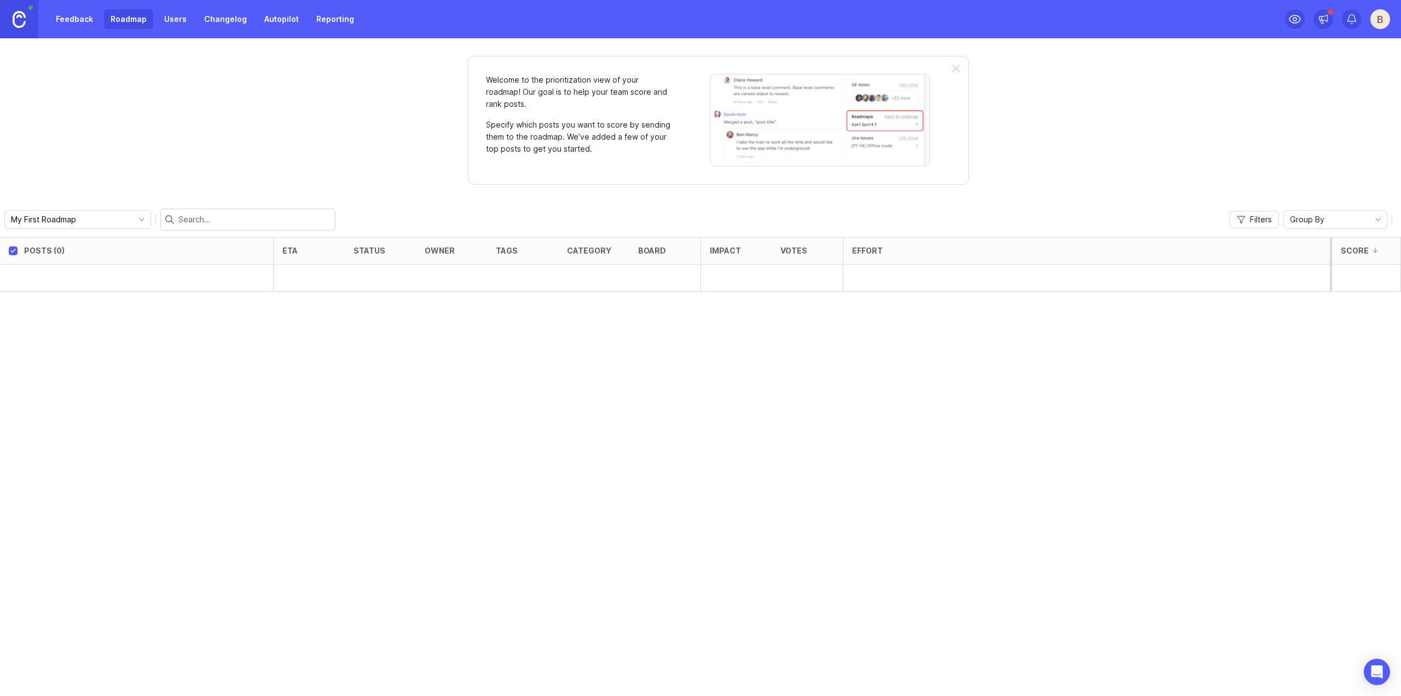
click at [174, 18] on link "Users" at bounding box center [176, 19] width 36 height 20
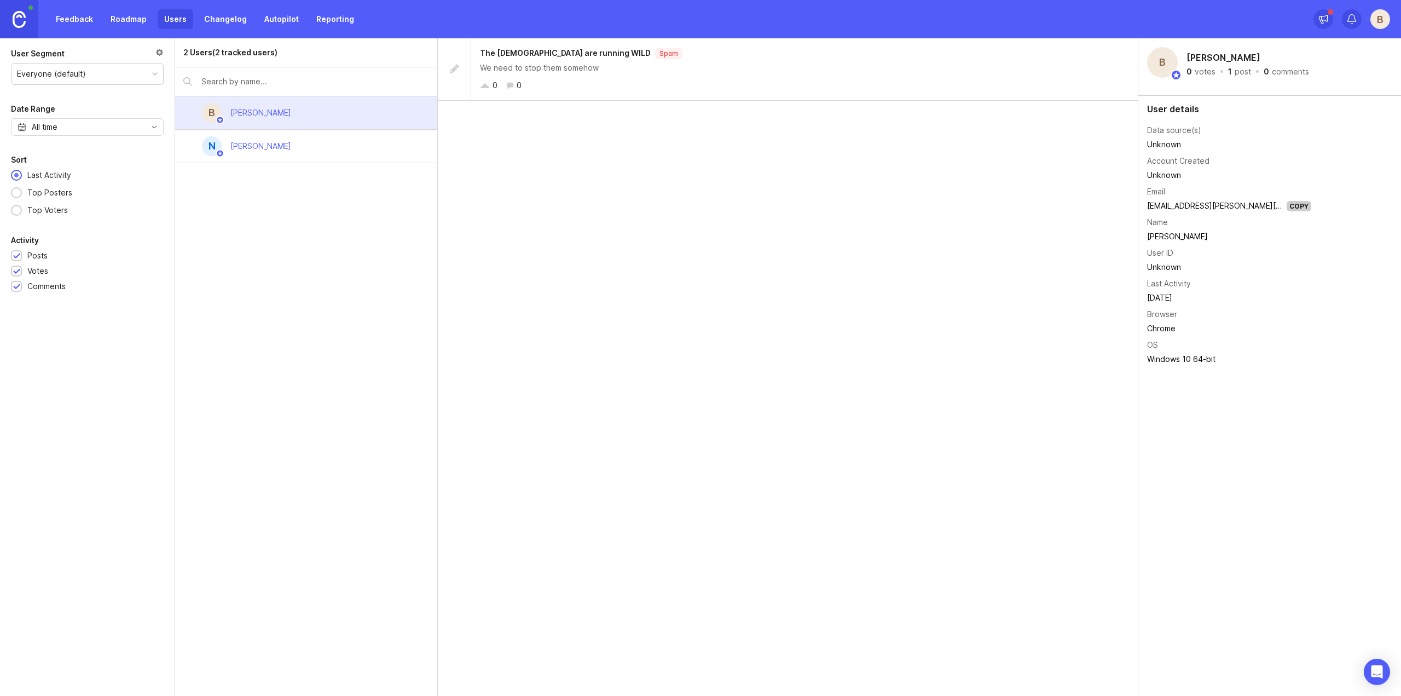
click at [231, 18] on link "Changelog" at bounding box center [226, 19] width 56 height 20
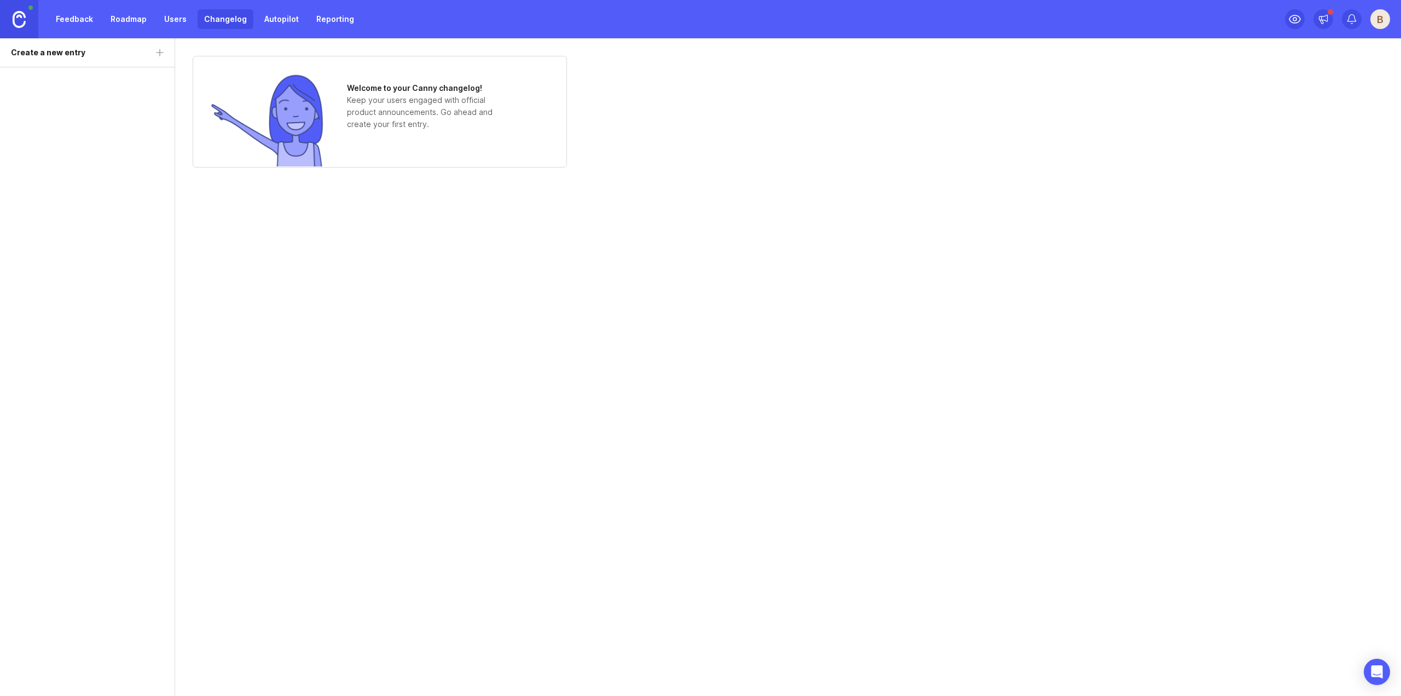
click at [193, 16] on div "Feedback Roadmap Users Changelog Autopilot Reporting" at bounding box center [204, 19] width 311 height 20
click at [185, 18] on link "Users" at bounding box center [176, 19] width 36 height 20
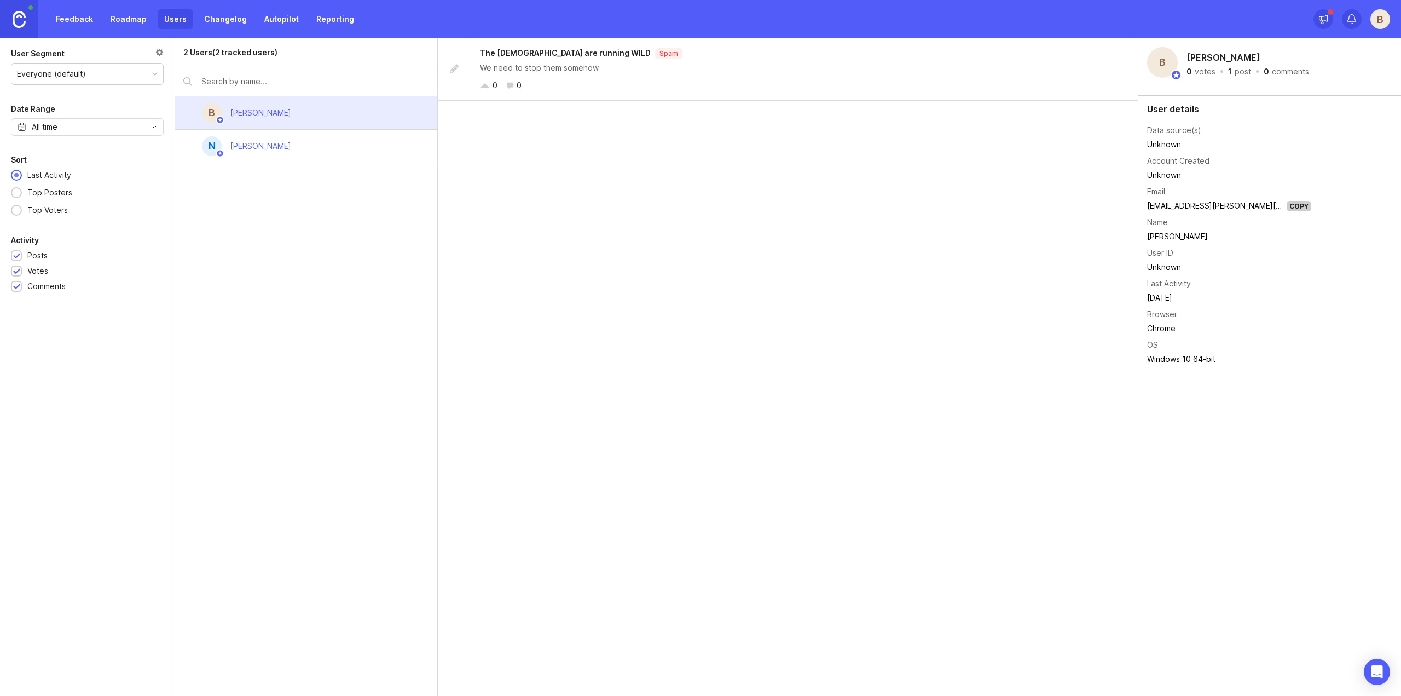
click at [611, 68] on div "We need to stop them somehow" at bounding box center [804, 68] width 649 height 12
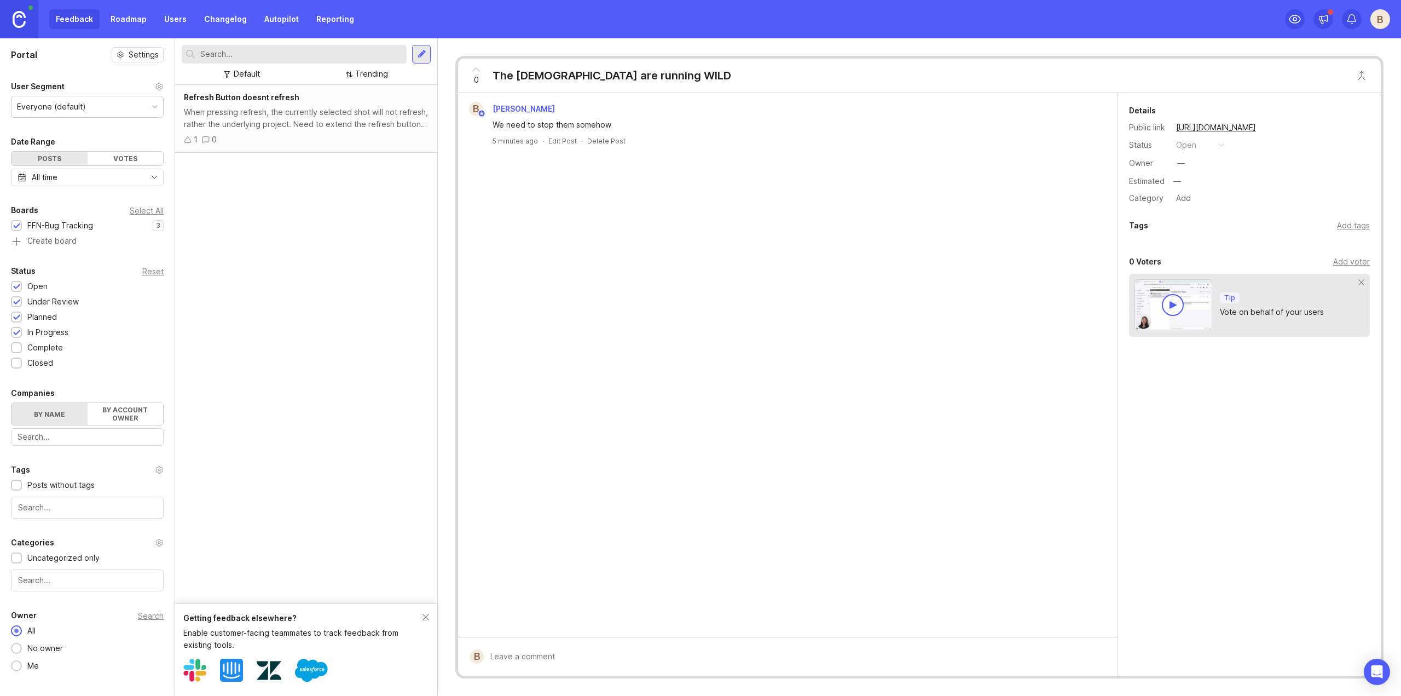
click at [545, 658] on div at bounding box center [796, 656] width 624 height 21
type textarea "how do you propose?"
click at [1086, 659] on span "Submit" at bounding box center [1085, 657] width 27 height 8
drag, startPoint x: 599, startPoint y: 613, endPoint x: 465, endPoint y: 612, distance: 133.5
click at [465, 612] on form "B how do you propose? how do you propose? Public Will email author and voters w…" at bounding box center [787, 638] width 659 height 74
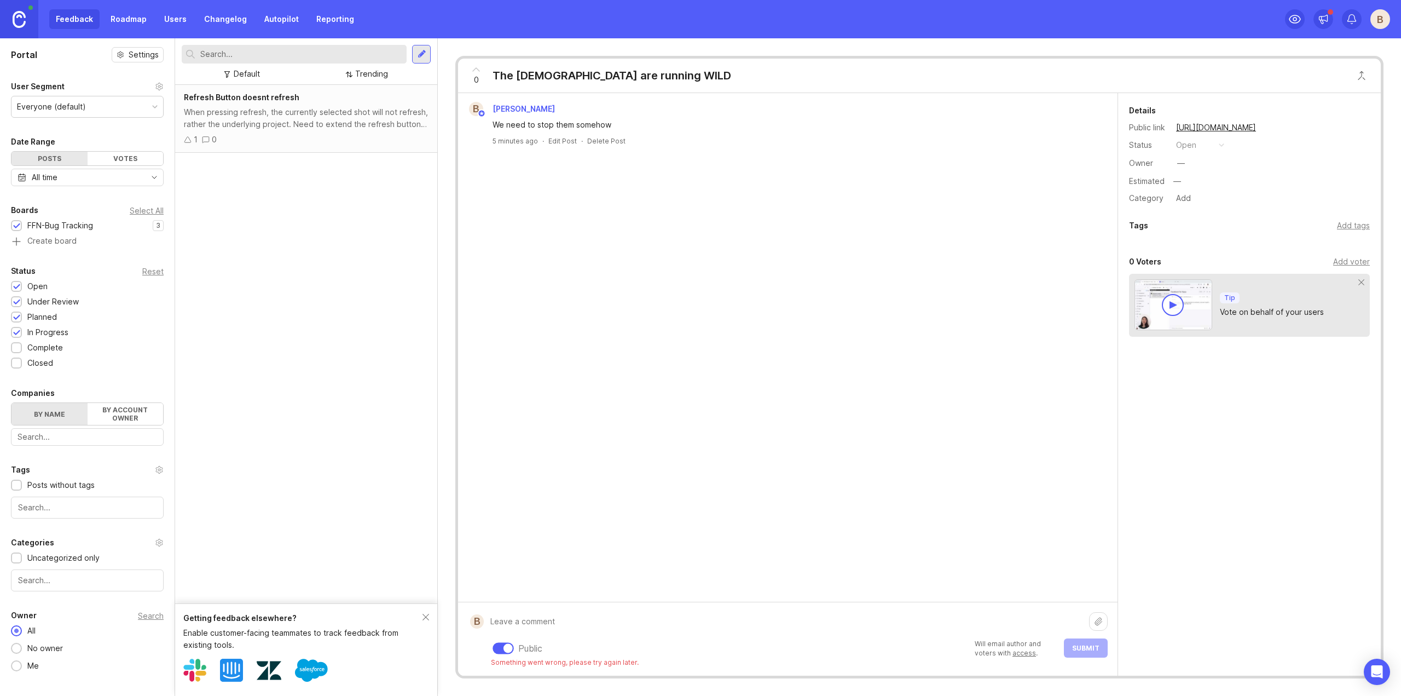
click at [641, 380] on div "B [PERSON_NAME] We need to stop them somehow 5 minutes ago · Edit Post · Delete…" at bounding box center [787, 347] width 659 height 508
click at [408, 252] on div "Refresh Button doesnt refresh When pressing refresh, the currently selected sho…" at bounding box center [306, 344] width 262 height 518
click at [275, 256] on div "Refresh Button doesnt refresh When pressing refresh, the currently selected sho…" at bounding box center [306, 344] width 262 height 518
click at [88, 18] on div "Feedback Roadmap Users Changelog Autopilot Reporting" at bounding box center [204, 19] width 311 height 20
click at [124, 19] on link "Roadmap" at bounding box center [128, 19] width 49 height 20
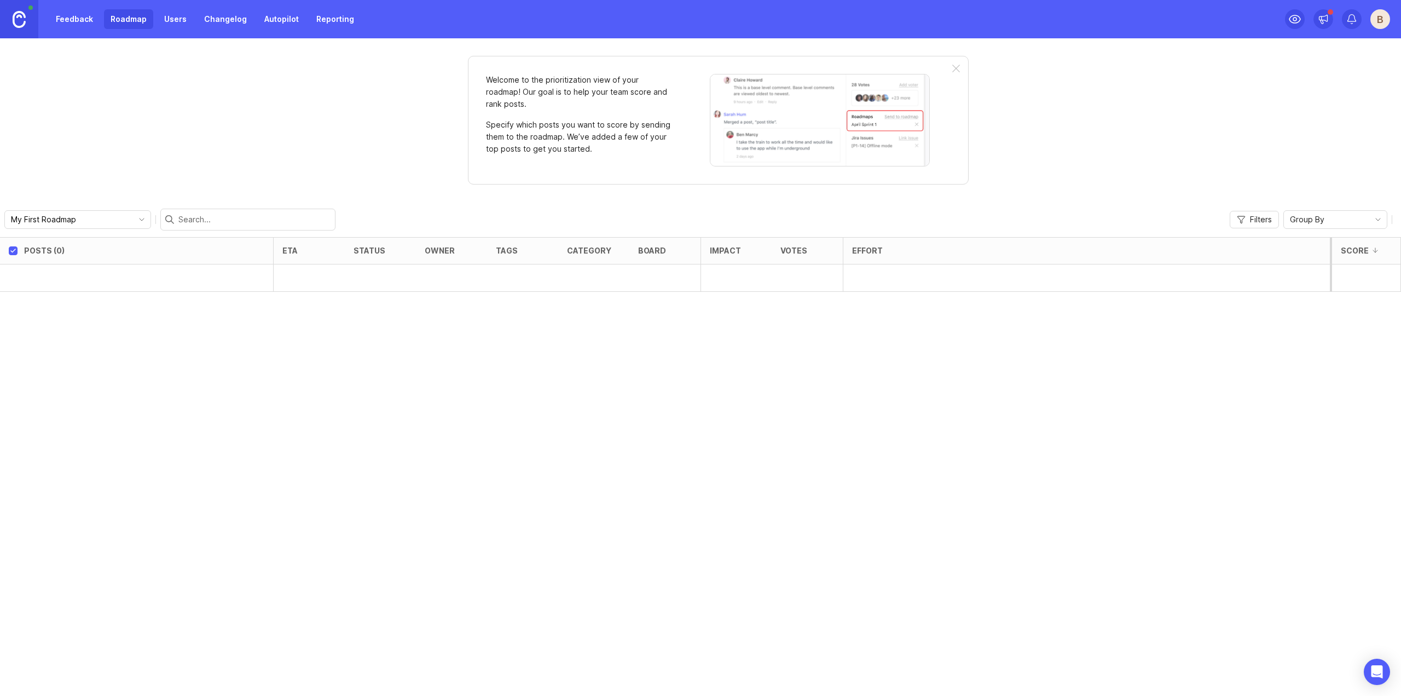
click at [91, 18] on link "Feedback" at bounding box center [74, 19] width 50 height 20
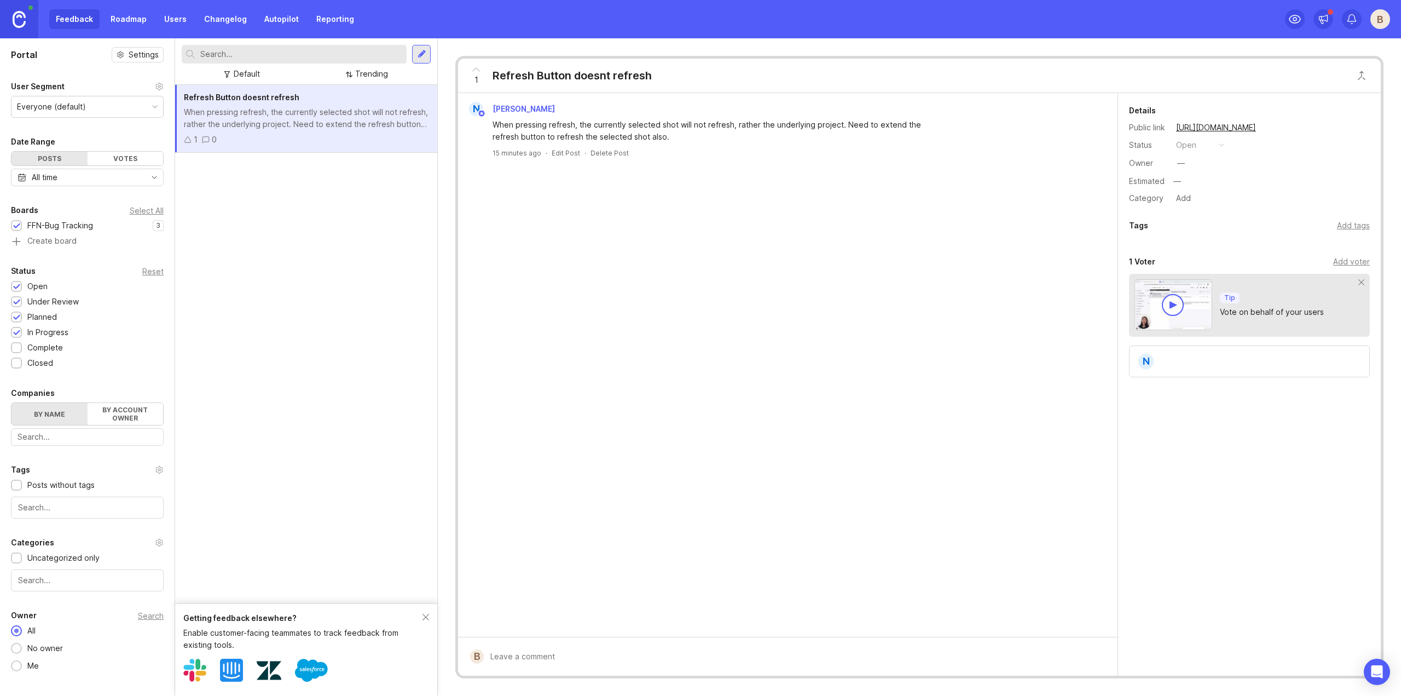
click at [20, 15] on img at bounding box center [19, 19] width 13 height 17
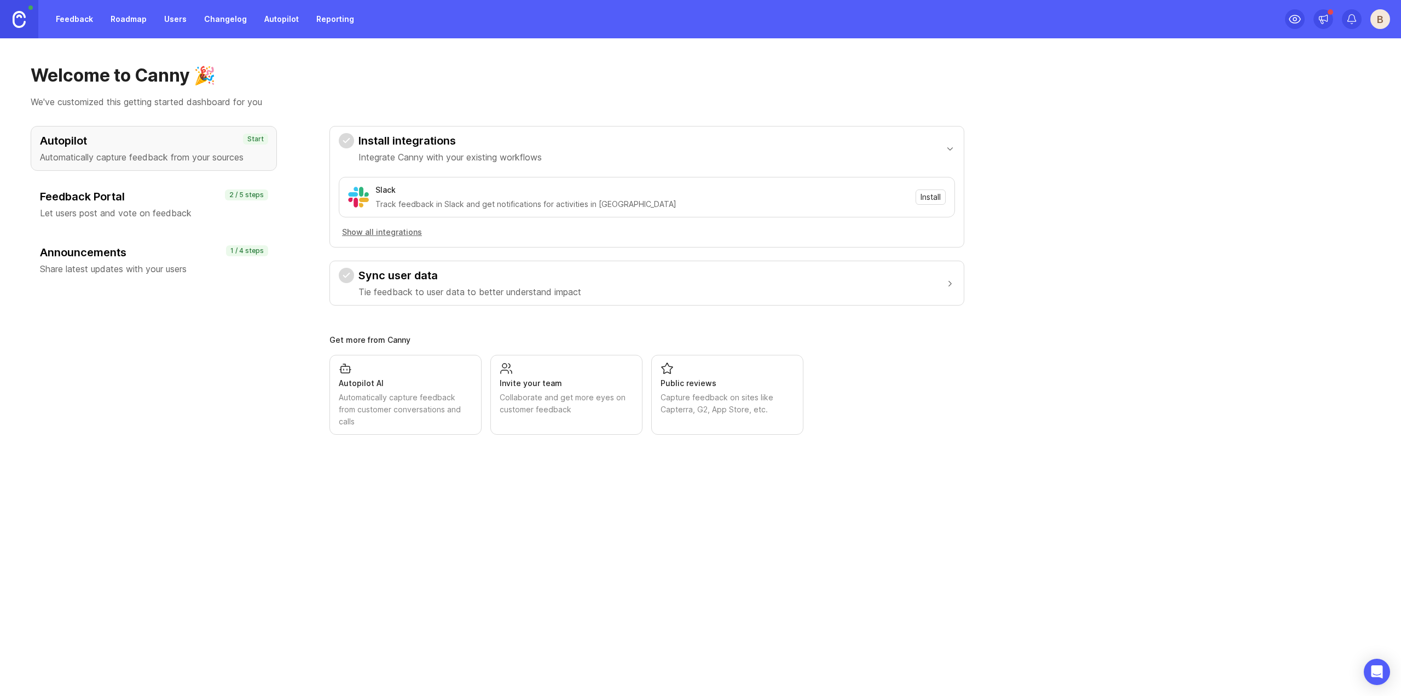
click at [118, 10] on link "Roadmap" at bounding box center [128, 19] width 49 height 20
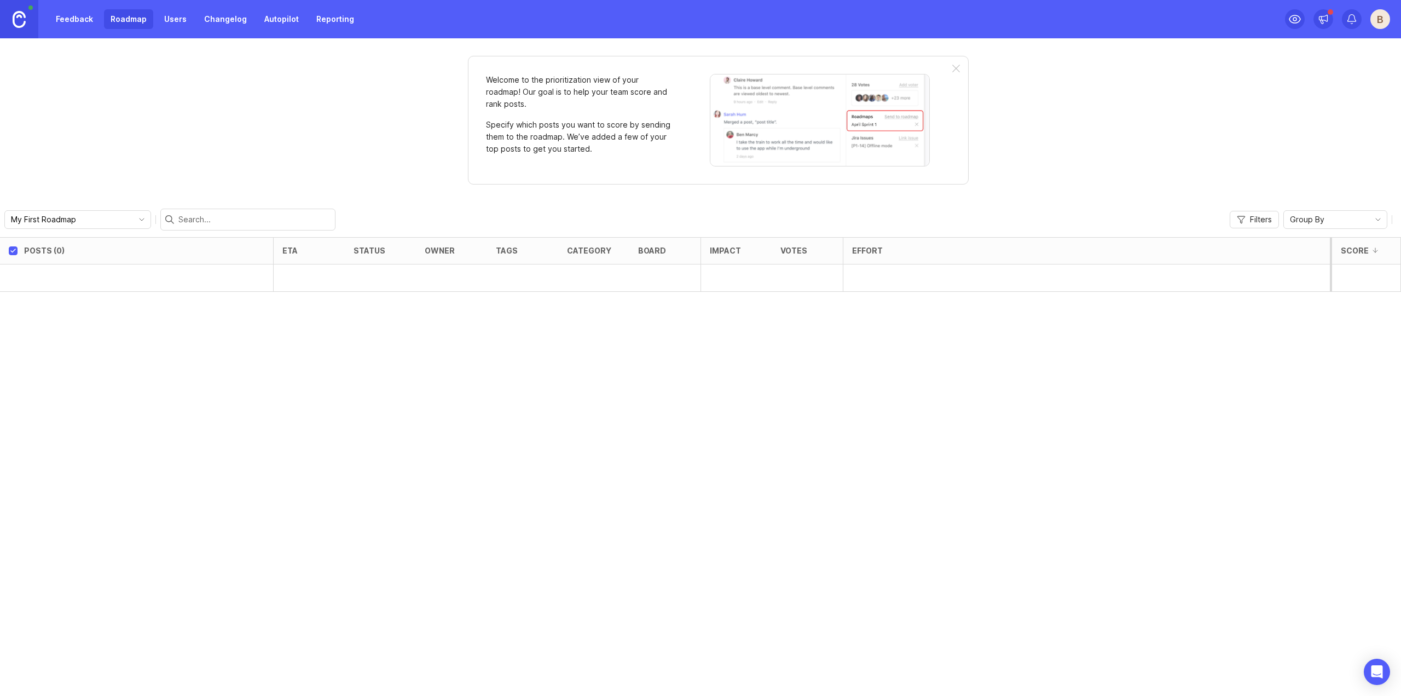
click at [84, 19] on link "Feedback" at bounding box center [74, 19] width 50 height 20
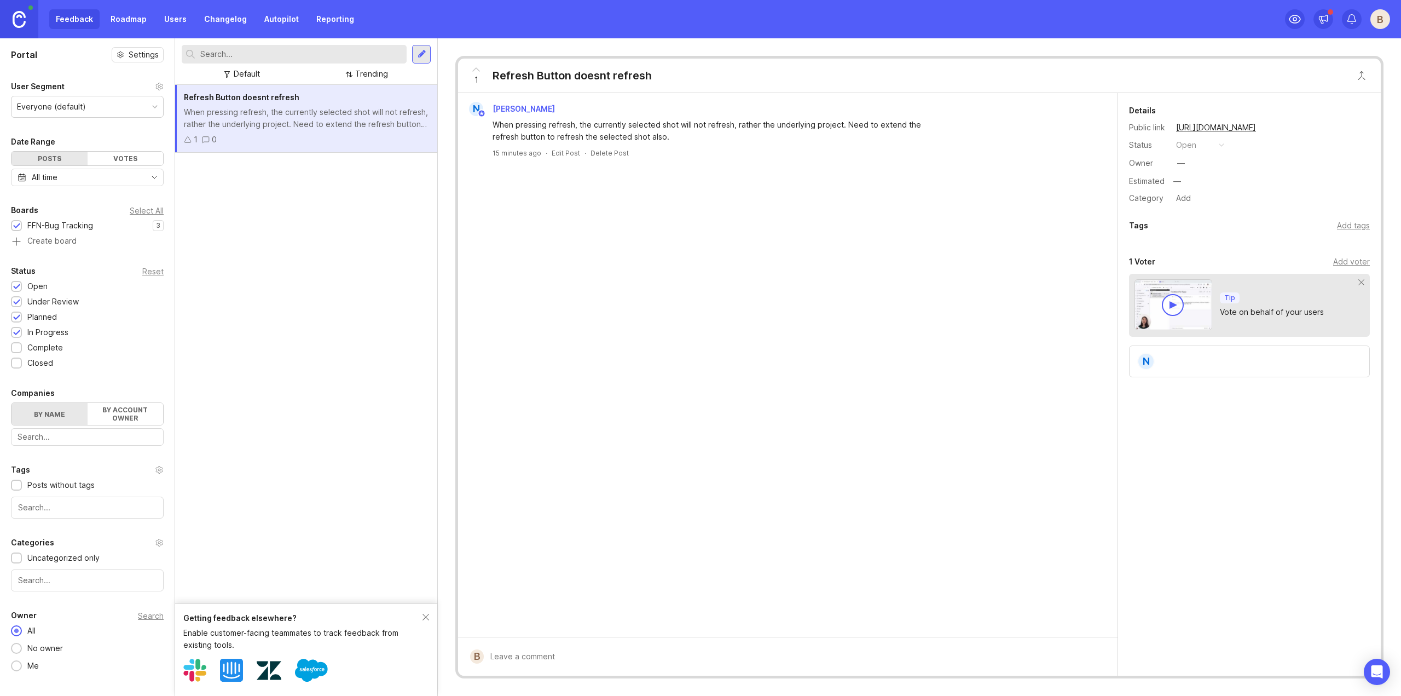
click at [171, 14] on link "Users" at bounding box center [176, 19] width 36 height 20
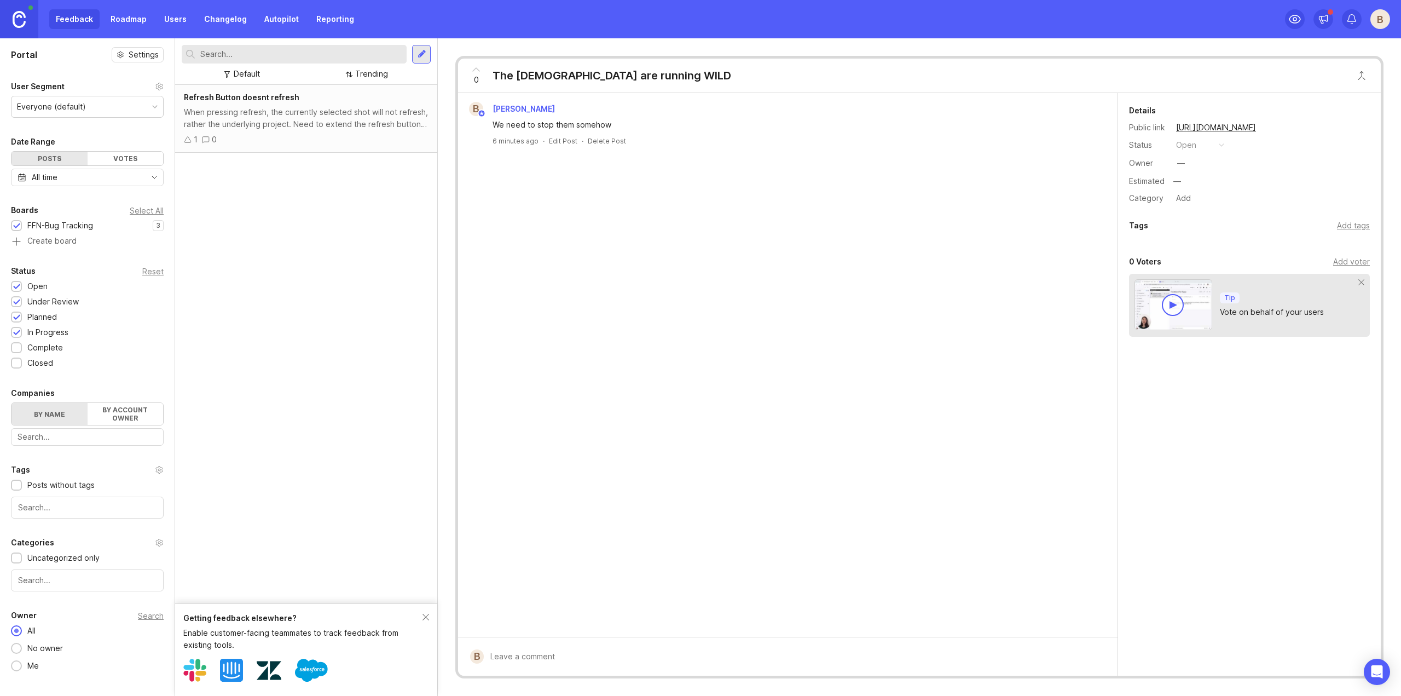
click at [68, 23] on div "Feedback Roadmap Users Changelog Autopilot Reporting" at bounding box center [204, 19] width 311 height 20
click at [14, 19] on img at bounding box center [19, 19] width 13 height 17
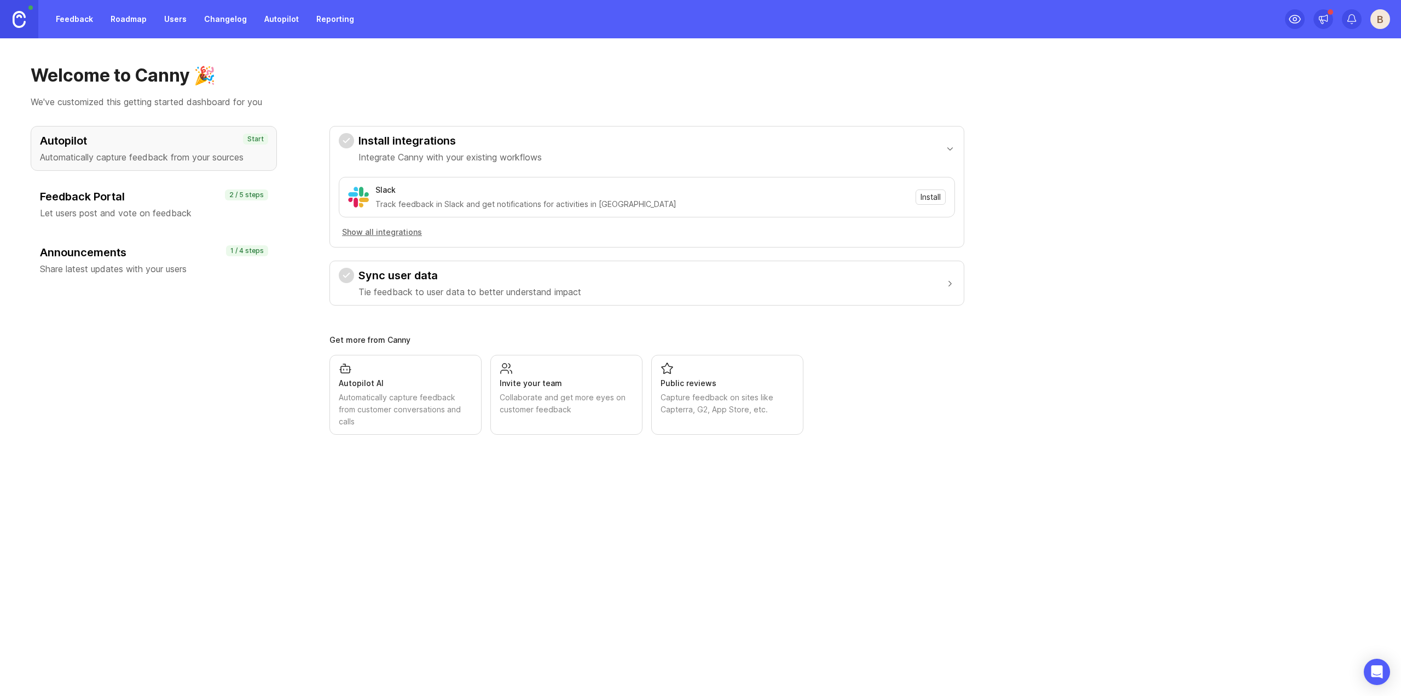
click at [129, 22] on link "Roadmap" at bounding box center [128, 19] width 49 height 20
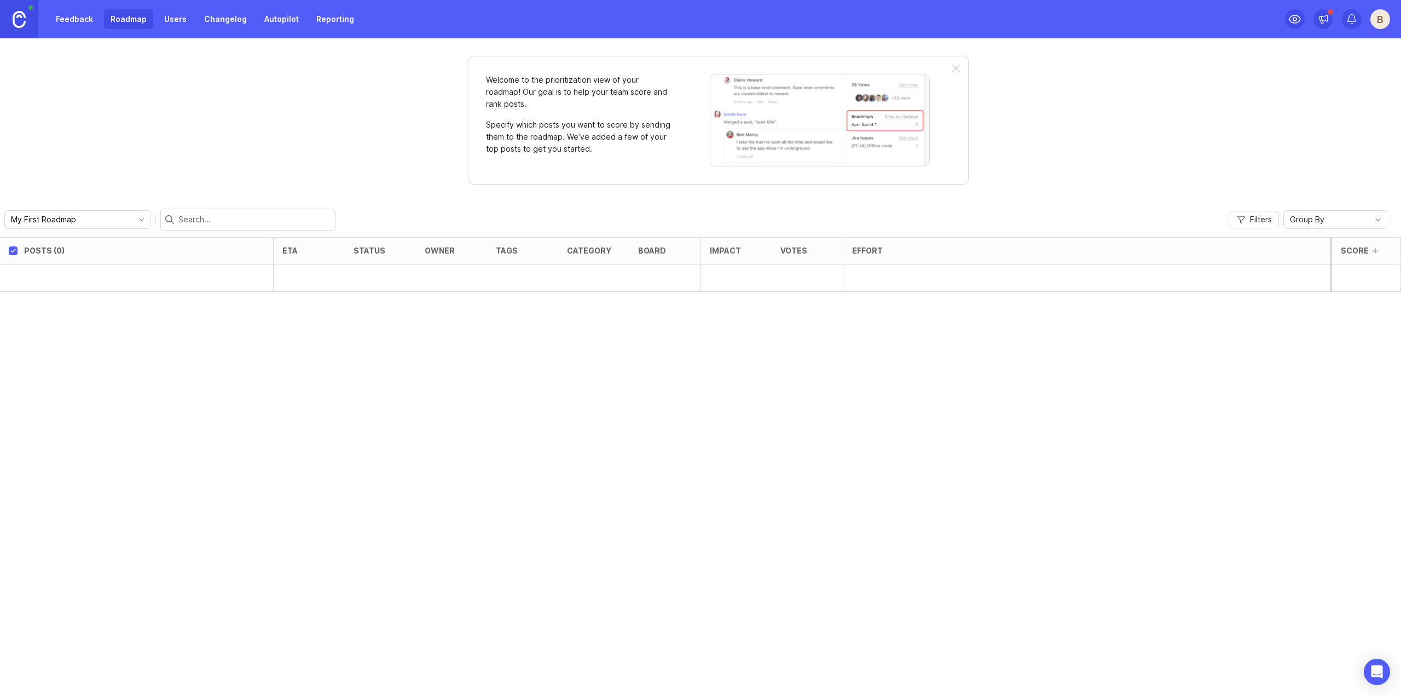
click at [51, 16] on link "Feedback" at bounding box center [74, 19] width 50 height 20
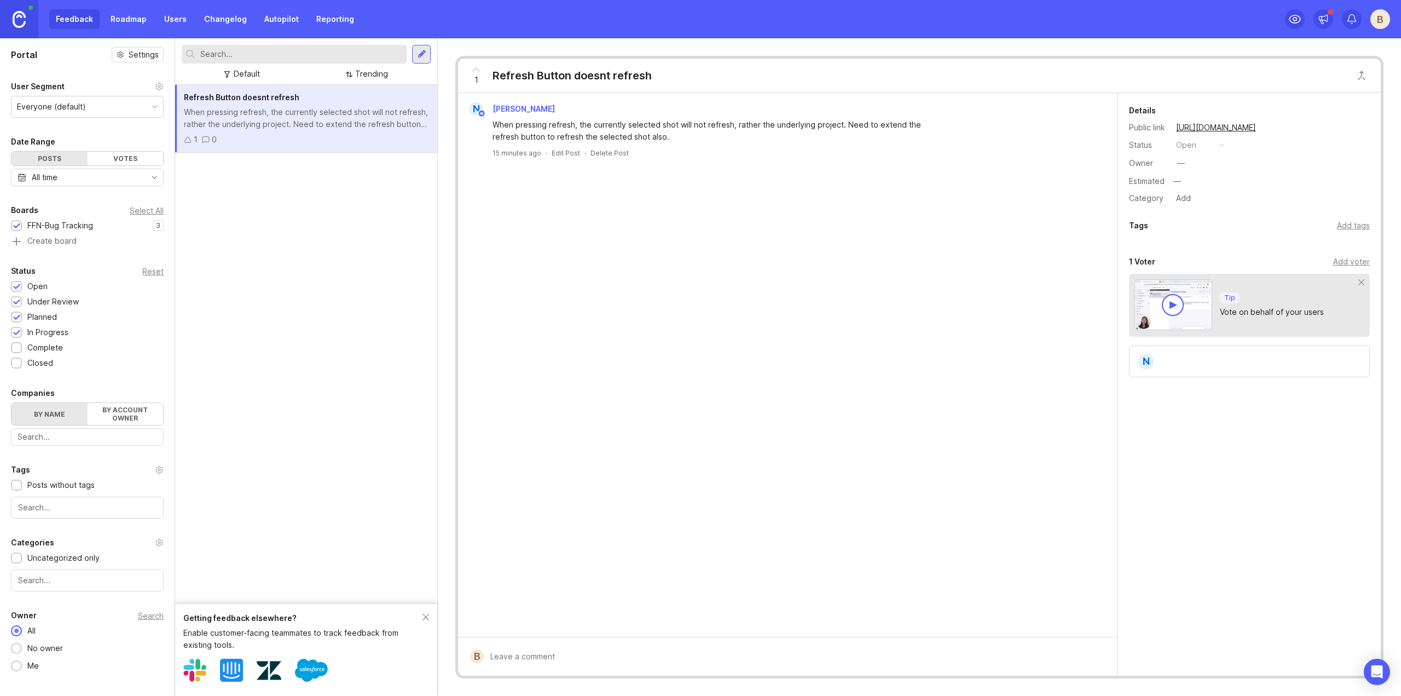
click at [28, 14] on link at bounding box center [19, 19] width 38 height 38
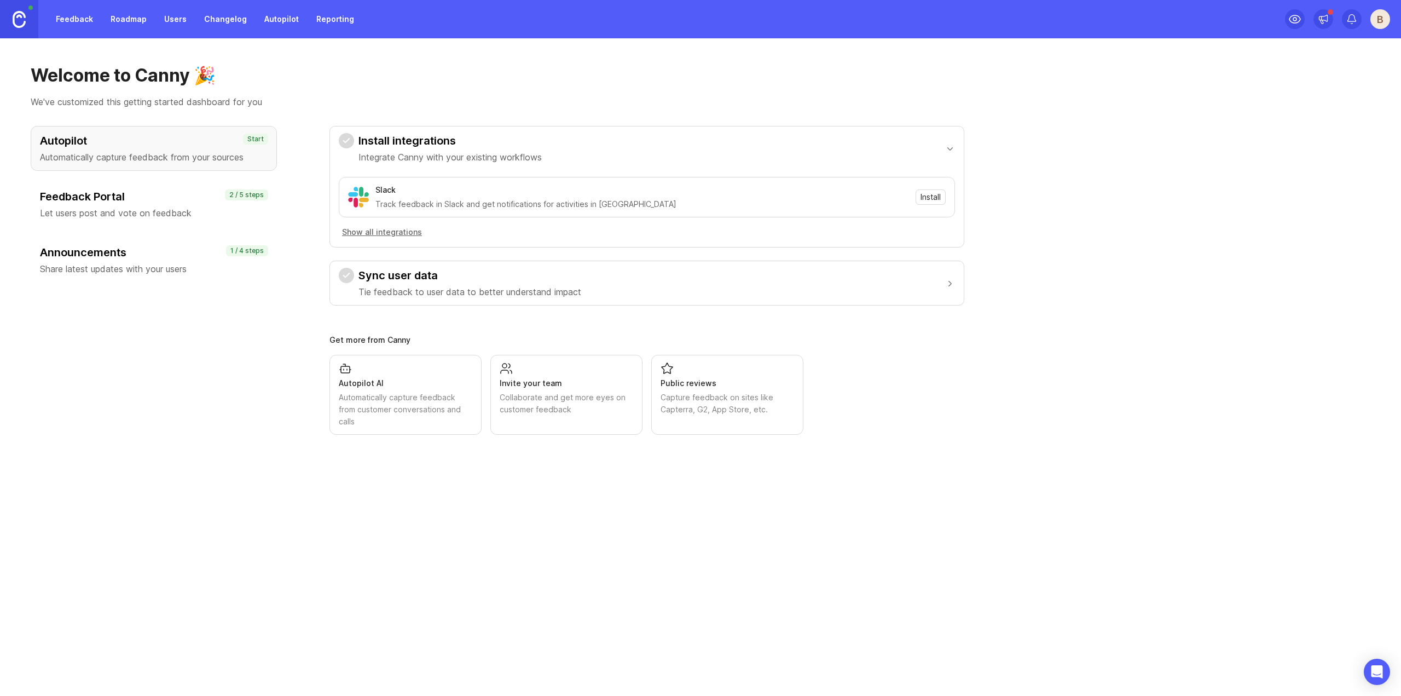
click at [331, 15] on link "Reporting" at bounding box center [335, 19] width 51 height 20
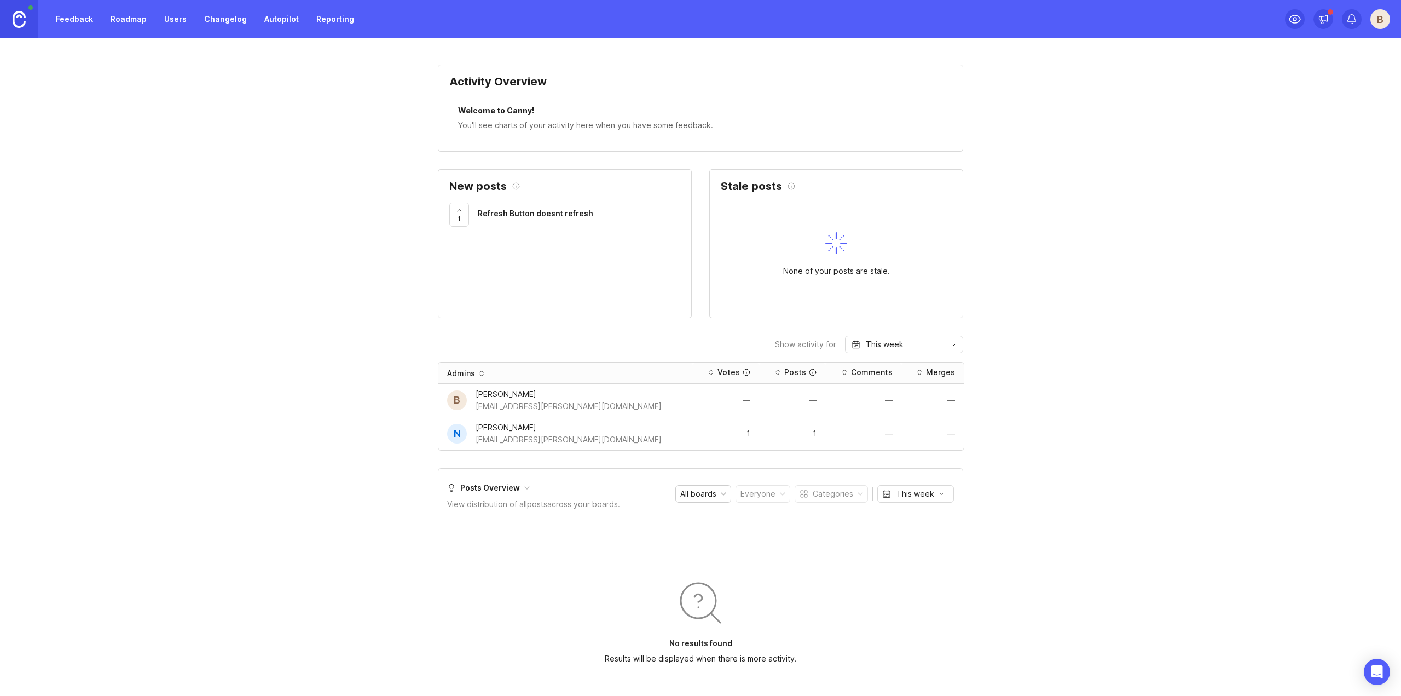
click at [281, 19] on link "Autopilot" at bounding box center [282, 19] width 48 height 20
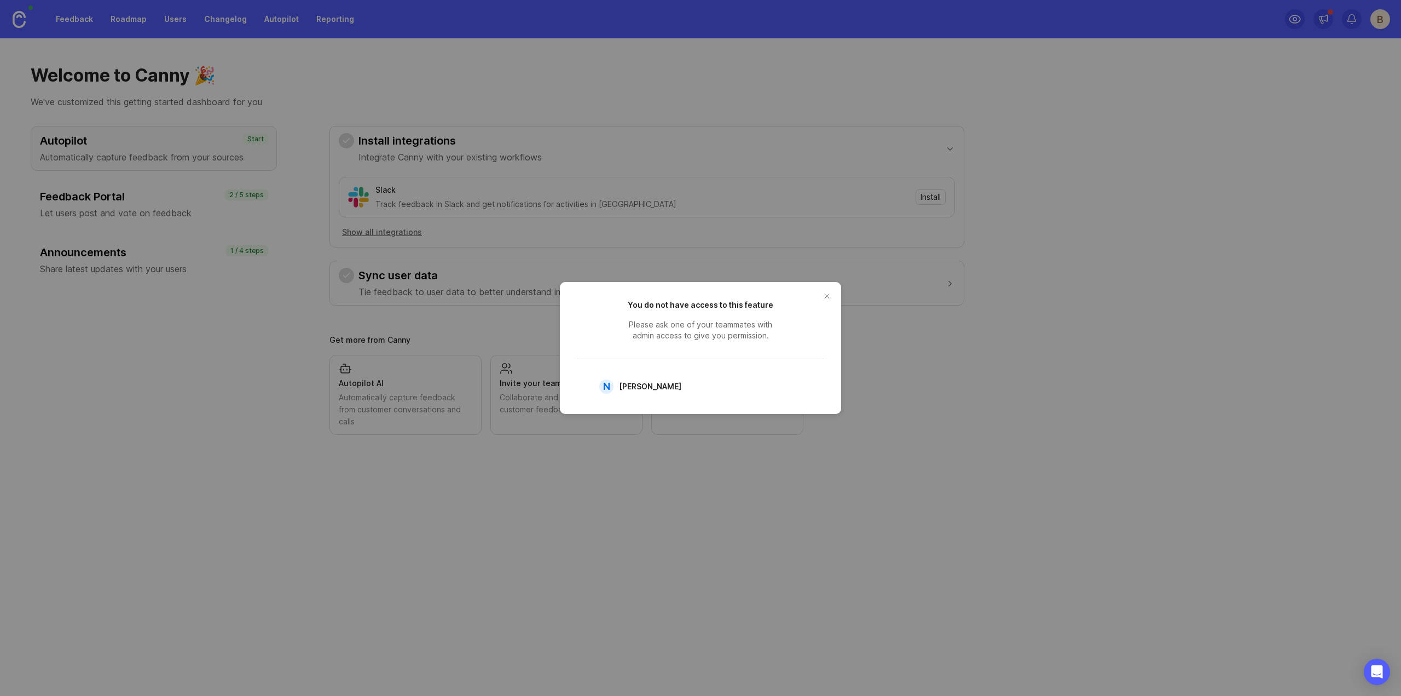
click at [824, 301] on button "close button" at bounding box center [827, 296] width 18 height 18
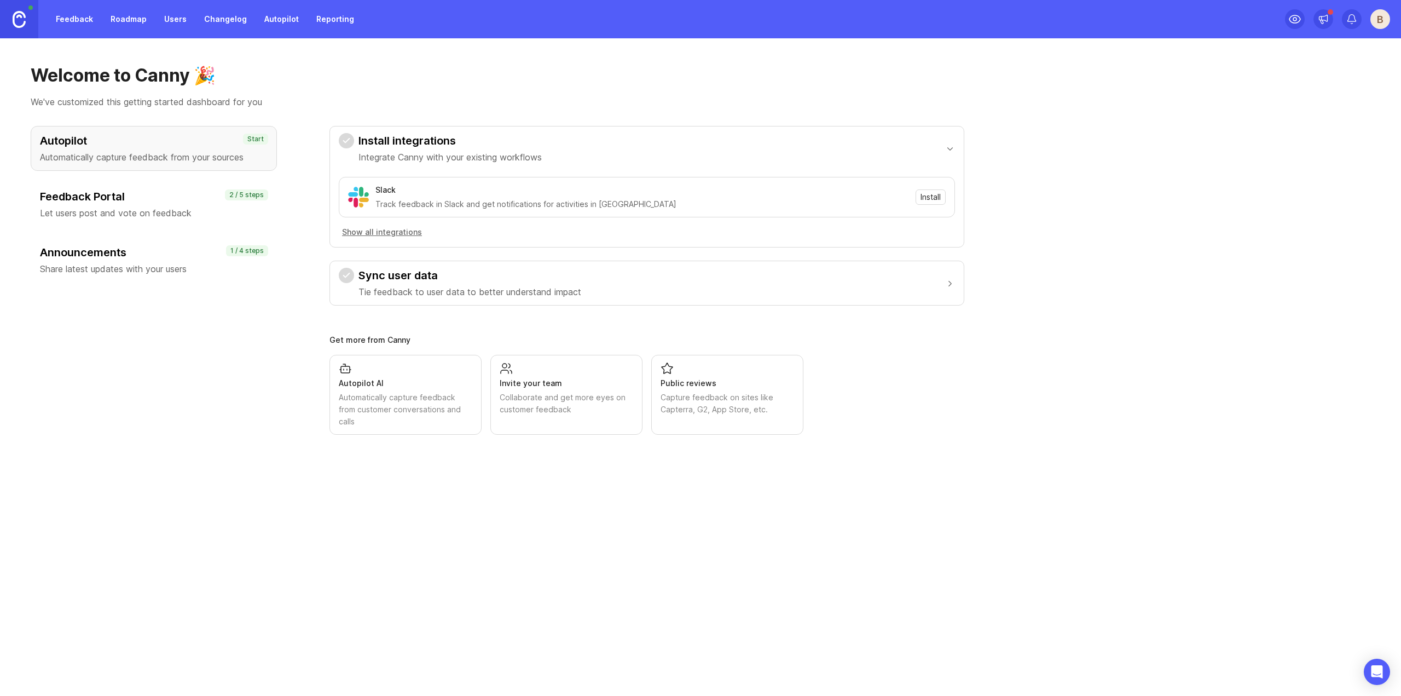
click at [242, 22] on link "Changelog" at bounding box center [226, 19] width 56 height 20
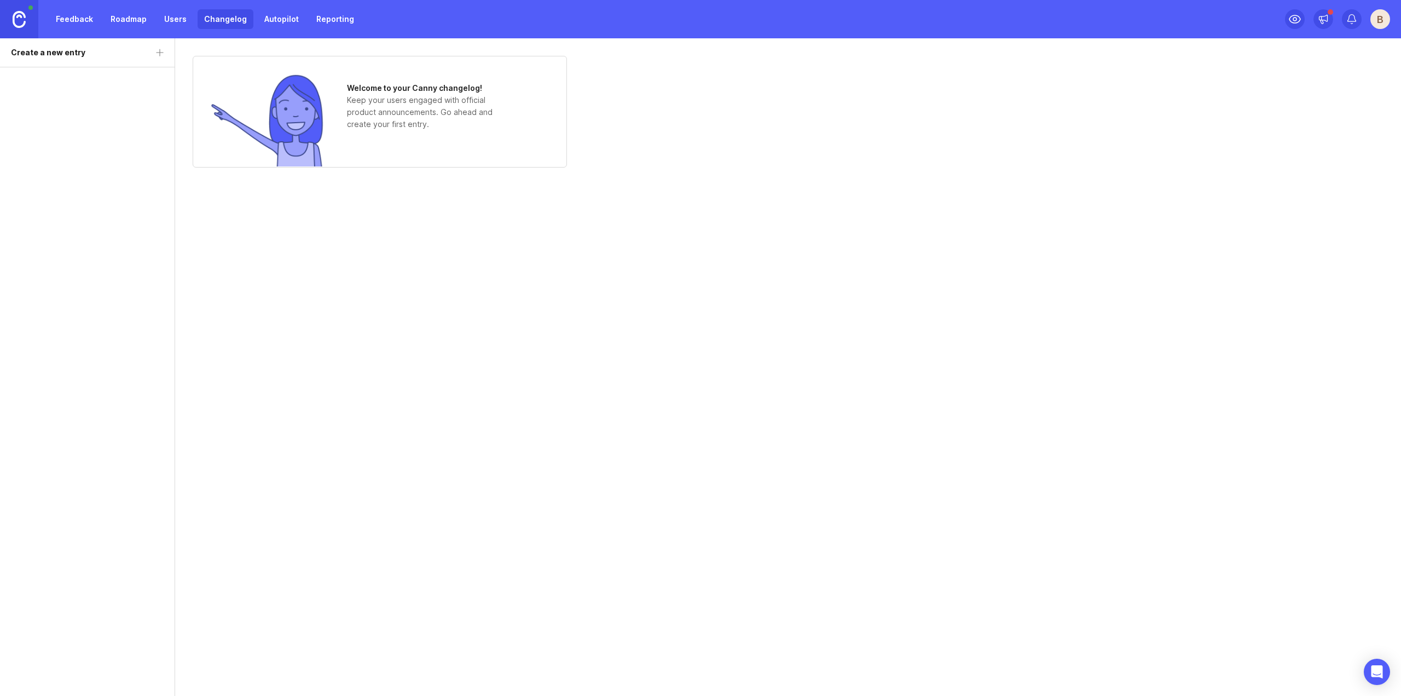
click at [151, 18] on div "Feedback Roadmap Users Changelog Autopilot Reporting" at bounding box center [204, 19] width 311 height 20
click at [176, 18] on link "Users" at bounding box center [176, 19] width 36 height 20
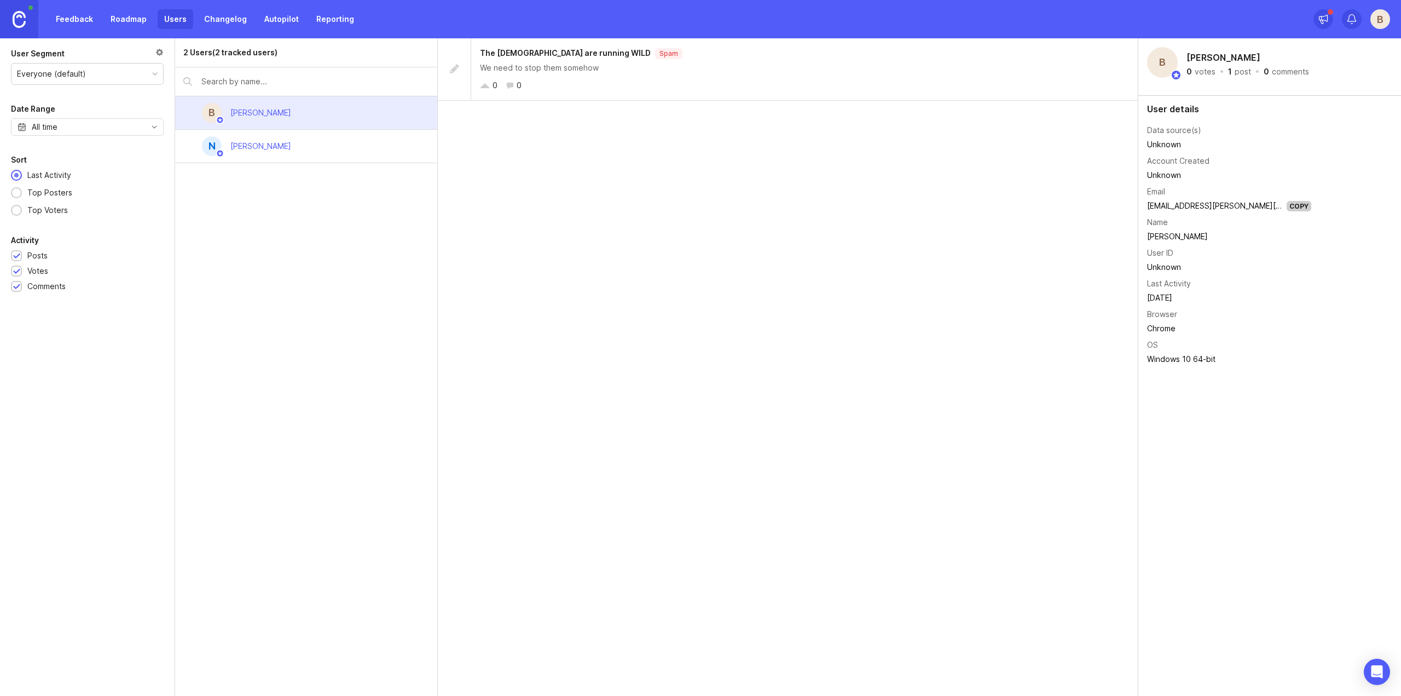
click at [122, 17] on link "Roadmap" at bounding box center [128, 19] width 49 height 20
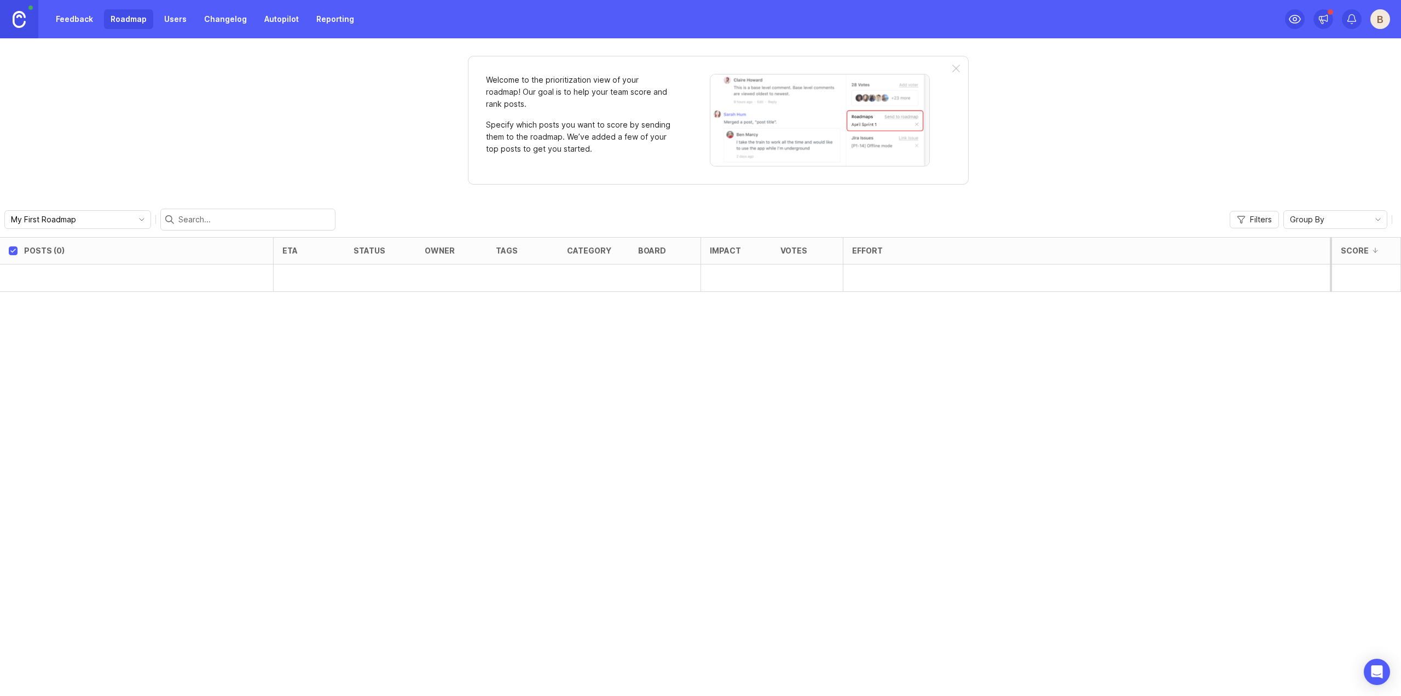
click at [91, 17] on link "Feedback" at bounding box center [74, 19] width 50 height 20
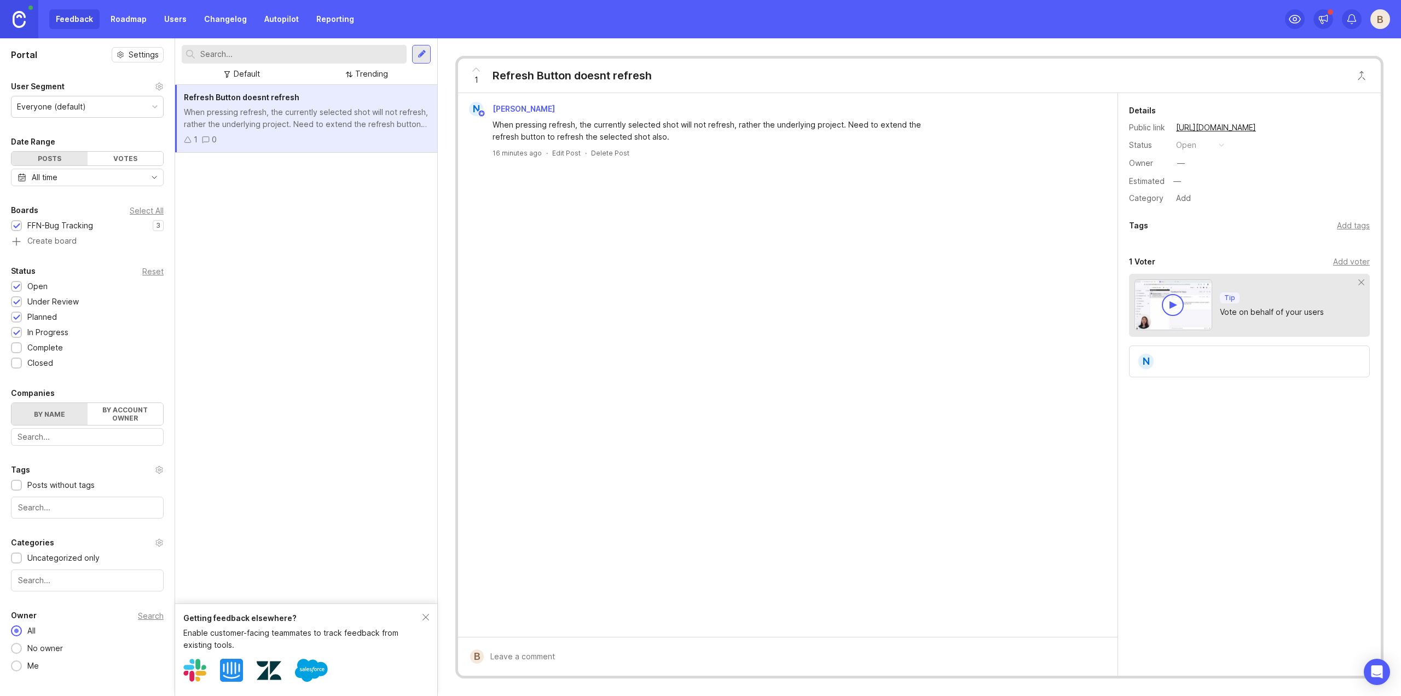
click at [66, 15] on div "Feedback Roadmap Users Changelog Autopilot Reporting" at bounding box center [204, 19] width 311 height 20
click at [24, 18] on img at bounding box center [19, 19] width 13 height 17
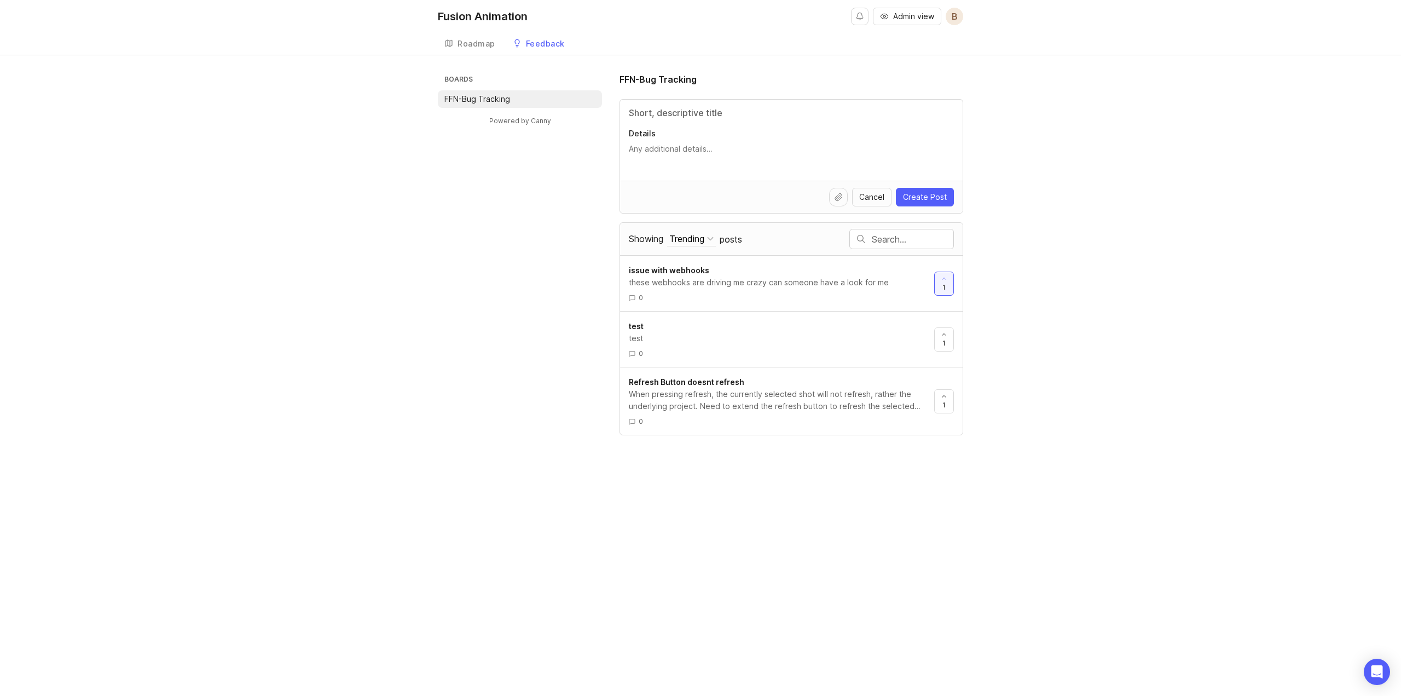
click at [460, 38] on link "Roadmap" at bounding box center [470, 44] width 64 height 22
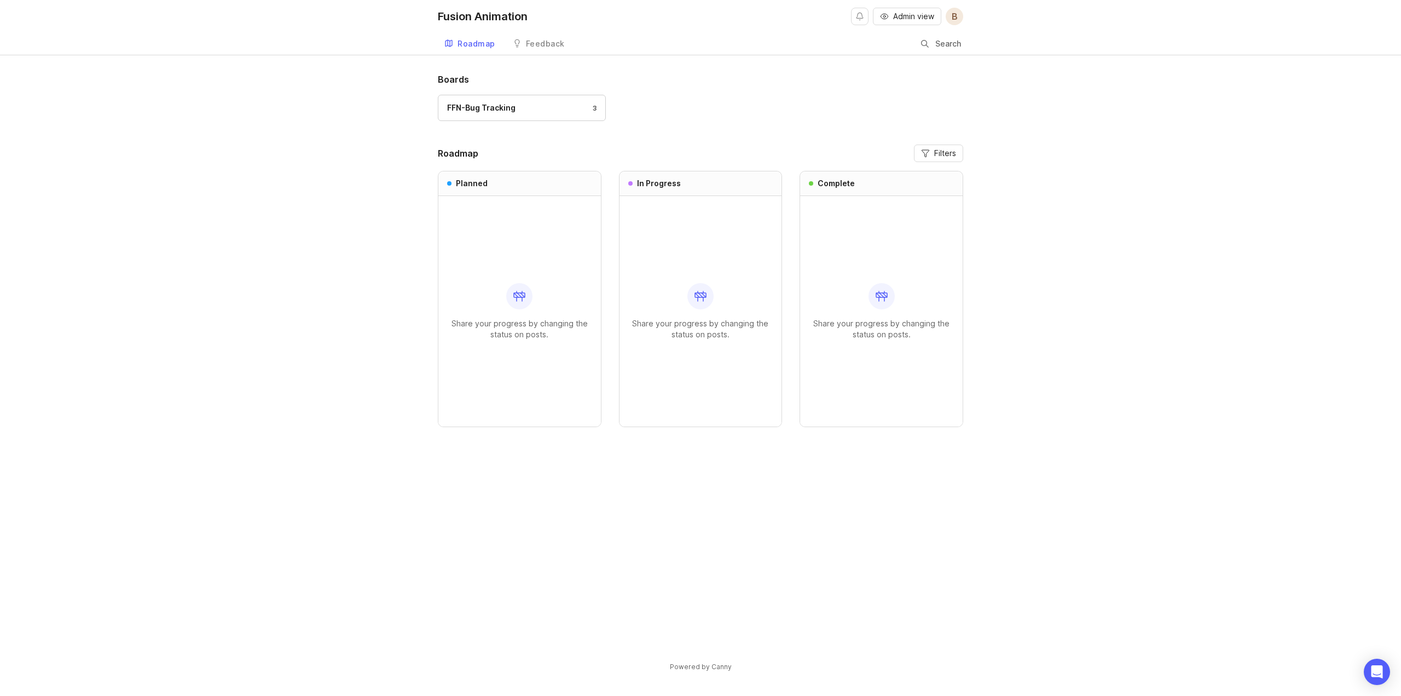
click at [737, 71] on div "Fusion Animation Admin view B Roadmap Feedback FFN-Bug Tracking Search Boards F…" at bounding box center [700, 348] width 1401 height 696
click at [656, 95] on div "FFN-Bug Tracking 3" at bounding box center [700, 113] width 525 height 37
click at [607, 171] on div "Planned Share your progress by changing the status on posts. In Progress Share …" at bounding box center [700, 299] width 525 height 256
click at [787, 431] on div "Roadmap Filters Planned Share your progress by changing the status on posts. In…" at bounding box center [700, 294] width 525 height 300
drag, startPoint x: 787, startPoint y: 431, endPoint x: 622, endPoint y: 164, distance: 314.3
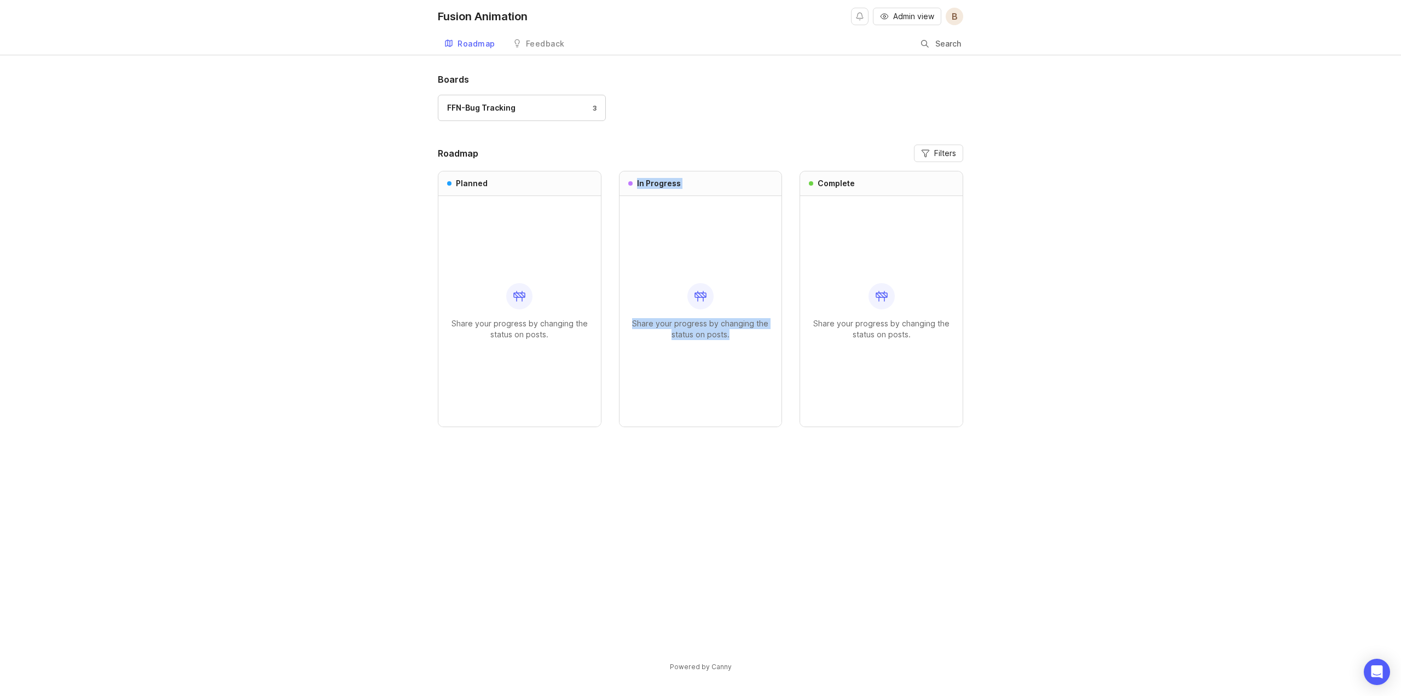
click at [622, 164] on div "Roadmap Filters Planned Share your progress by changing the status on posts. In…" at bounding box center [700, 294] width 525 height 300
click at [621, 164] on div "Roadmap Filters Planned Share your progress by changing the status on posts. In…" at bounding box center [700, 285] width 525 height 282
click at [615, 164] on div "Roadmap Filters Planned Share your progress by changing the status on posts. In…" at bounding box center [700, 285] width 525 height 282
click at [612, 163] on div "Roadmap Filters Planned Share your progress by changing the status on posts. In…" at bounding box center [700, 285] width 525 height 282
click at [460, 38] on link "Roadmap" at bounding box center [470, 44] width 64 height 22
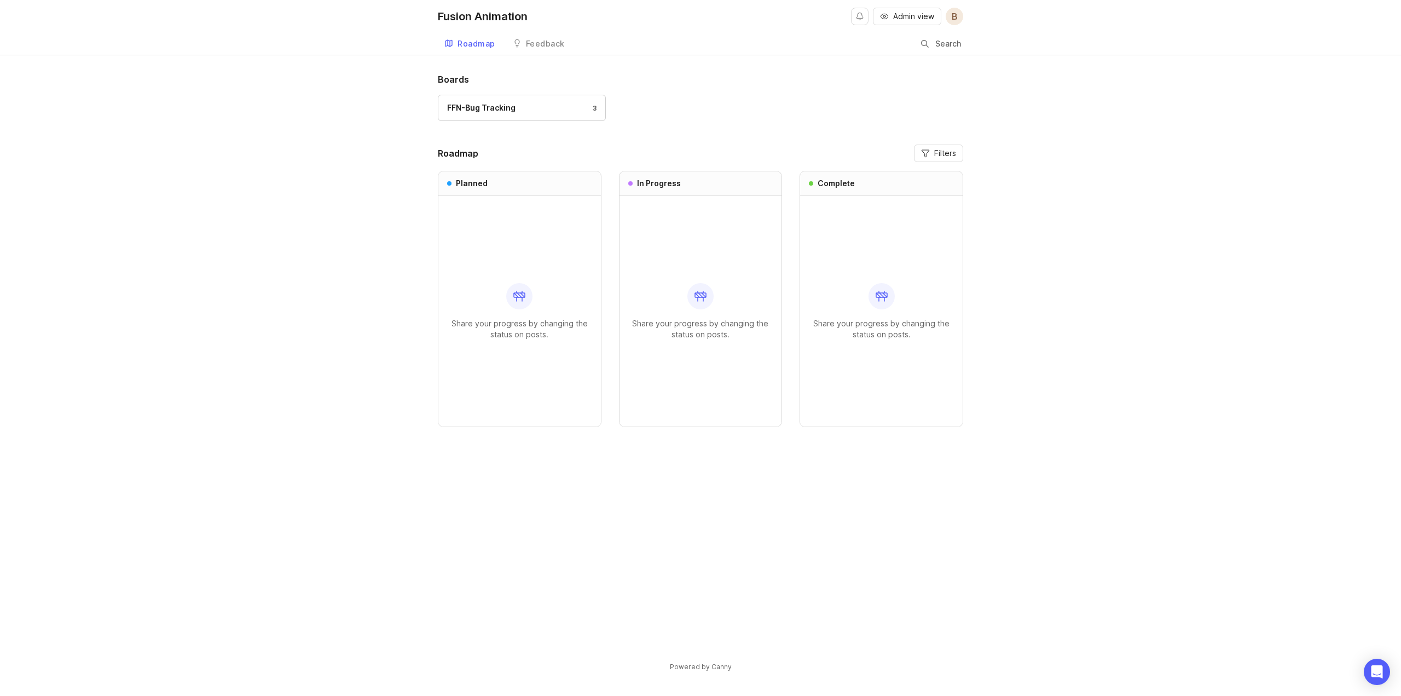
click at [1182, 131] on div "Boards FFN-Bug Tracking 3 Roadmap Filters Planned Share your progress by changi…" at bounding box center [700, 381] width 1401 height 617
click at [1079, 103] on div "Boards FFN-Bug Tracking 3 Roadmap Filters Planned Share your progress by changi…" at bounding box center [700, 381] width 1401 height 617
click at [996, 96] on div "Boards FFN-Bug Tracking 3 Roadmap Filters Planned Share your progress by changi…" at bounding box center [700, 381] width 1401 height 617
